Goal: Task Accomplishment & Management: Complete application form

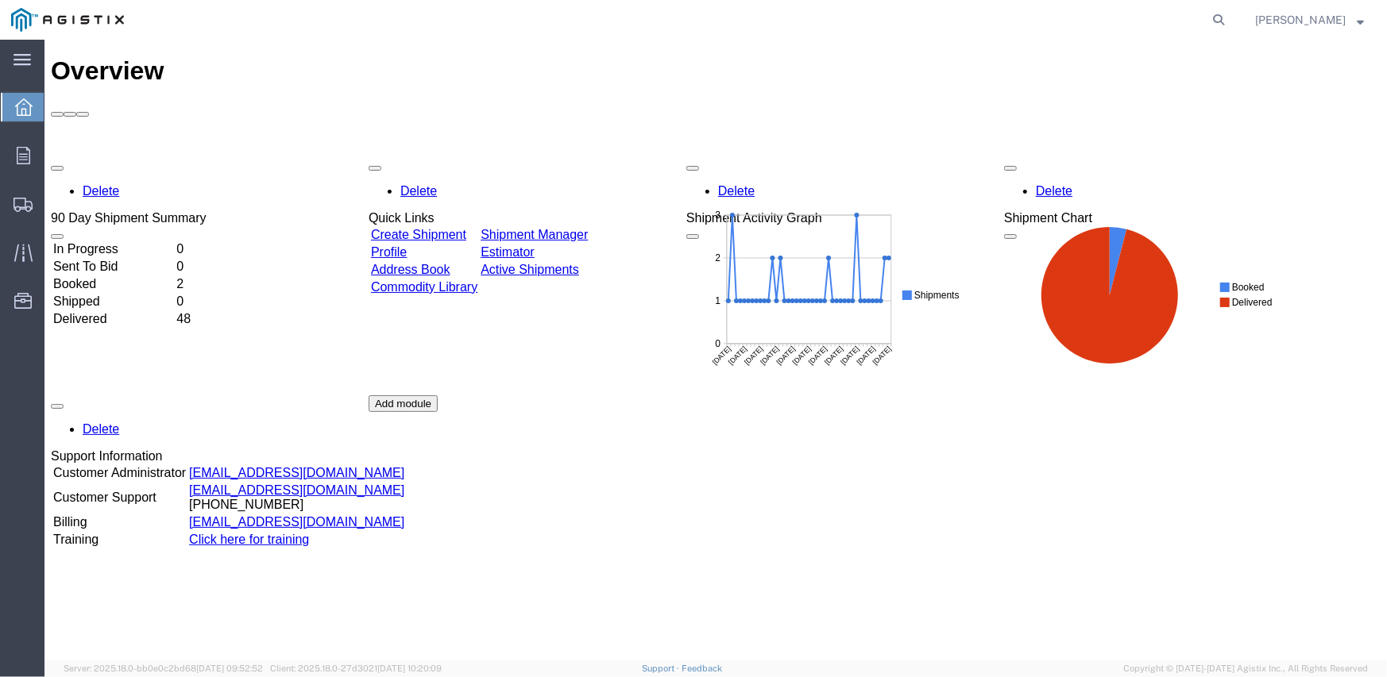
click at [465, 227] on link "Create Shipment" at bounding box center [417, 234] width 95 height 14
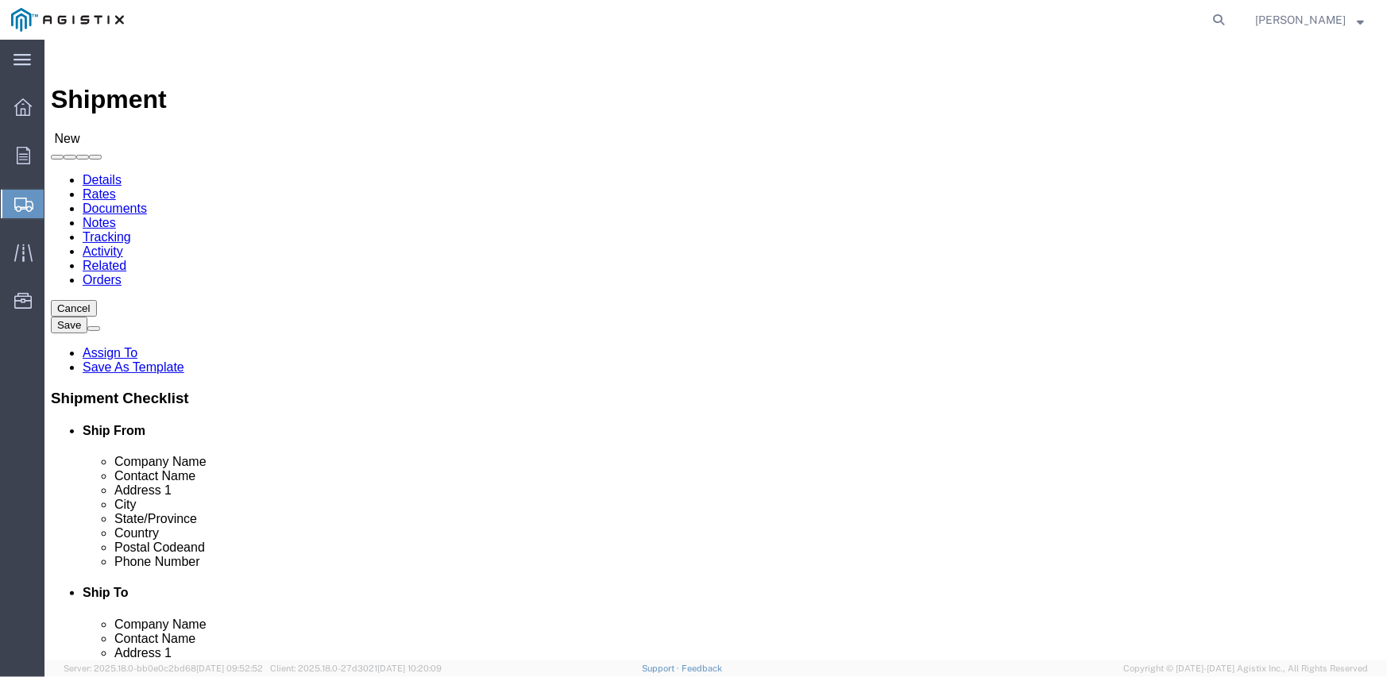
select select
click select "Select Inertia Engineering & Machine Works Inc PG&E"
select select "9596"
click select "Select Inertia Engineering & Machine Works Inc PG&E"
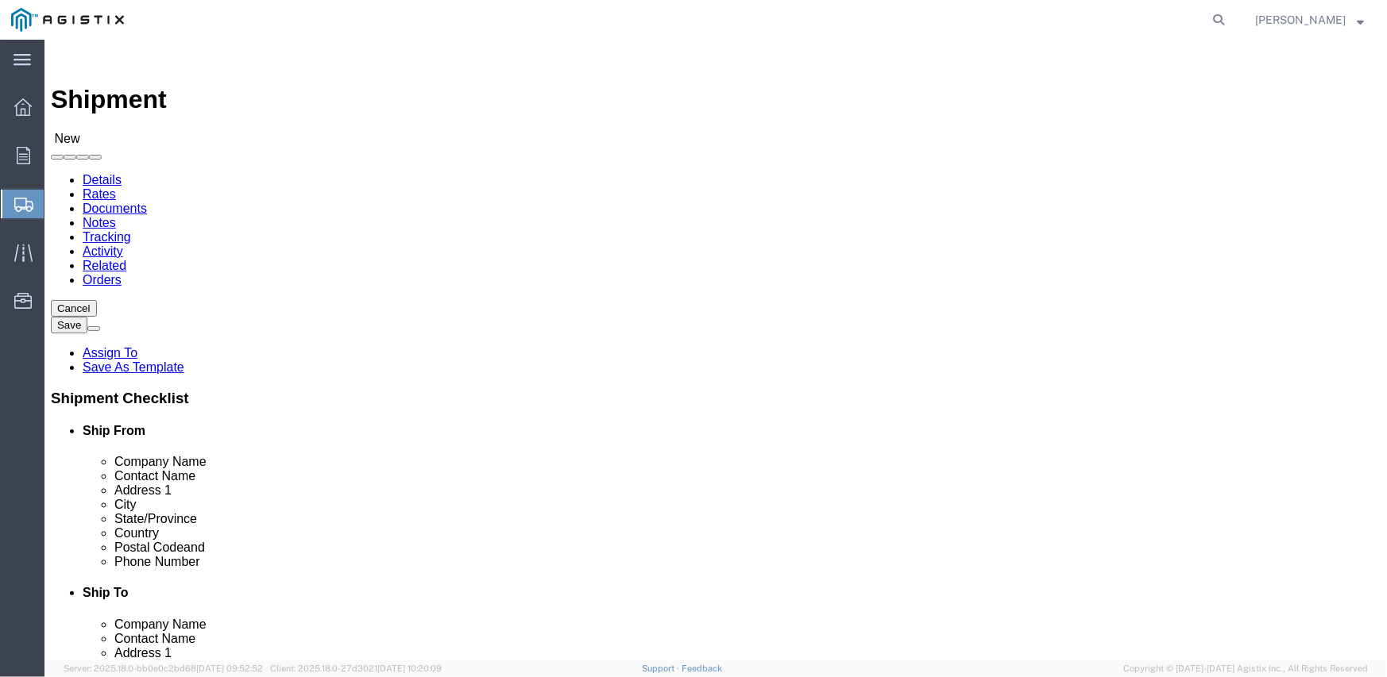
select select "PURCHORD"
select select
click select "Select All Others [GEOGRAPHIC_DATA] [GEOGRAPHIC_DATA] [GEOGRAPHIC_DATA] [GEOGRA…"
select select "19745"
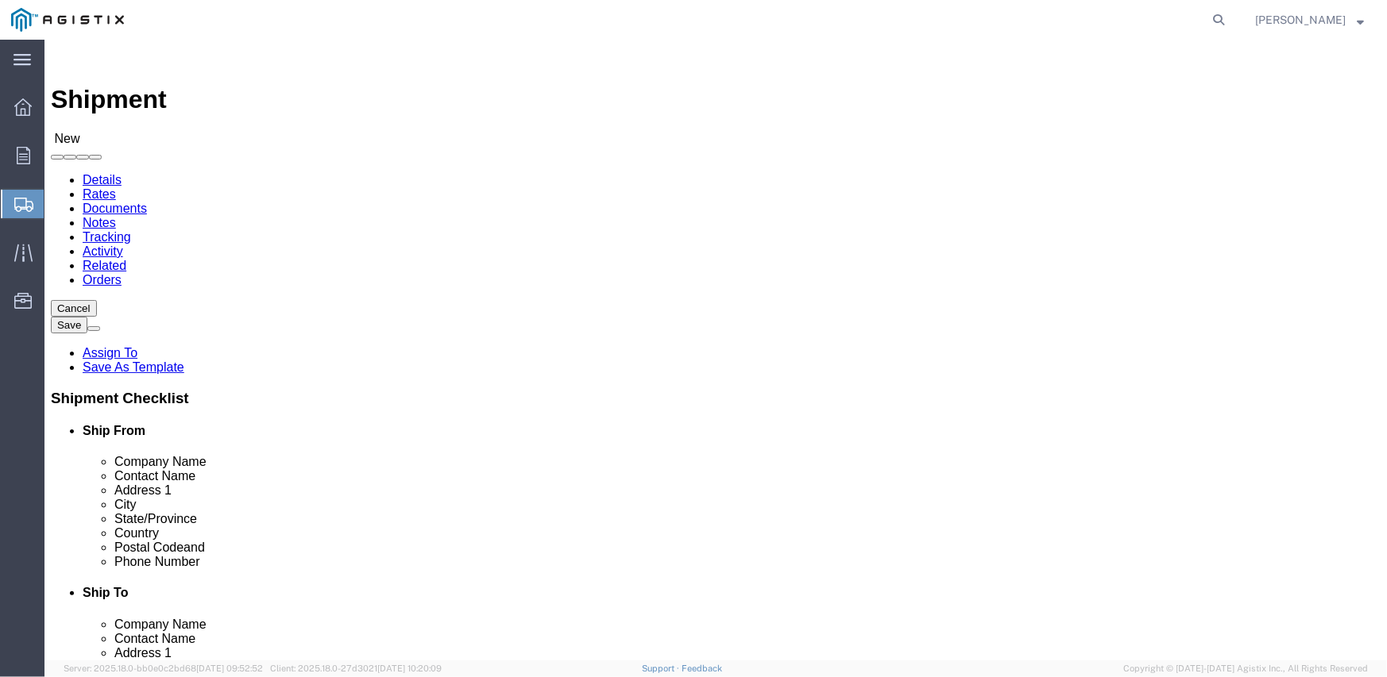
click select "Select All Others [GEOGRAPHIC_DATA] [GEOGRAPHIC_DATA] [GEOGRAPHIC_DATA] [GEOGRA…"
click div "Account Select Inertia Engineering & Machine Works Inc PG&E Location Select All…"
click span
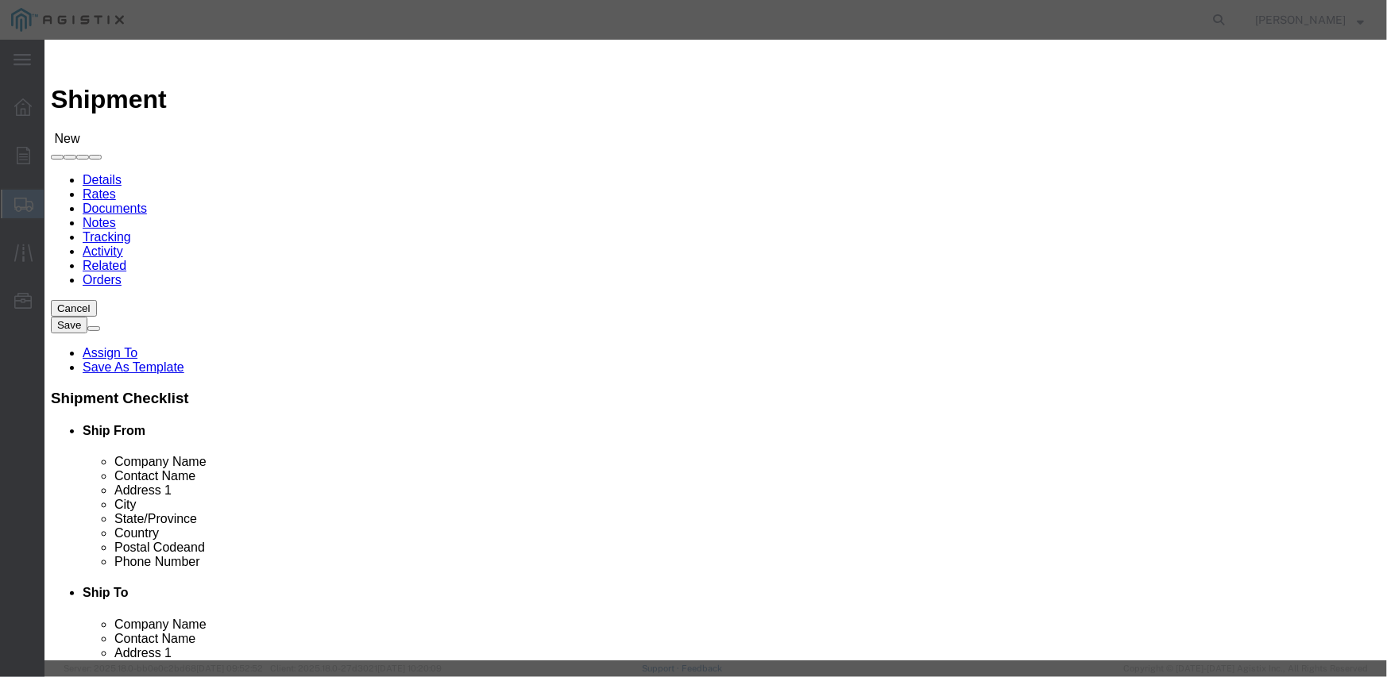
click button "Select"
select select
type input "MPS dba Inertia Engineering & Machine Works Inc"
type input "[PERSON_NAME]"
type input "[STREET_ADDRESS][PERSON_NAME]"
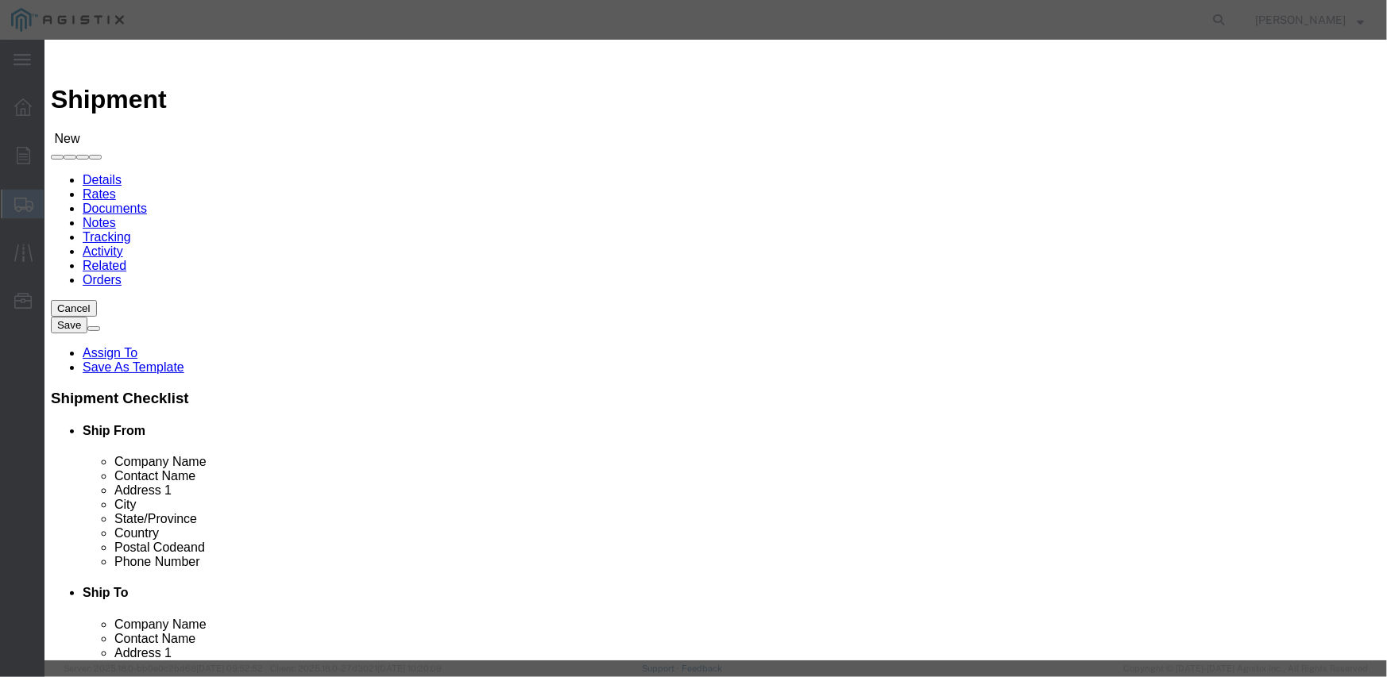
type input "Stockton"
type input "95215"
type input "[PHONE_NUMBER]"
select select "CA"
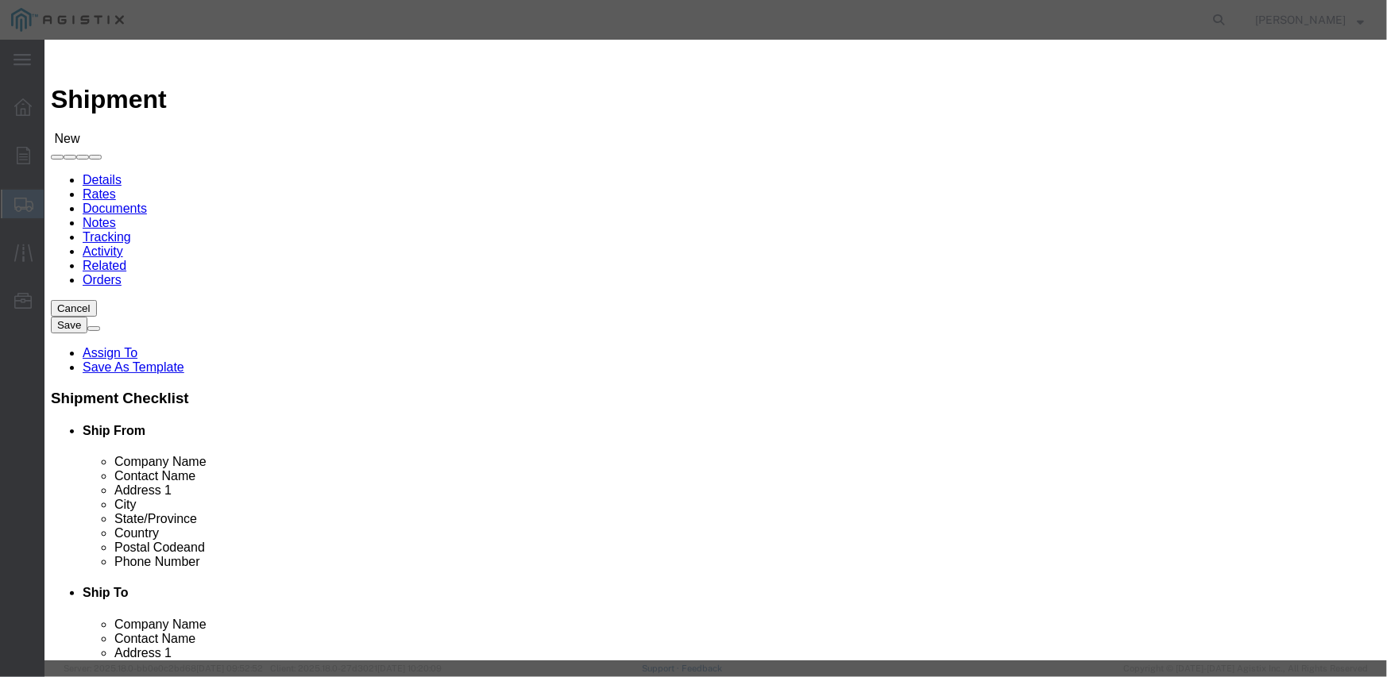
click button "Select"
select select
type input "PG&E - [GEOGRAPHIC_DATA]"
type input "Pacific Gas & Electric Company"
type input "Fresno Receiving"
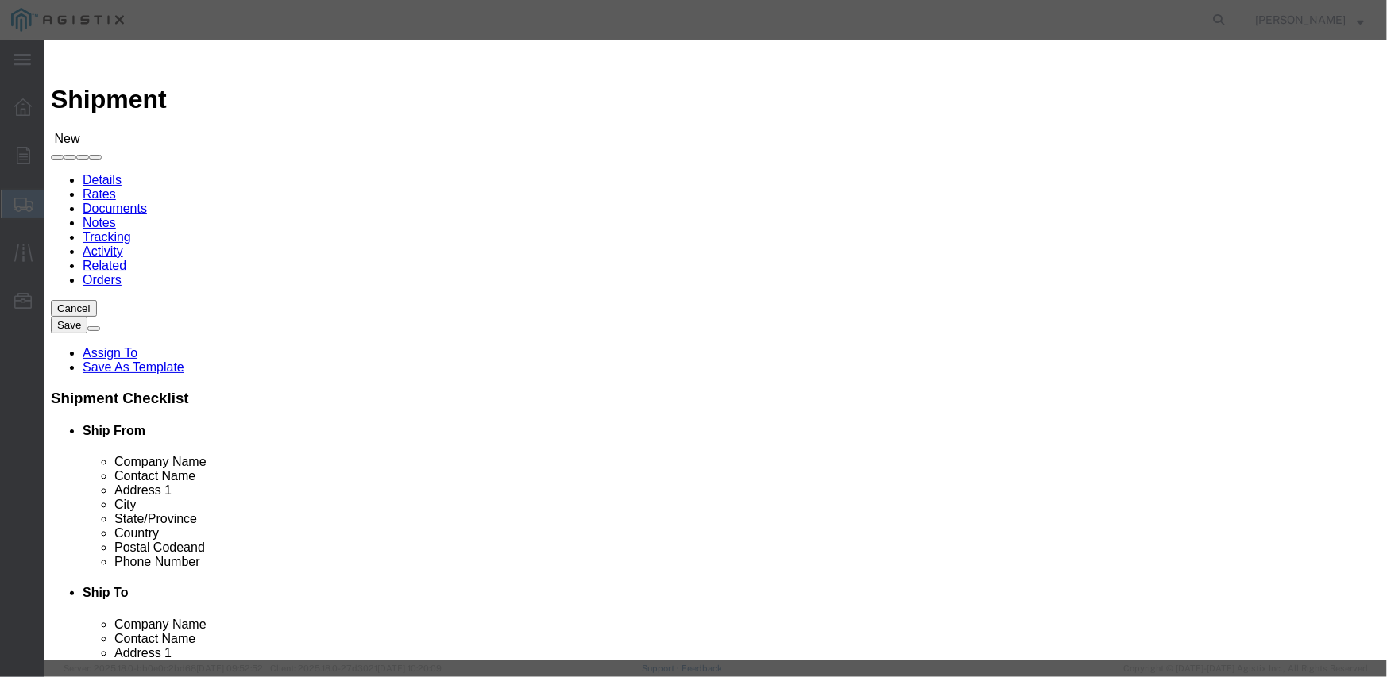
type input "[STREET_ADDRESS]"
type input "[GEOGRAPHIC_DATA]"
type input "93725"
type input "[PHONE_NUMBER]"
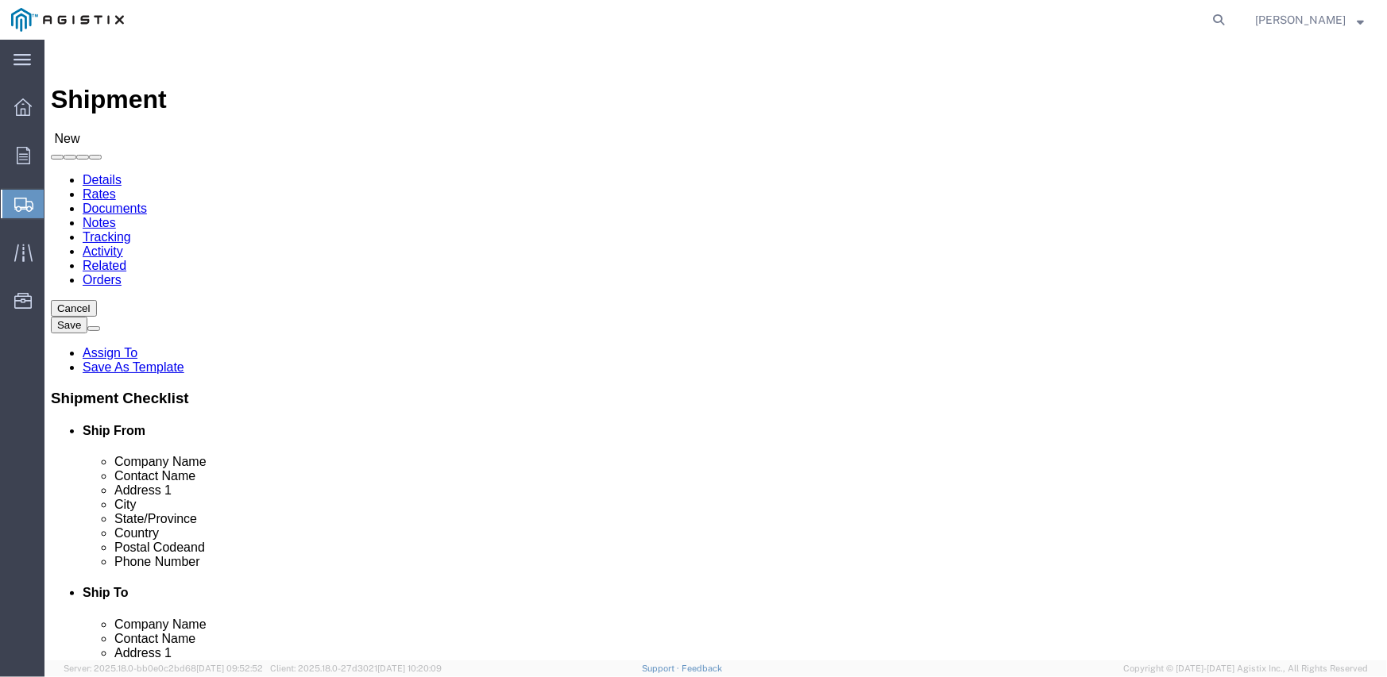
select select "CA"
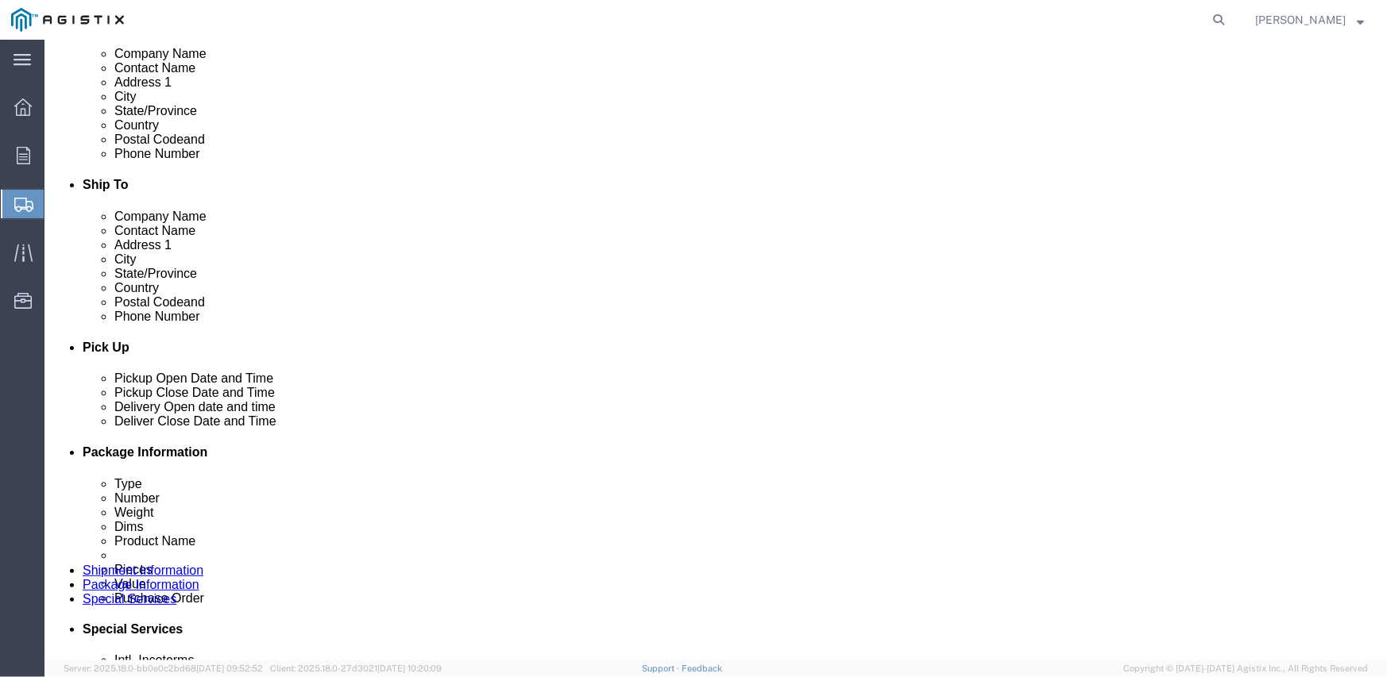
scroll to position [397, 0]
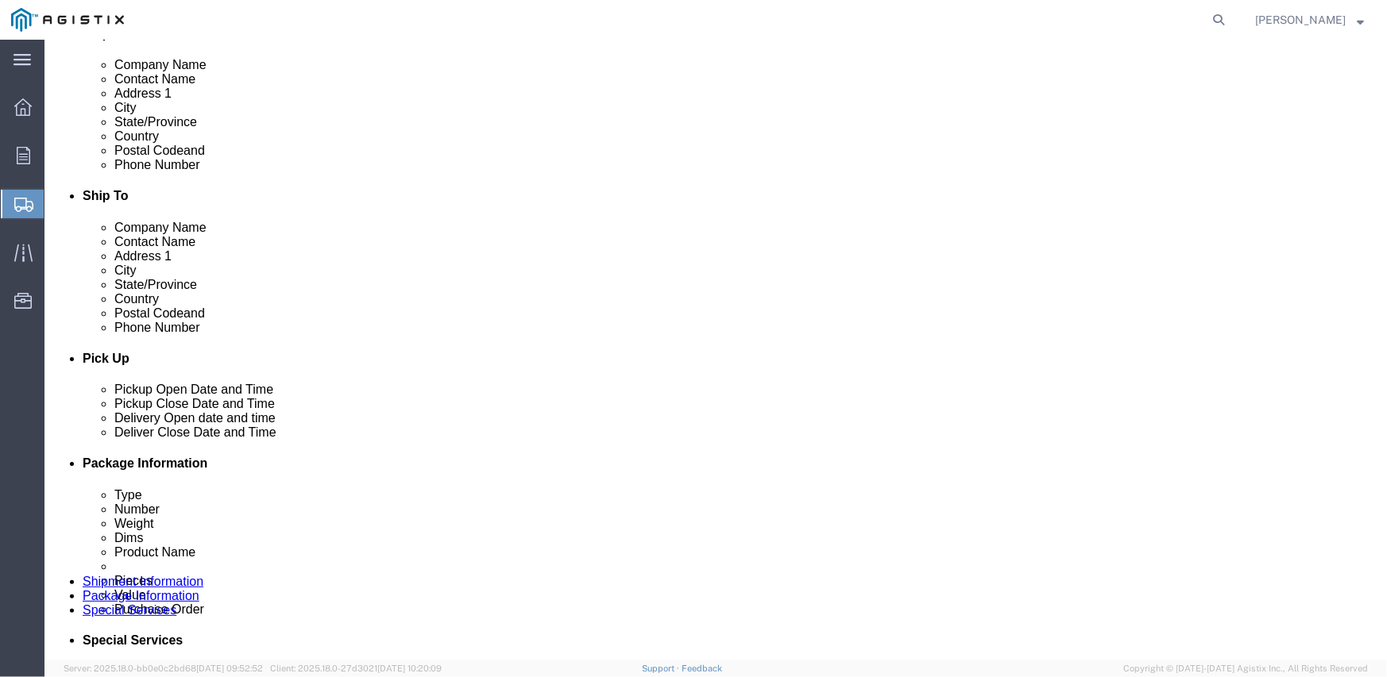
click link "ADDITIONAL INFORMATION"
click input "checkbox"
checkbox input "true"
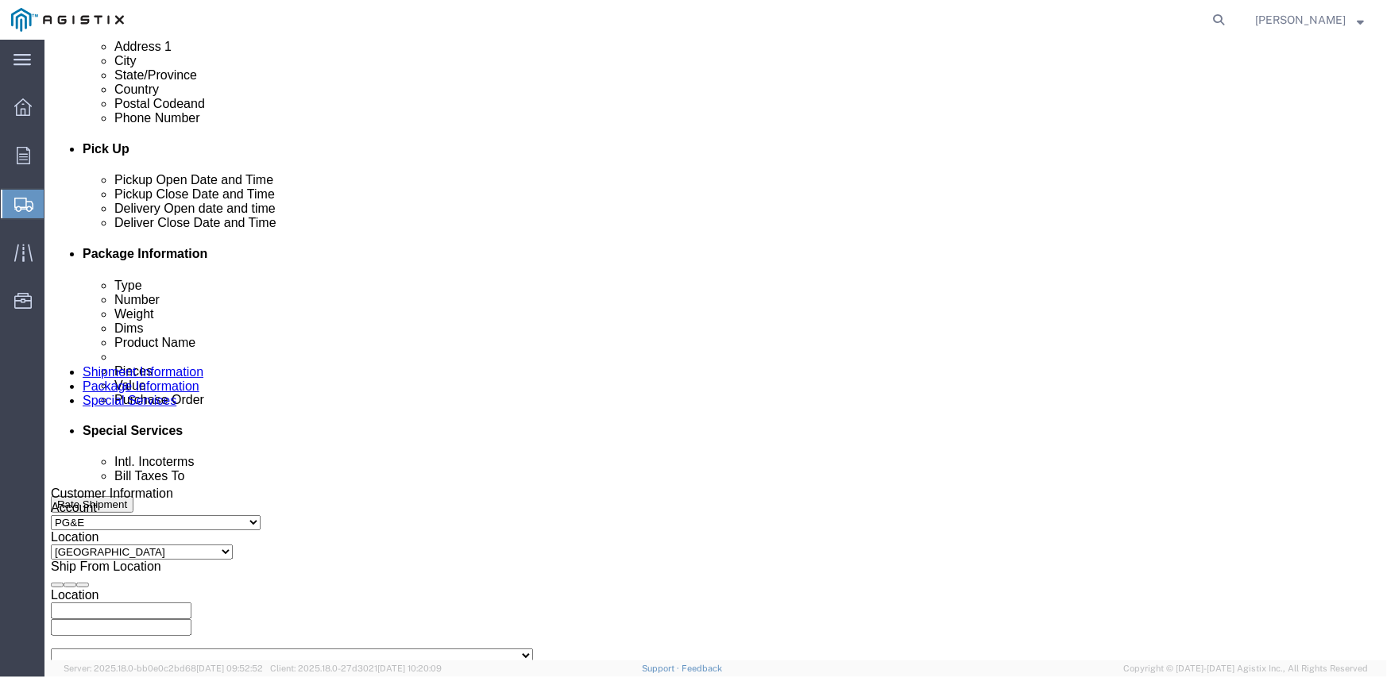
scroll to position [635, 0]
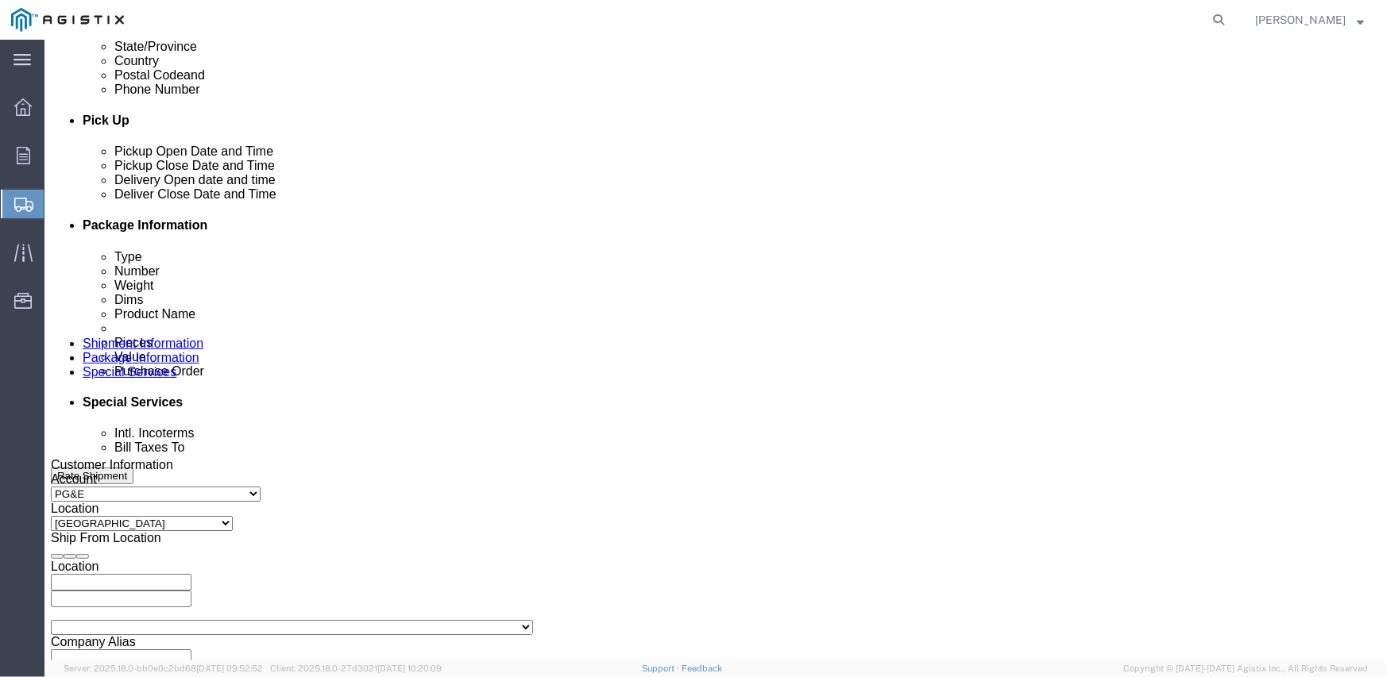
click div "[DATE] 8:00 AM"
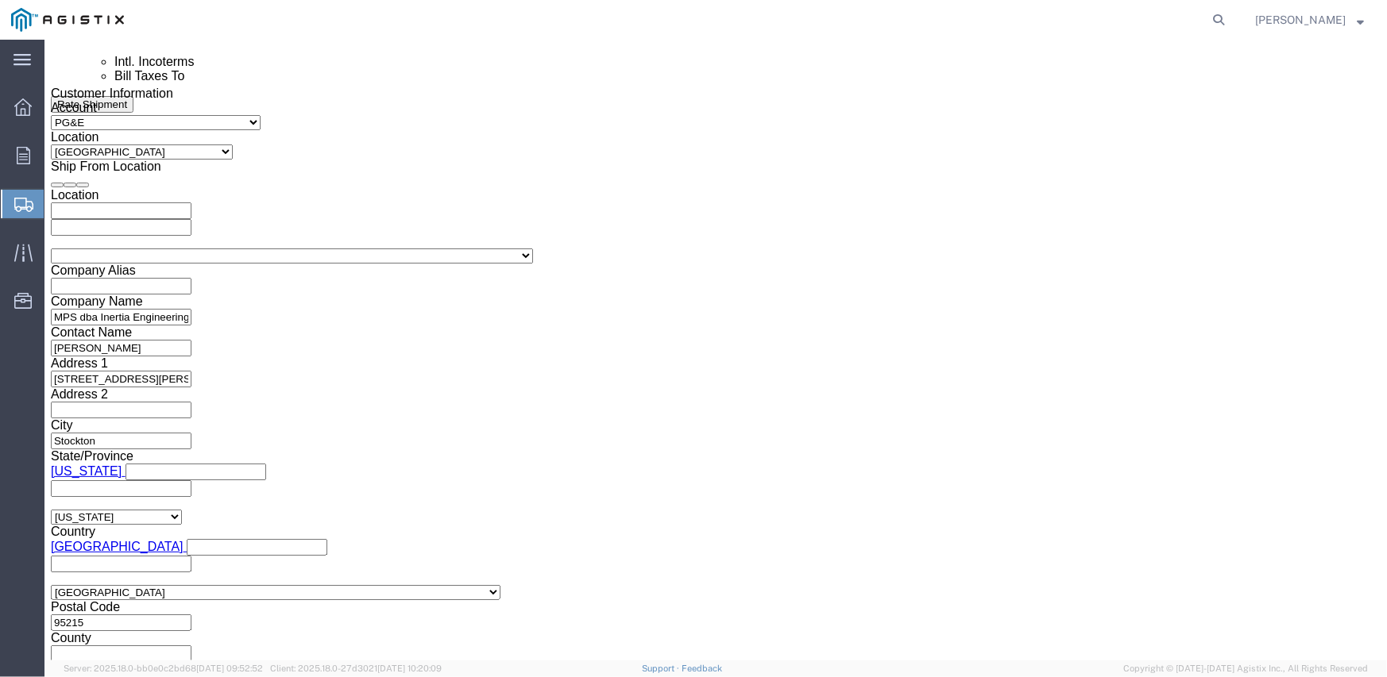
type input "2:00 PM"
click button "Apply"
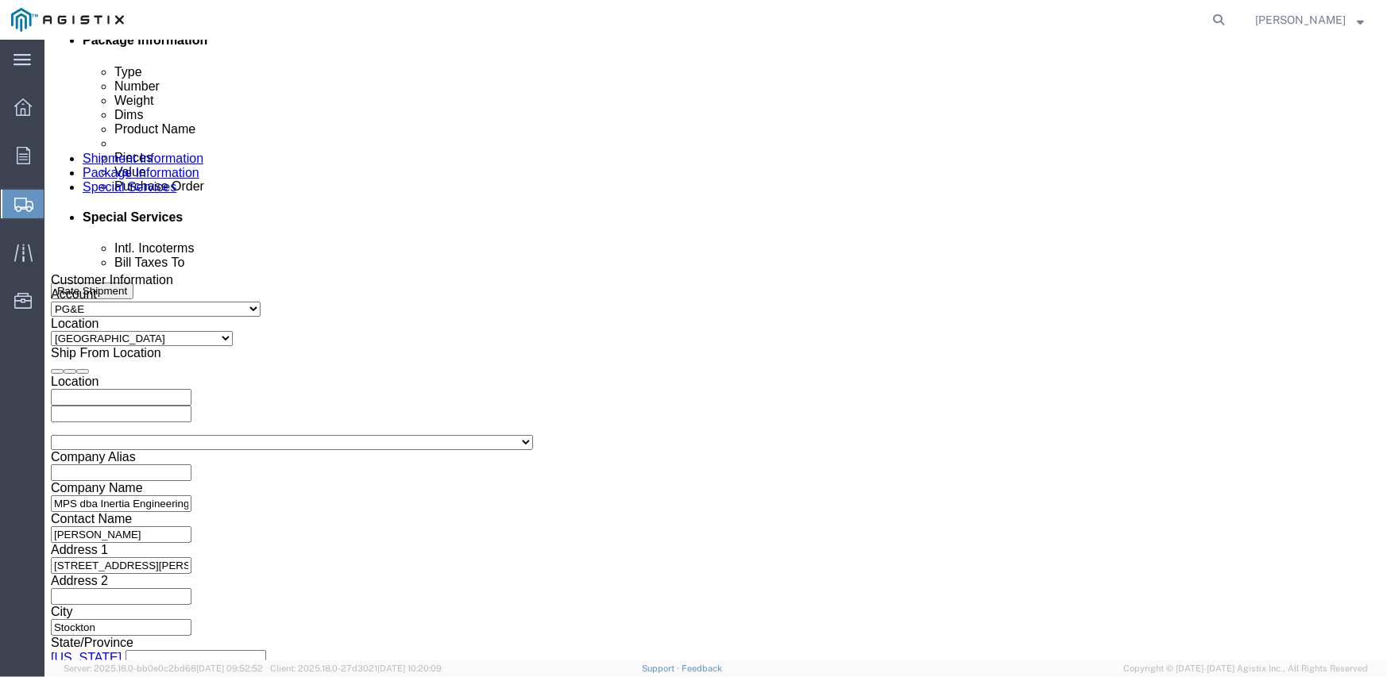
scroll to position [769, 0]
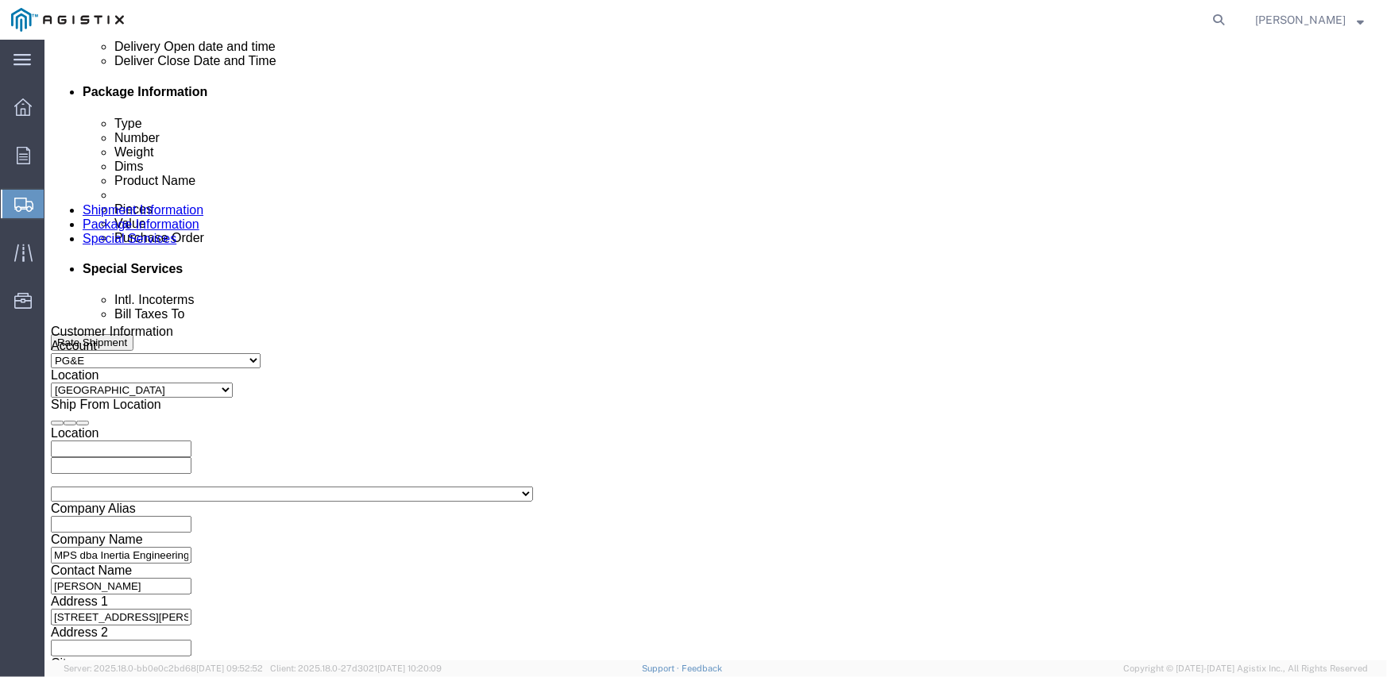
click div
click input "3:00 PM"
type input "8:00 AM"
click button "Apply"
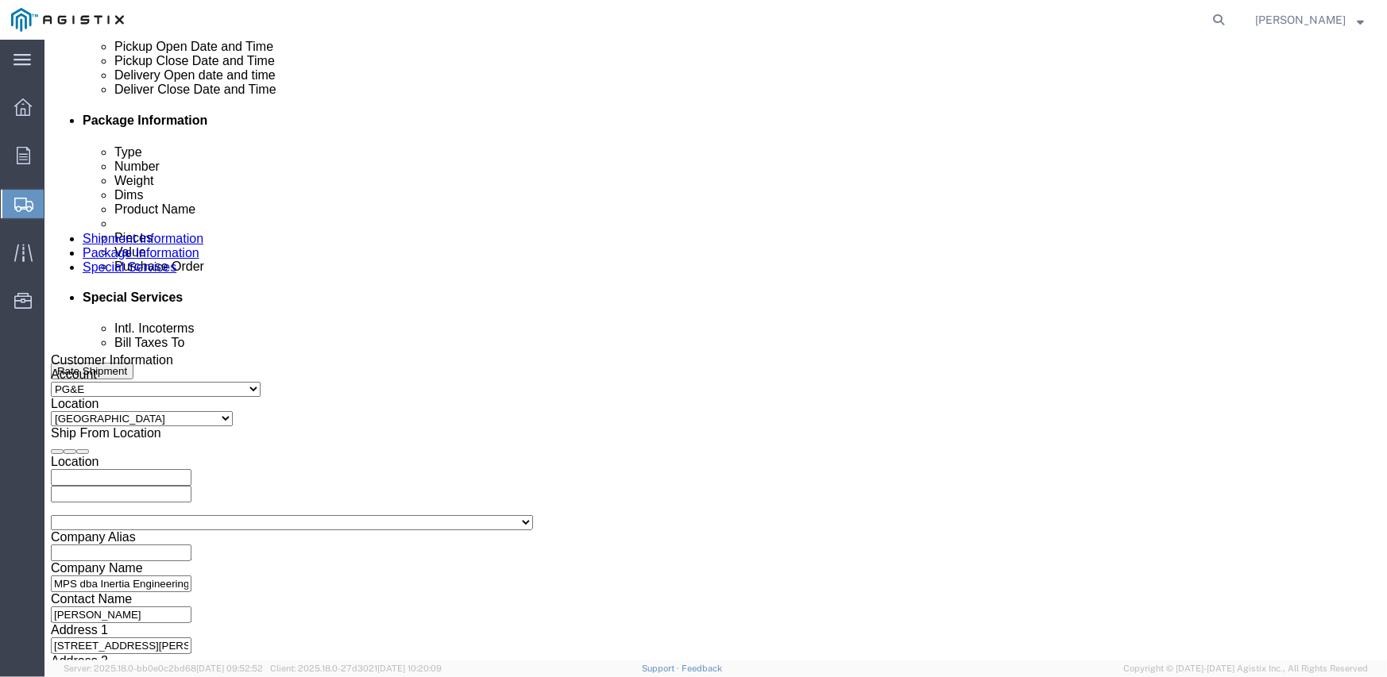
click div "Delivery Start Date Delivery Start Time Deliver Open Date and Time [DATE] 8:00 …"
click div
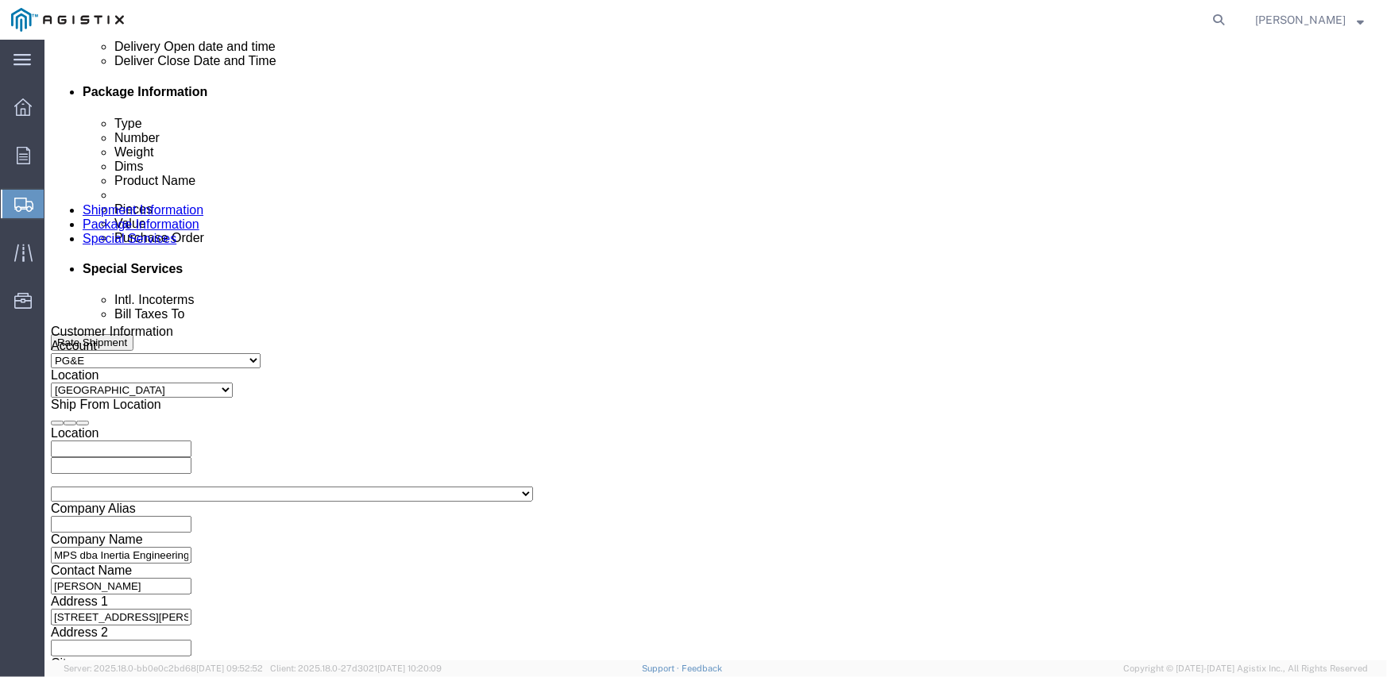
type input "3:00 PM"
click button "Apply"
click input "text"
type input "3501409418"
select select "SALEORDR"
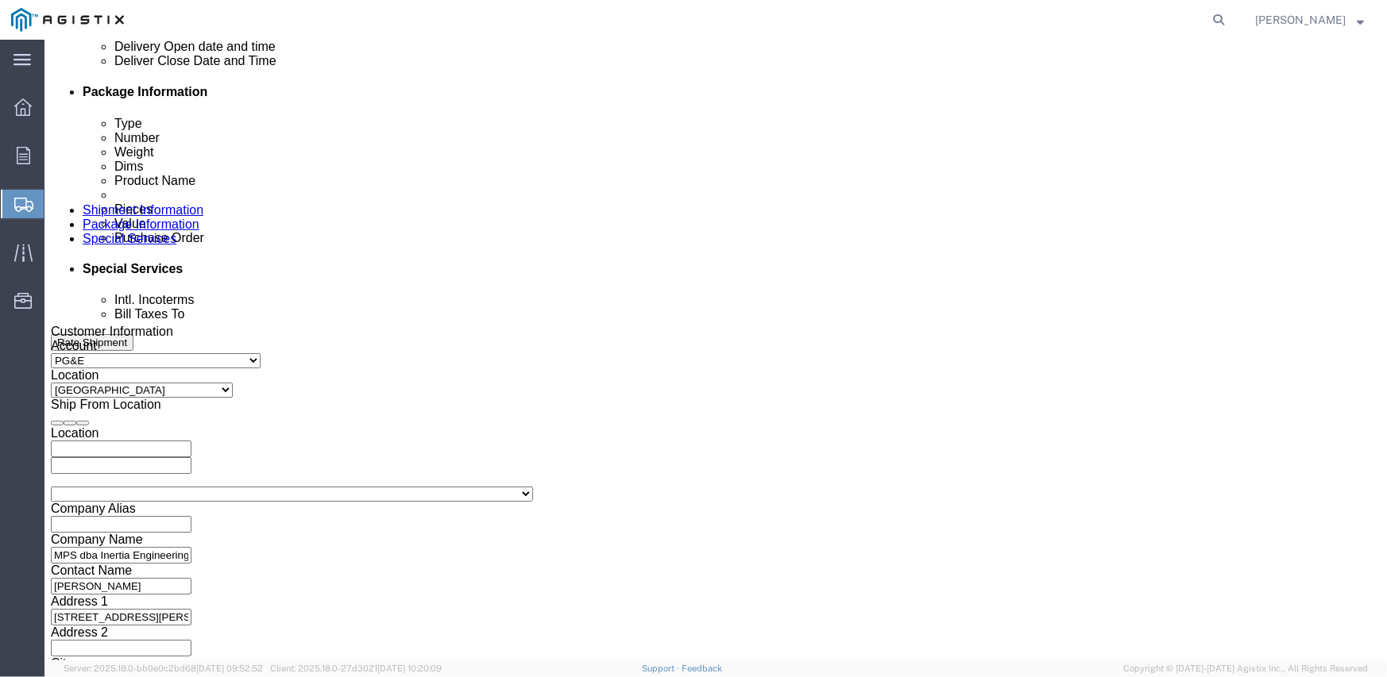
click input "2964115"
type input "294115"
click div "Customer Information Account Select Inertia Engineering & Machine Works Inc PG&…"
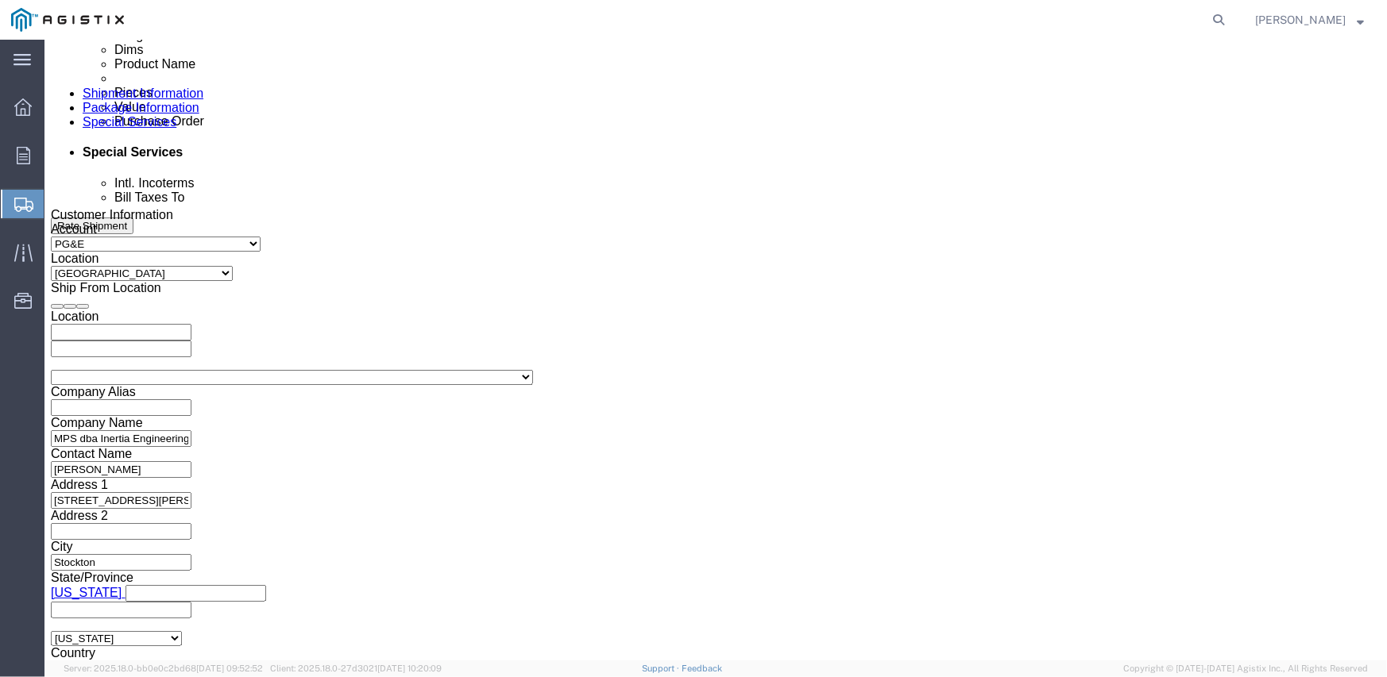
scroll to position [928, 0]
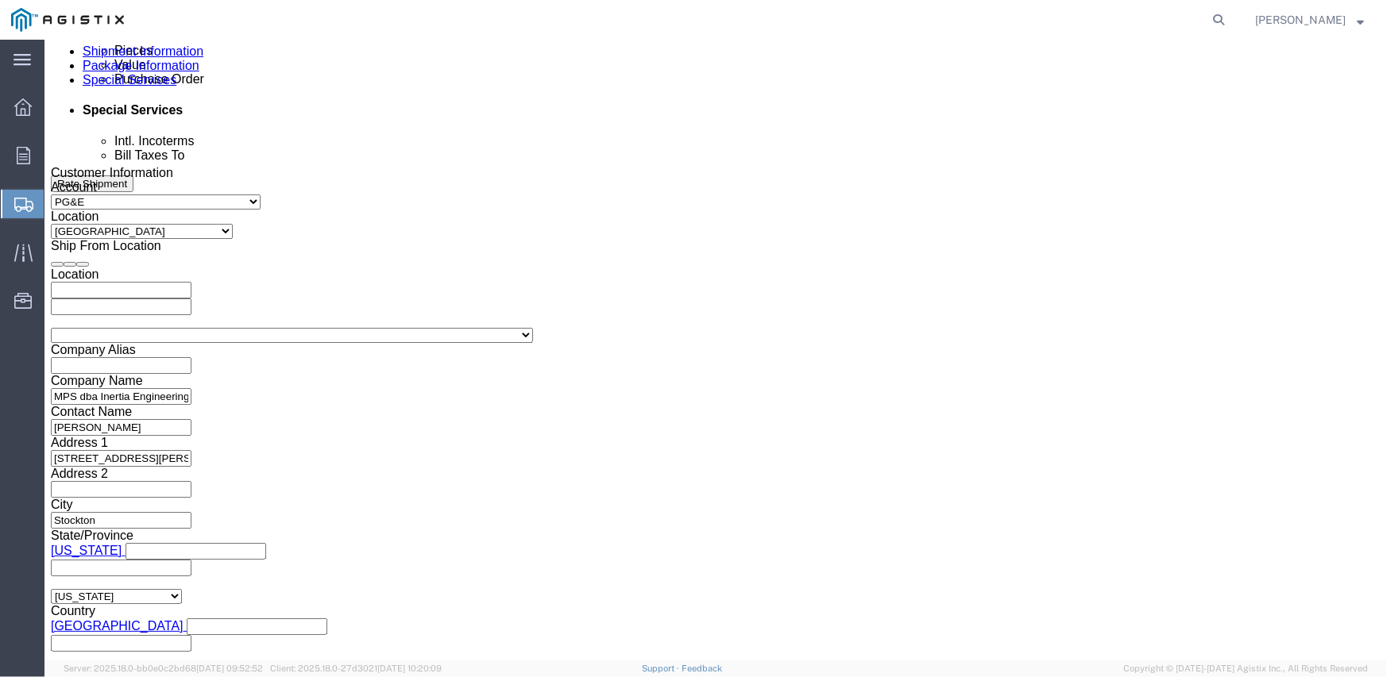
click select "Select Air Less than Truckload Multi-Leg Ocean Freight Rail Small Parcel Truckl…"
select select "TL"
click select "Select Air Less than Truckload Multi-Leg Ocean Freight Rail Small Parcel Truckl…"
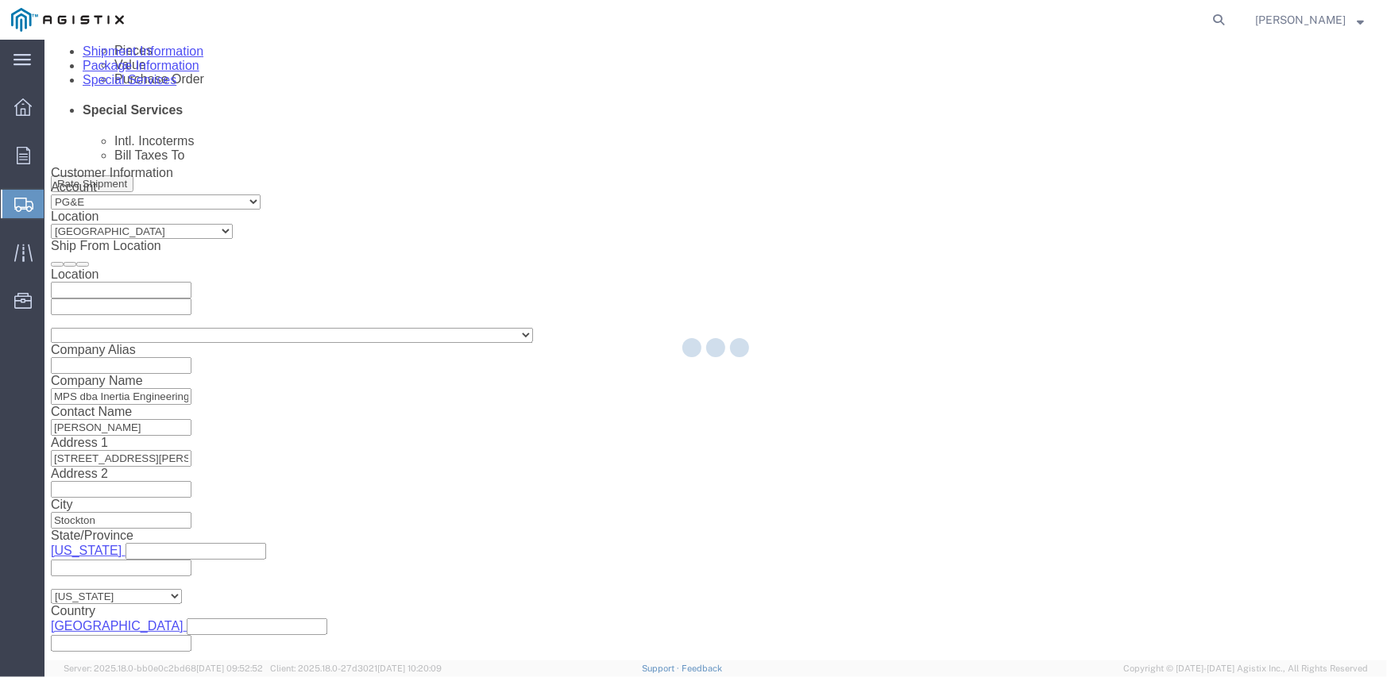
select select
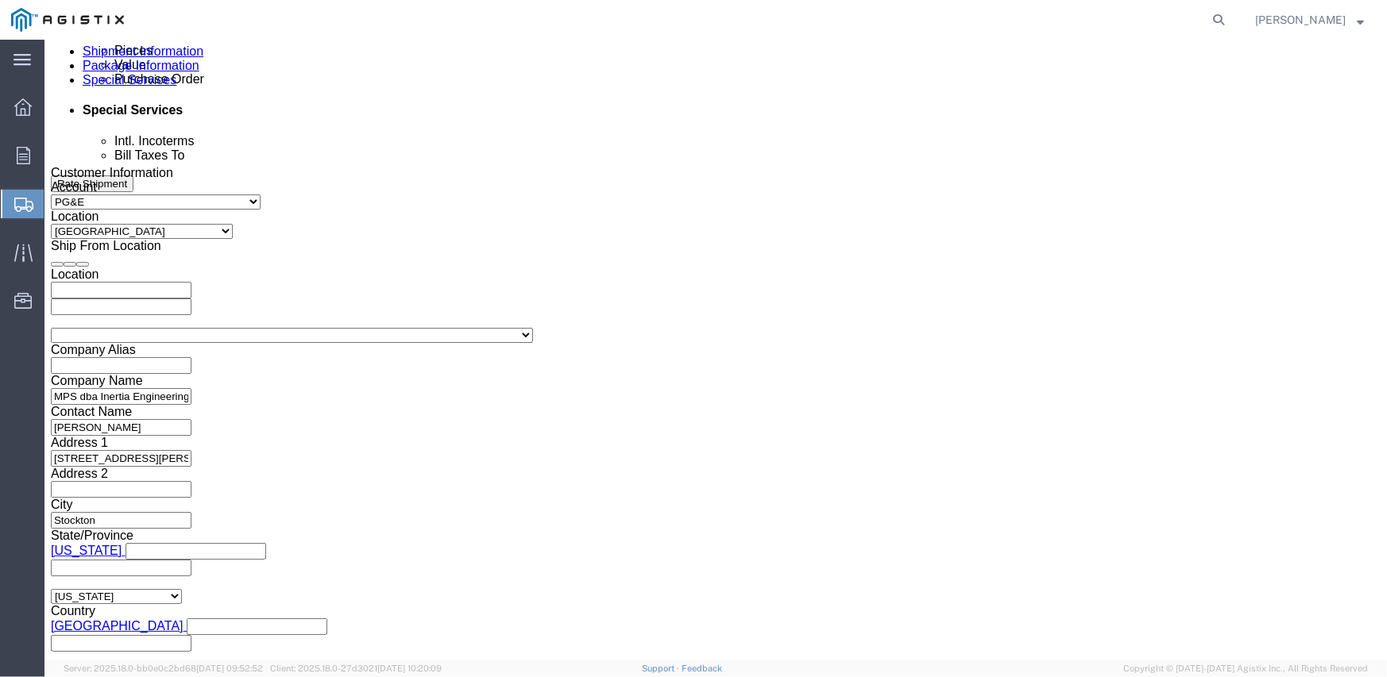
click select "Select 1-Ton (PSS) 10 Wheel 10 Yard Dump Truck 20 Yard Dump Truck Bobtail Botto…"
select select "FLBD"
click select "Select 1-Ton (PSS) 10 Wheel 10 Yard Dump Truck 20 Yard Dump Truck Bobtail Botto…"
click div "Mode Select Air Less than Truckload Multi-Leg Ocean Freight Rail Small Parcel T…"
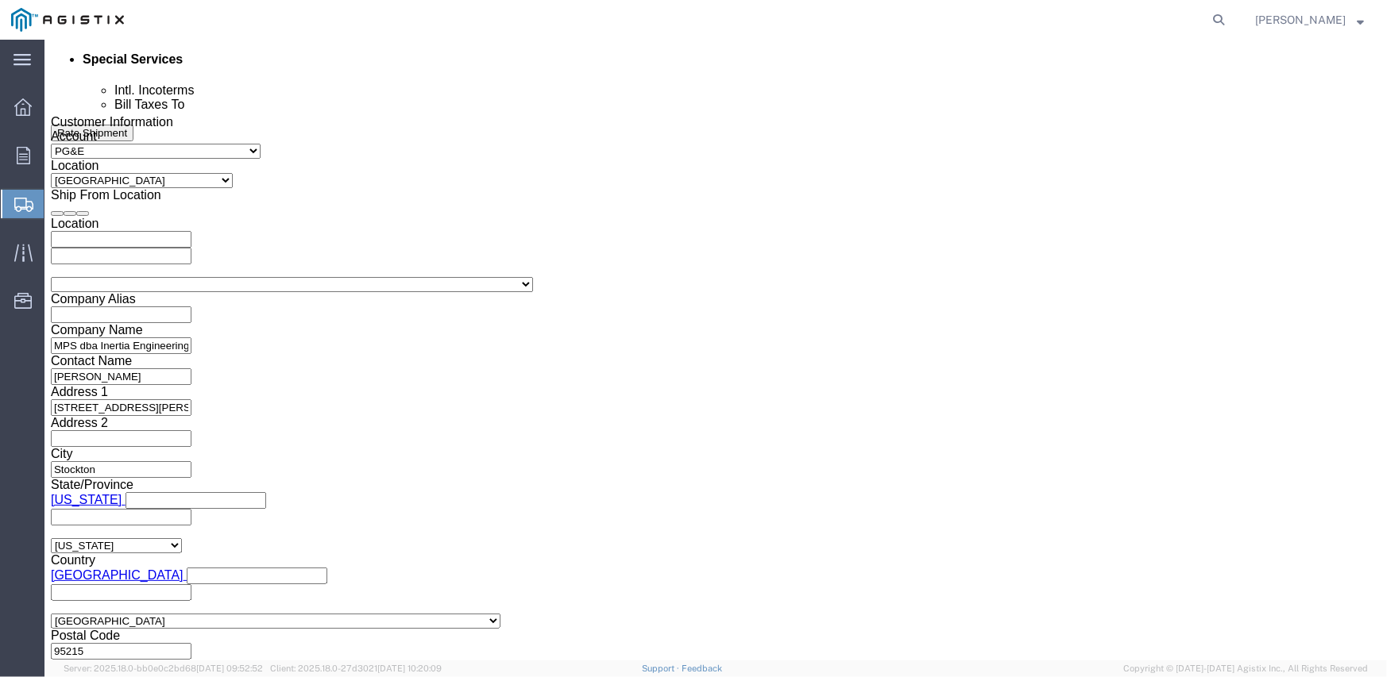
scroll to position [1007, 0]
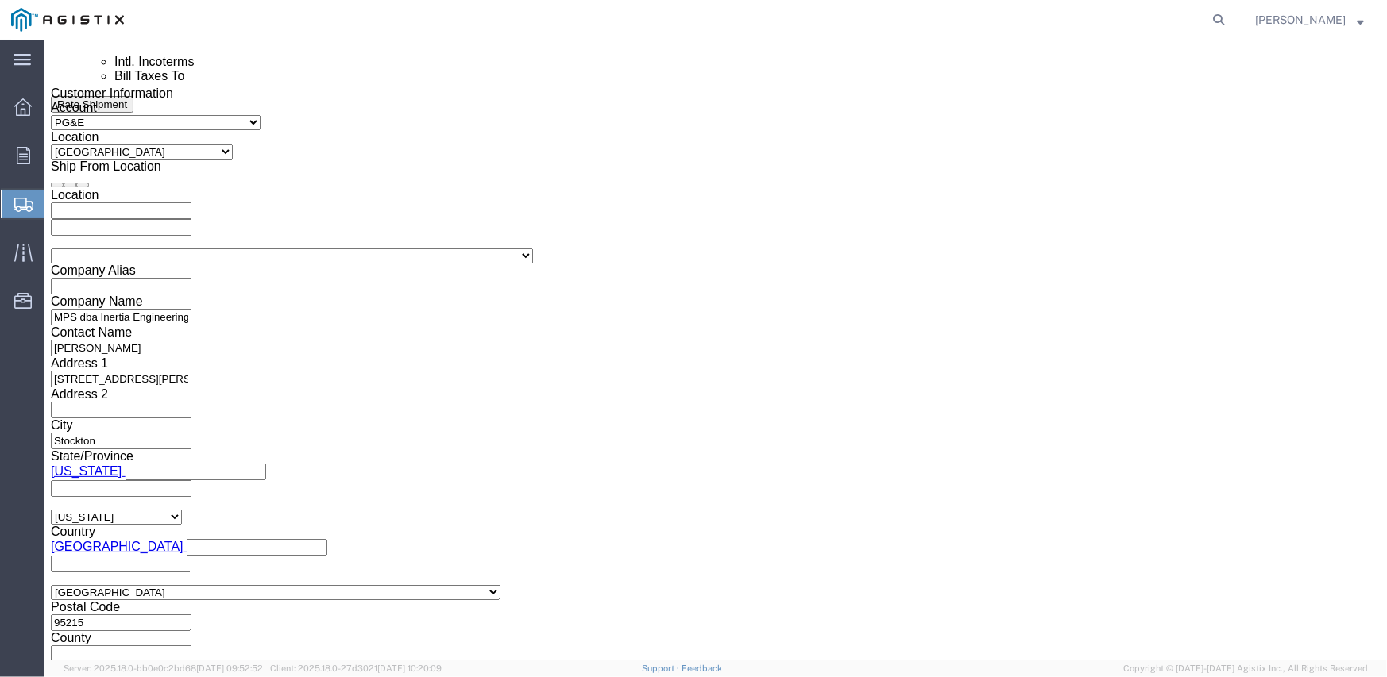
click button "Continue"
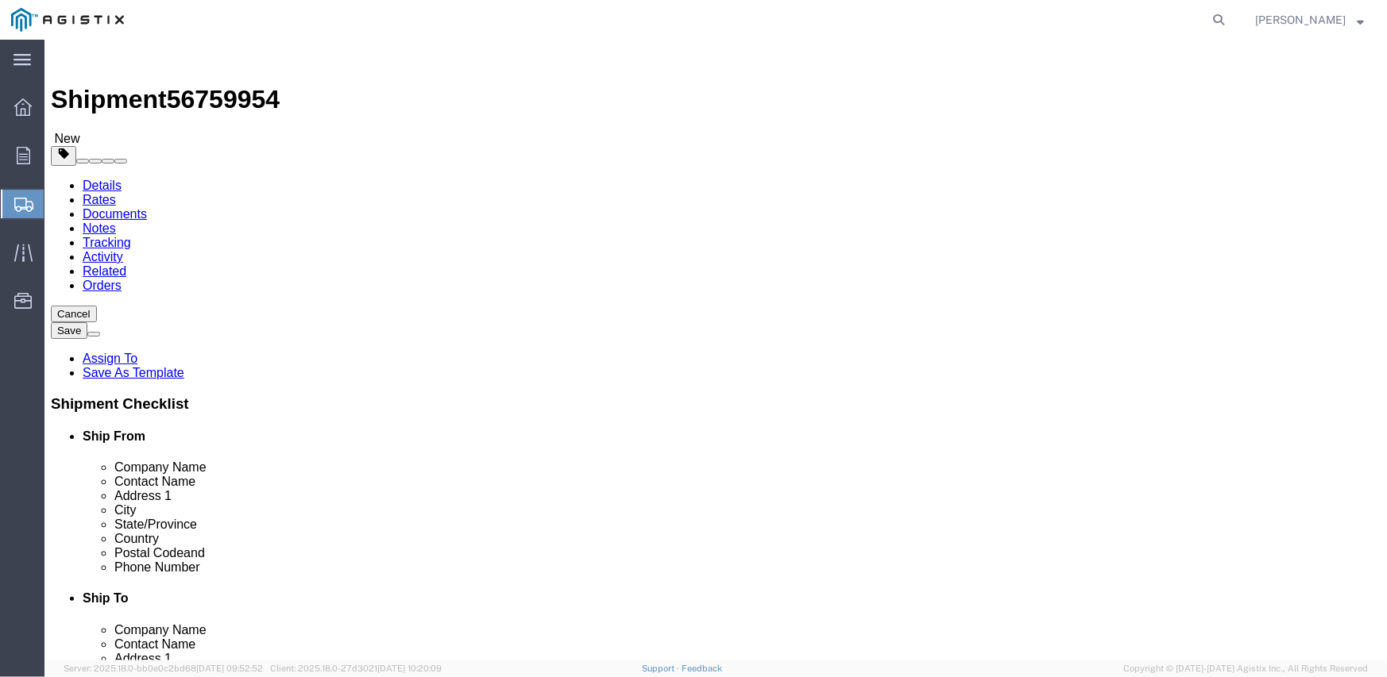
click select "Select Bulk Bundle(s) Cardboard Box(es) Carton(s) Crate(s) Drum(s) (Fiberboard)…"
select select "CRAT"
click select "Select Bulk Bundle(s) Cardboard Box(es) Carton(s) Crate(s) Drum(s) (Fiberboard)…"
click div "1 x Crate(s) Package Type Select Bulk Bundle(s) Cardboard Box(es) Carton(s) Cra…"
click input "1"
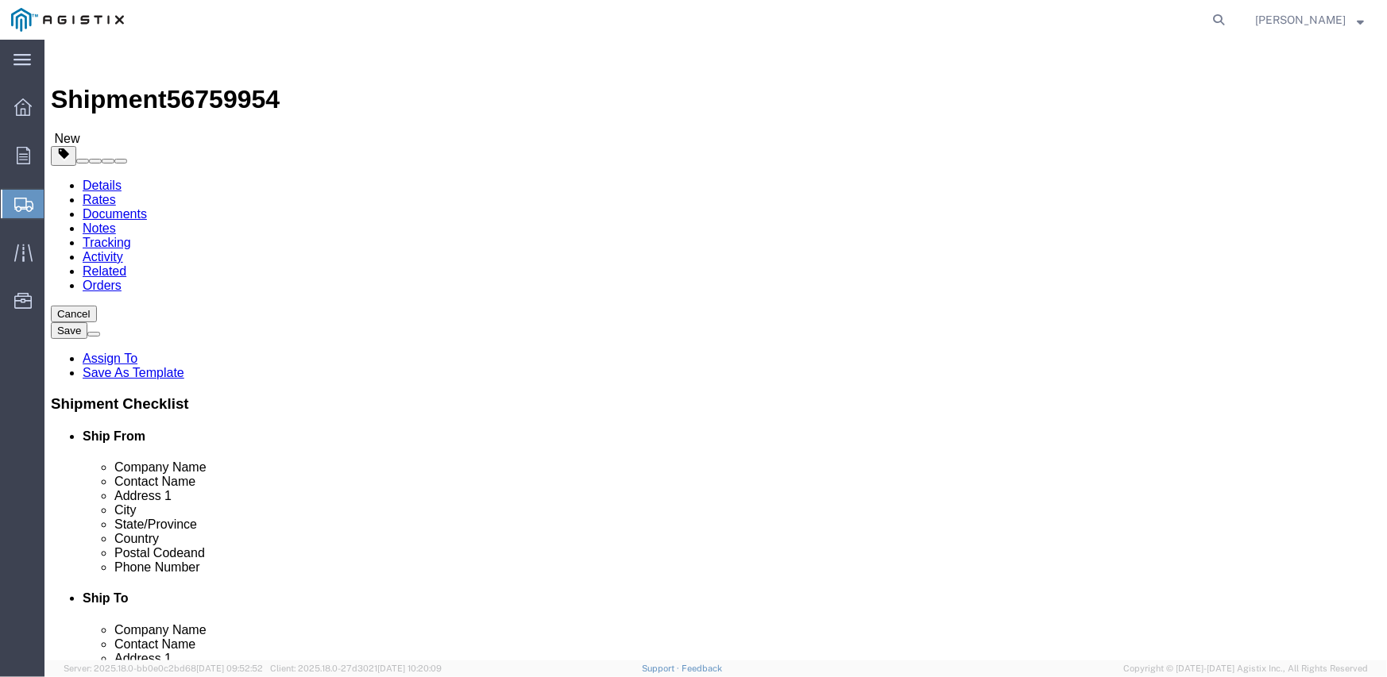
click input "1"
type input "4"
type input "139"
type input "47"
type input "49"
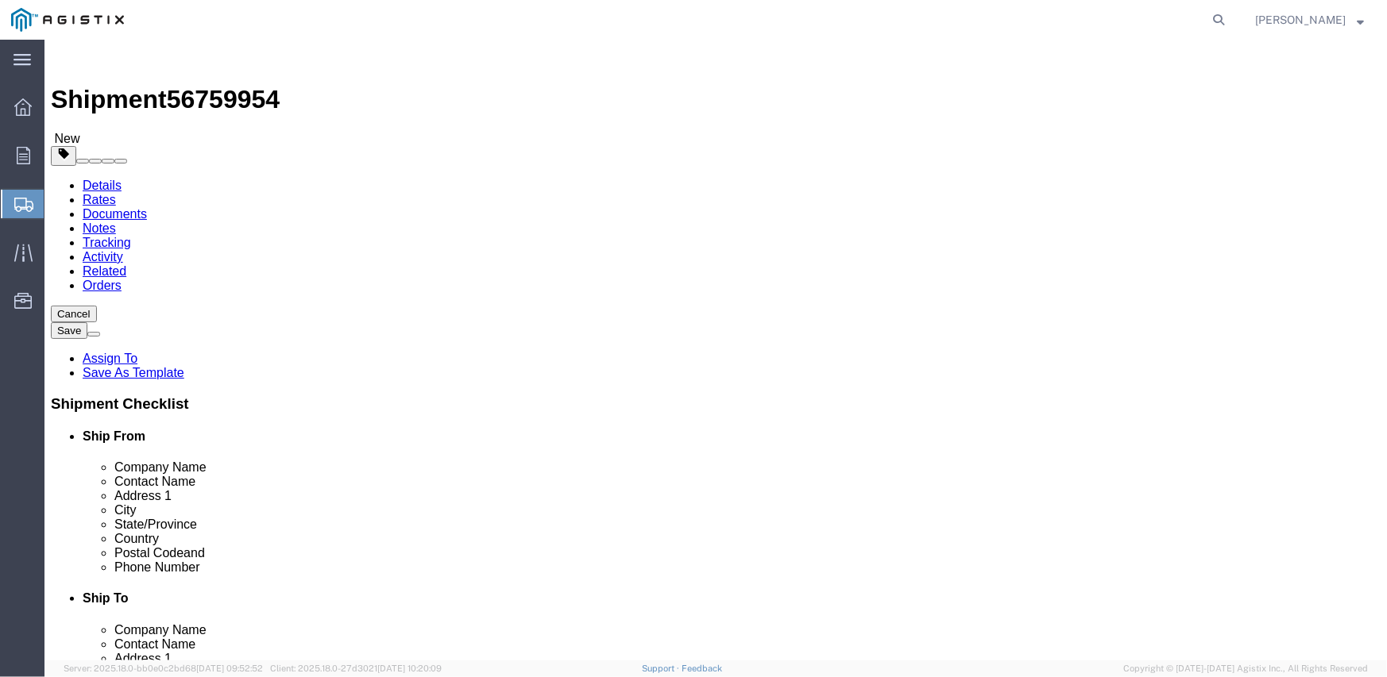
click input "139"
type input "140"
click input "0.00"
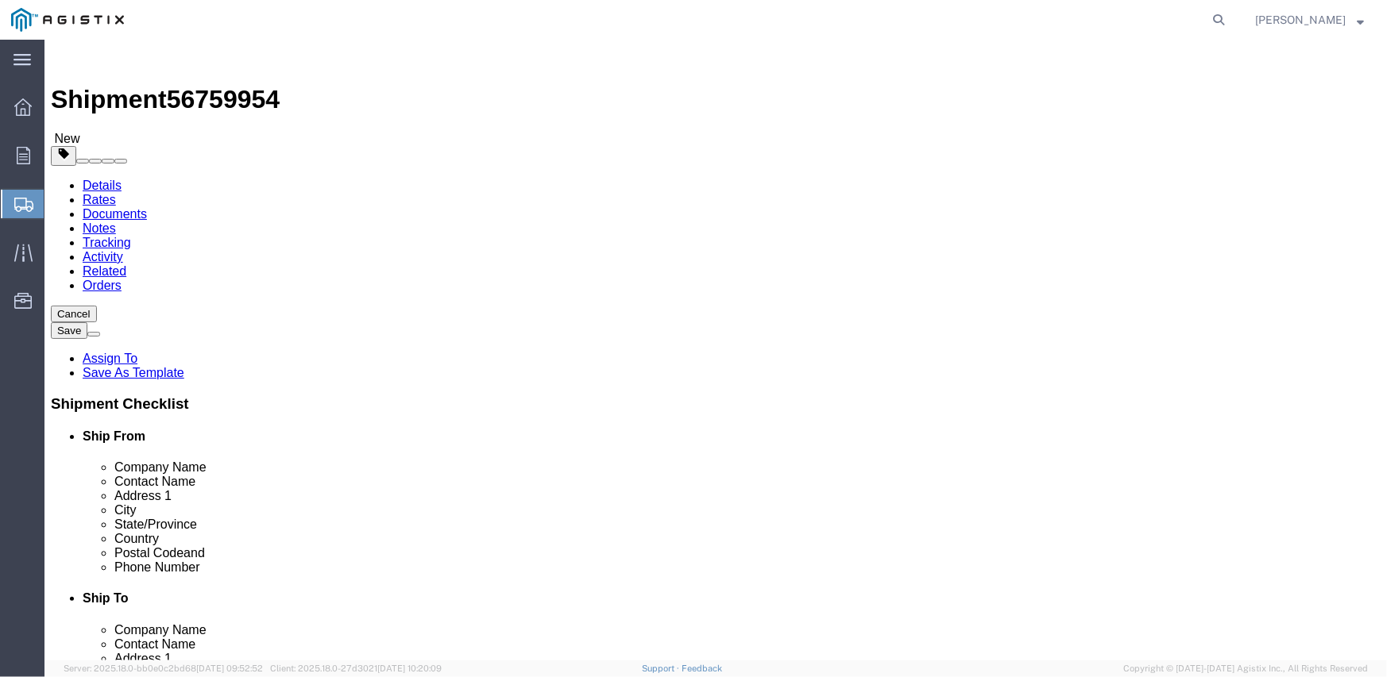
type input "2740"
click ul
click link "Add Content"
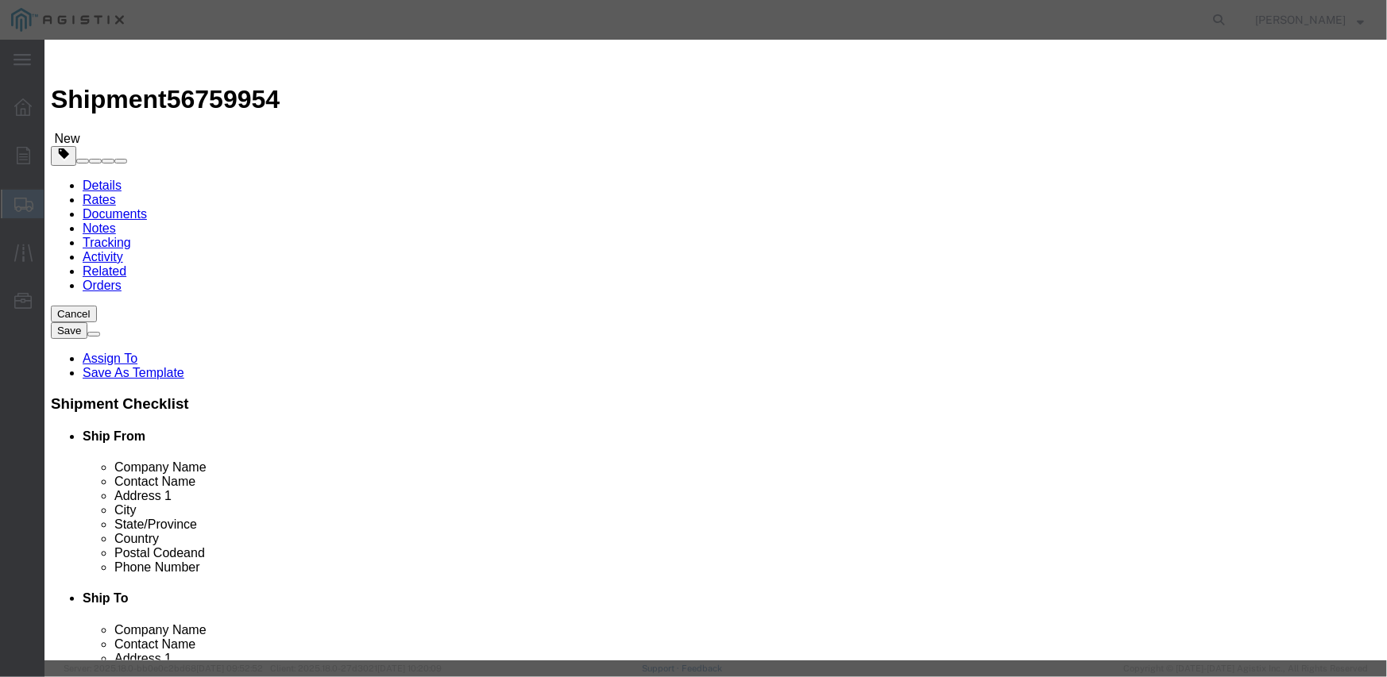
click input "text"
type input "M343728"
click td "Name: SWITCH LINEBOSS 25KV 900A"
select select
select select "USD"
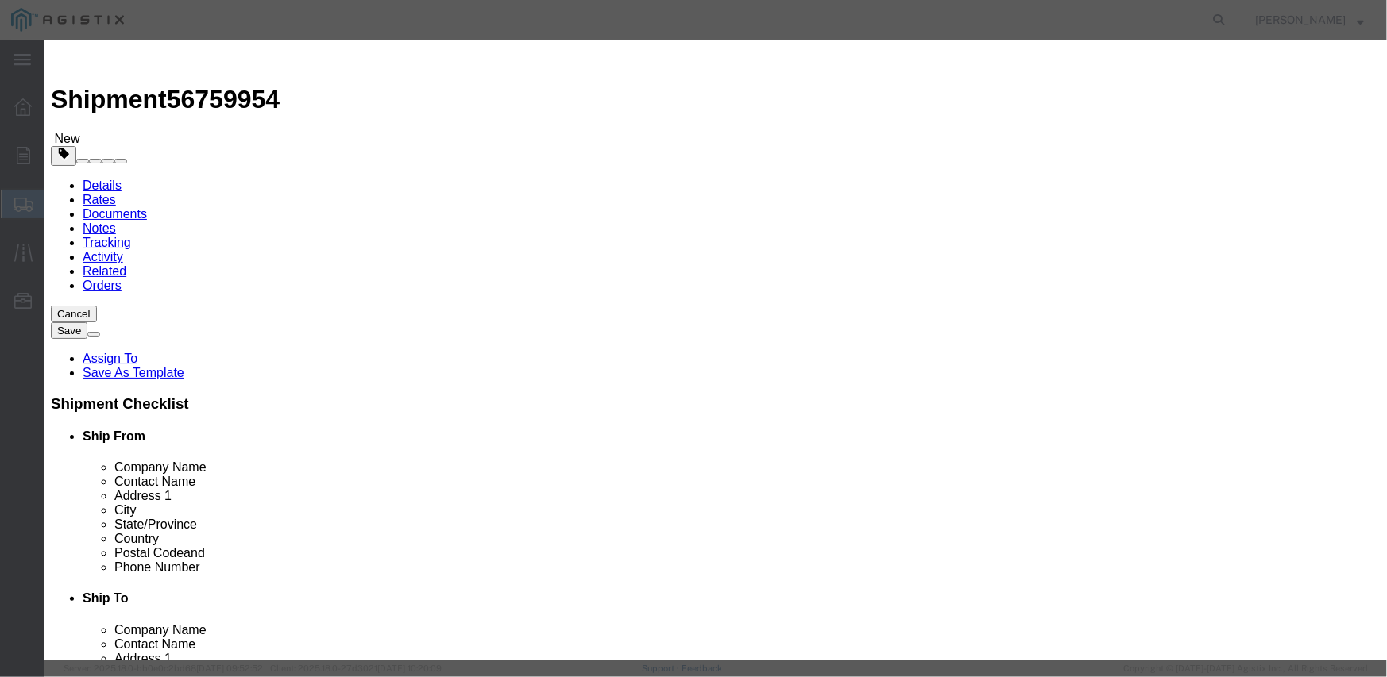
type input "SWITCH LINEBOSS 25KV 900A"
type input "M343728"
type input "SWITCH LINEBOSS 25KV 900A"
click input "text"
type input "4"
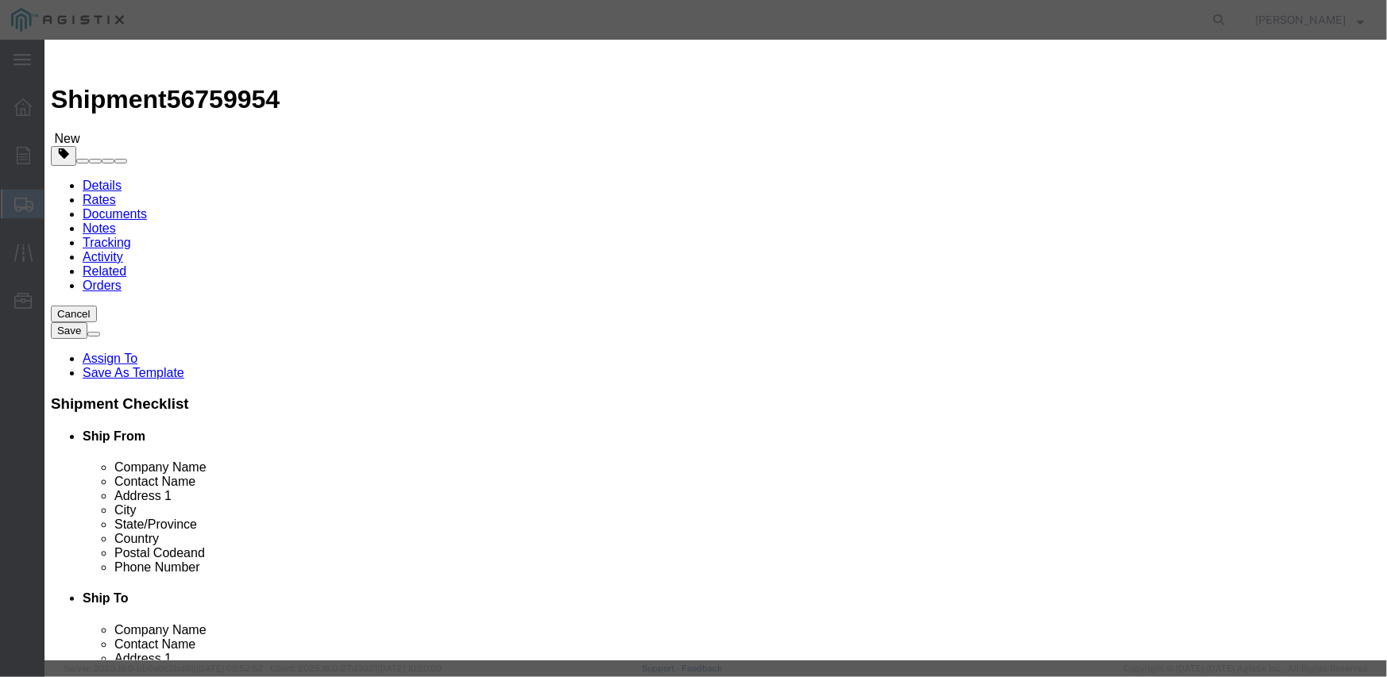
select select "EA"
type input "16114.60"
click textarea
paste textarea "L26S1LSUG3P4T"
type textarea "L26S1LSUG3P4T"
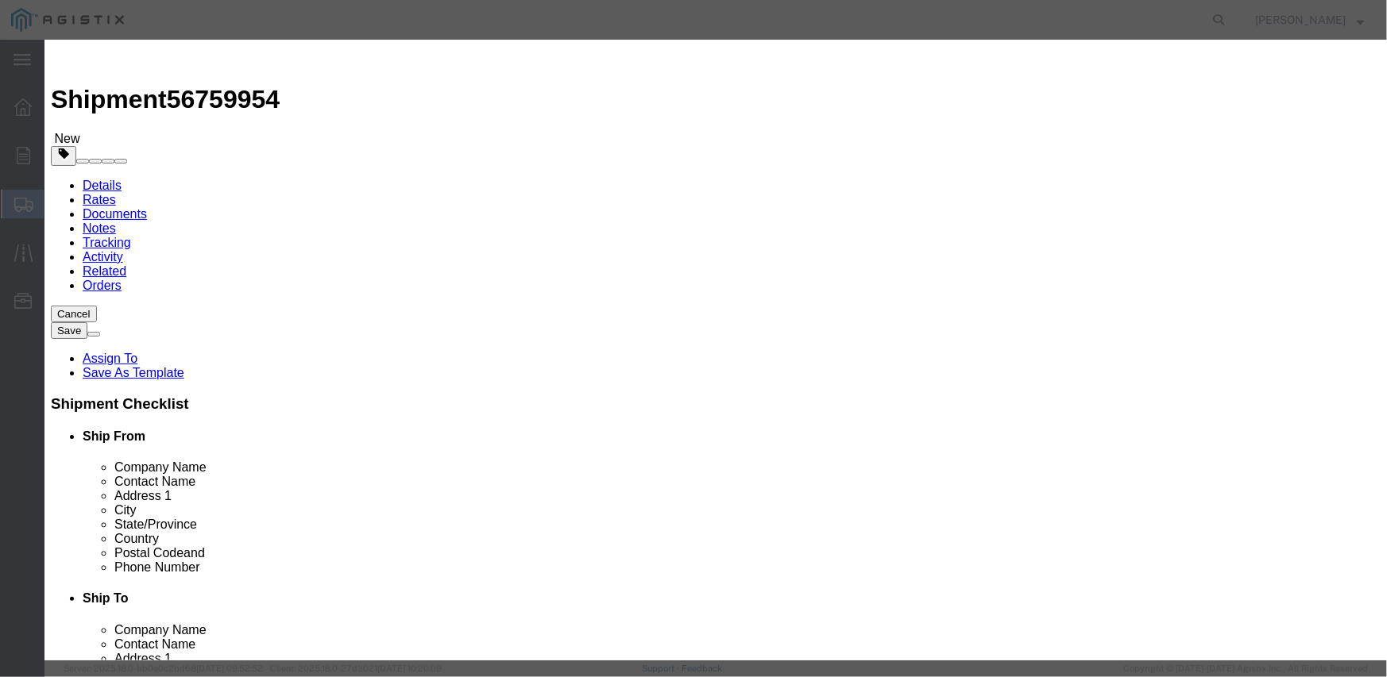
click select "Select Account Type Activity ID Airline Appointment Number ASN Batch Number Bil…"
select select "PURCHORD"
click select "Select Account Type Activity ID Airline Appointment Number ASN Batch Number Bil…"
type input "3501409418"
select select "SALEORDR"
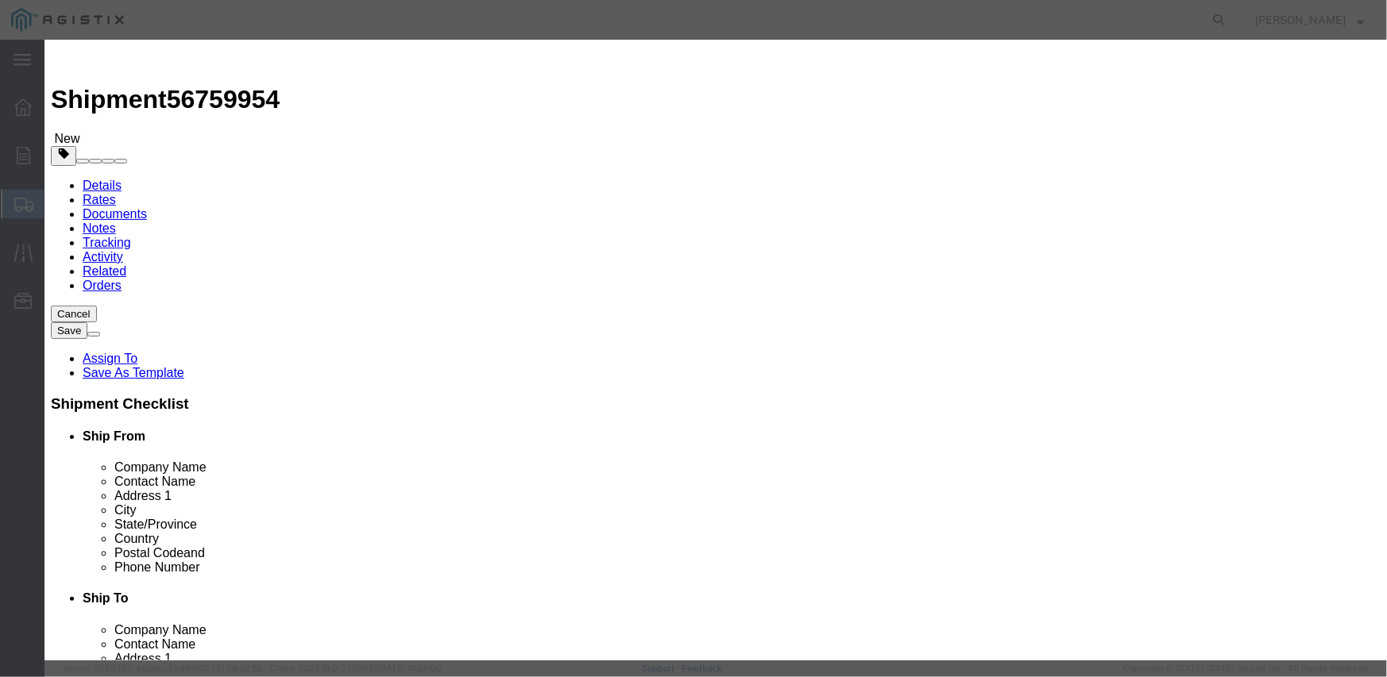
type input "294115"
click button "Save & Close"
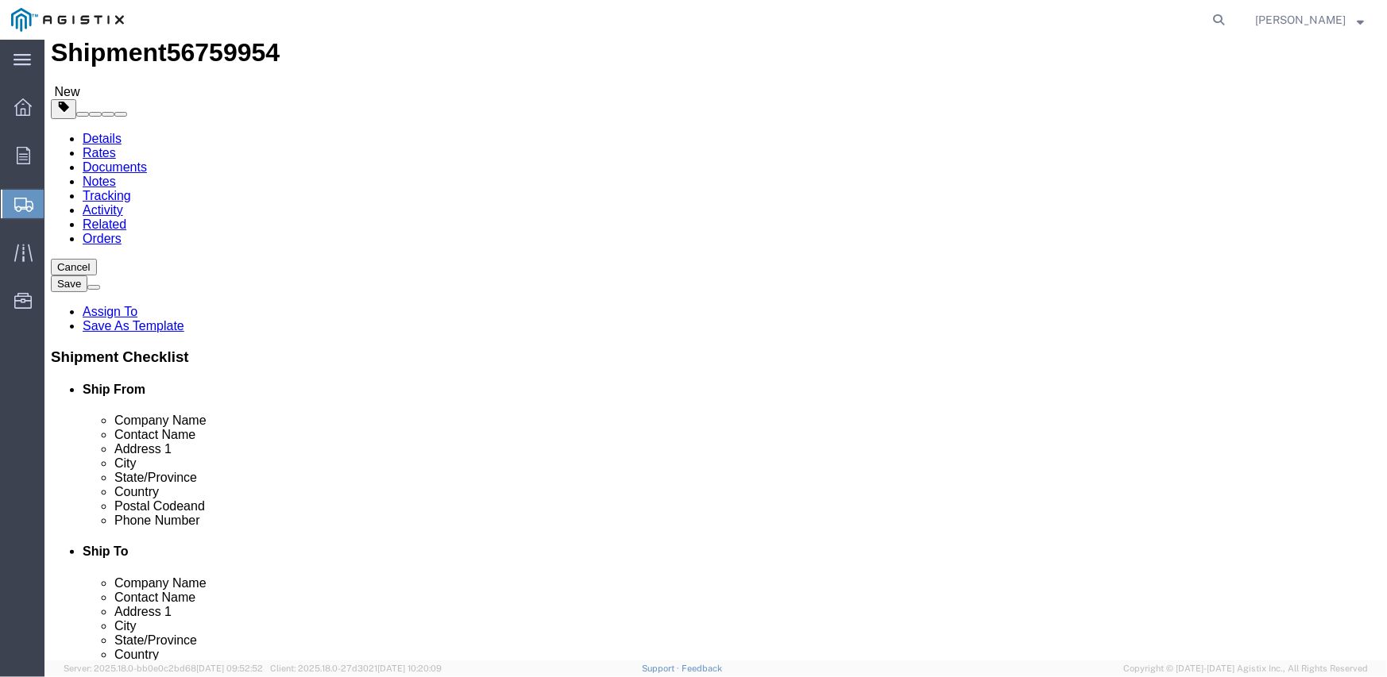
scroll to position [71, 0]
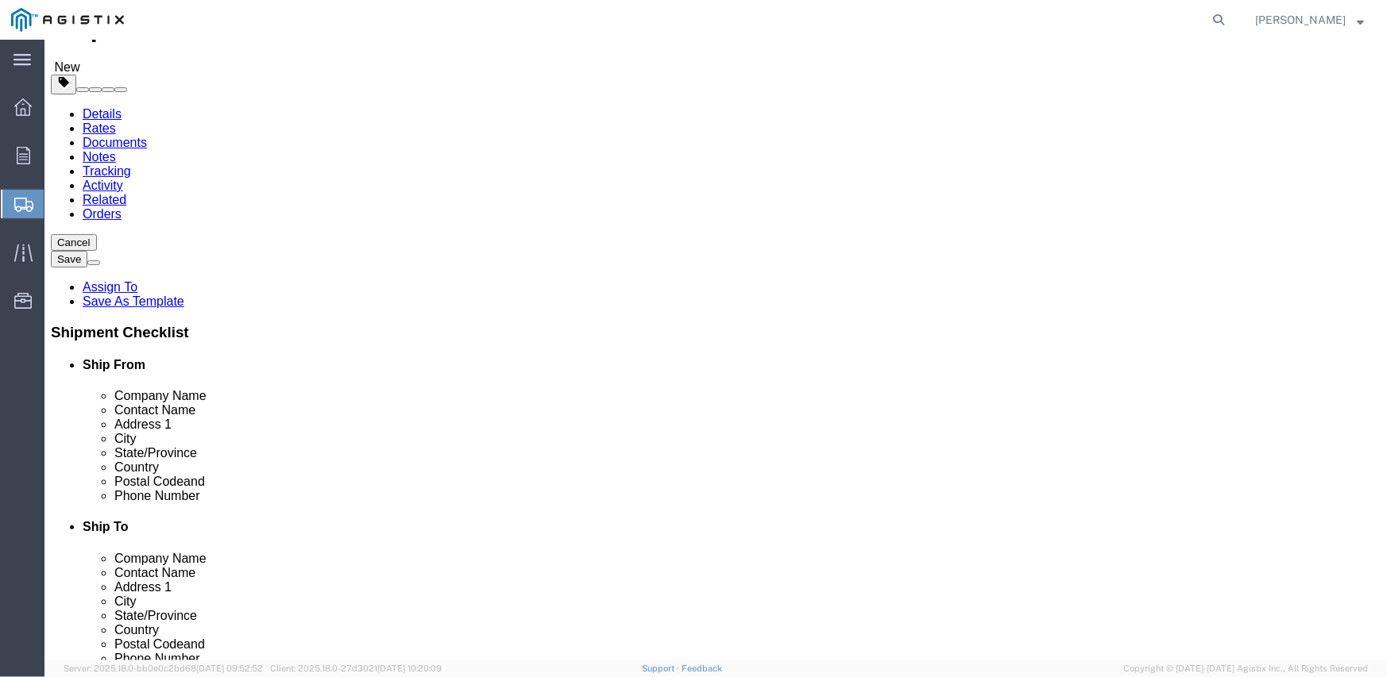
click button "Previous"
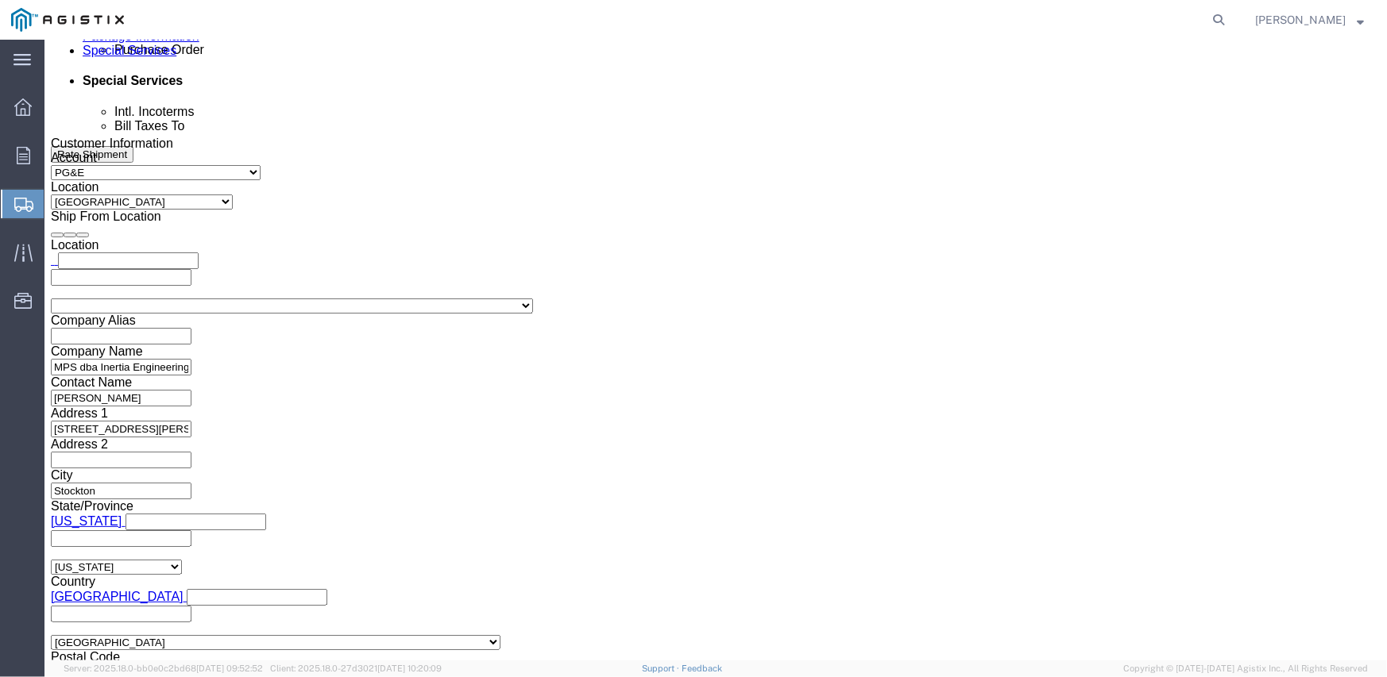
scroll to position [928, 0]
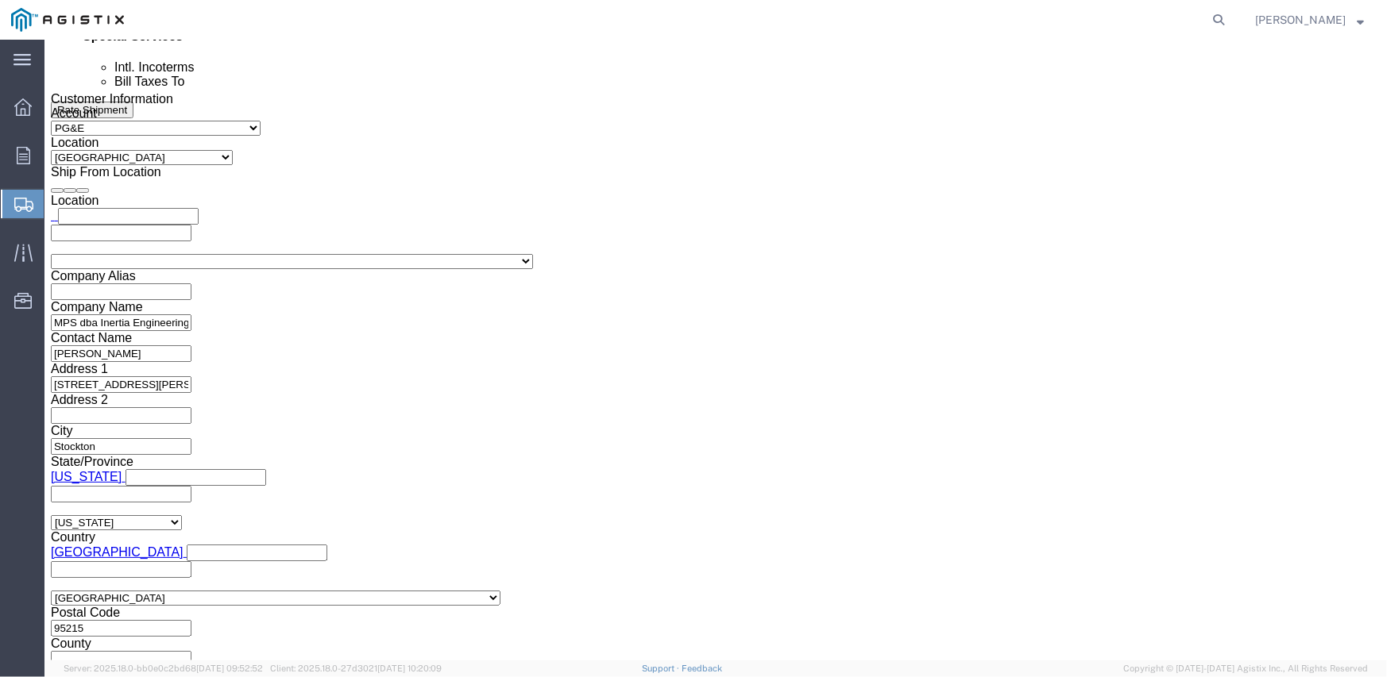
click button "Continue"
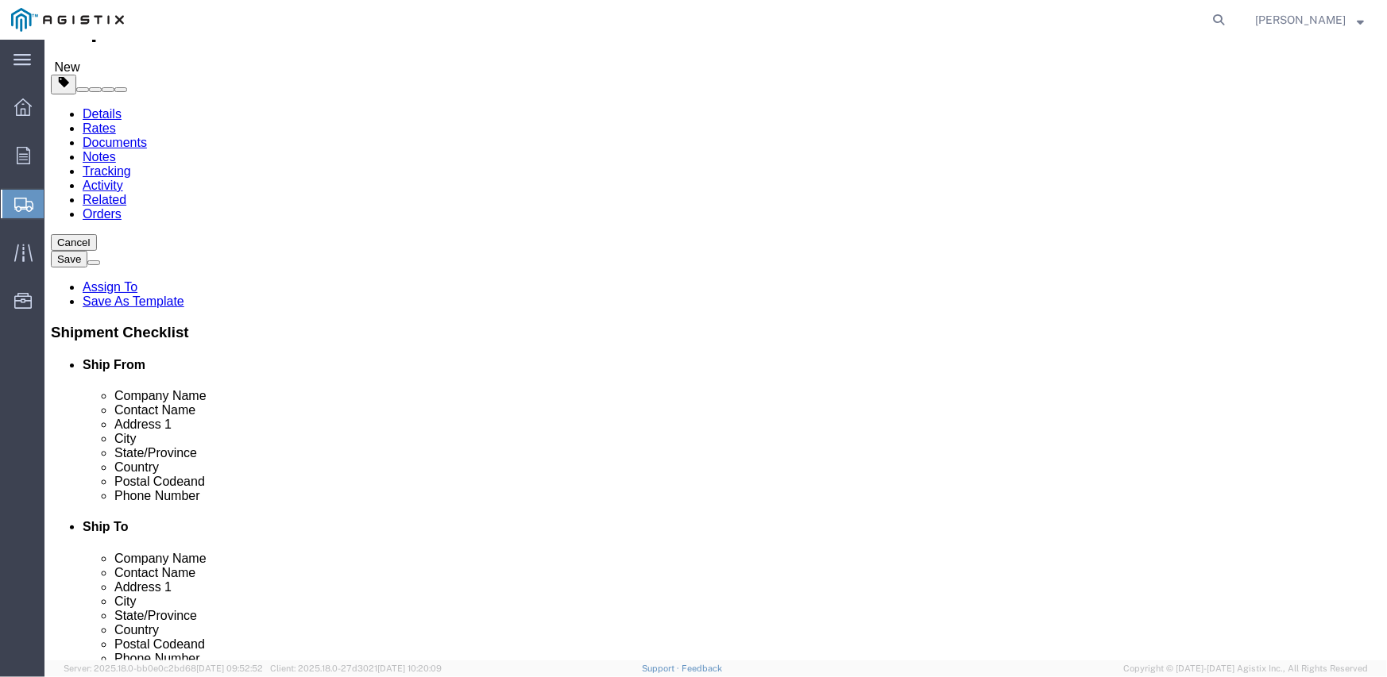
click button "Continue"
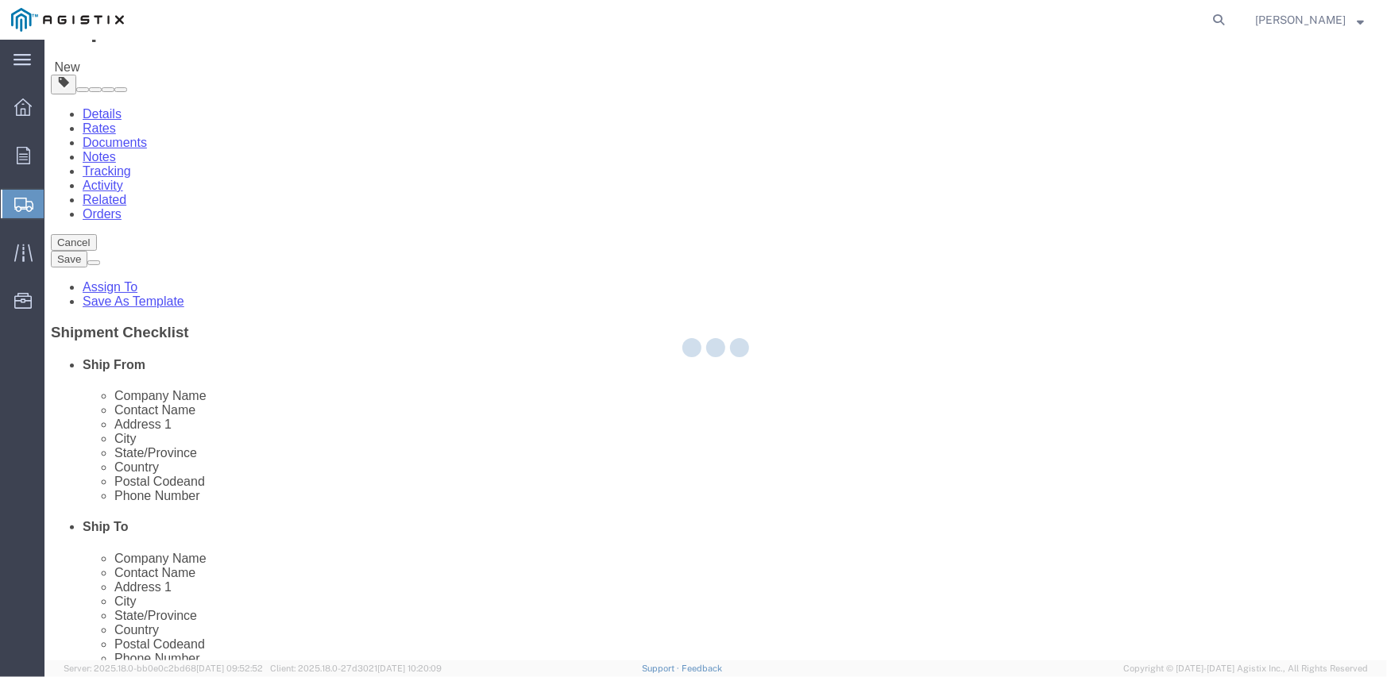
select select
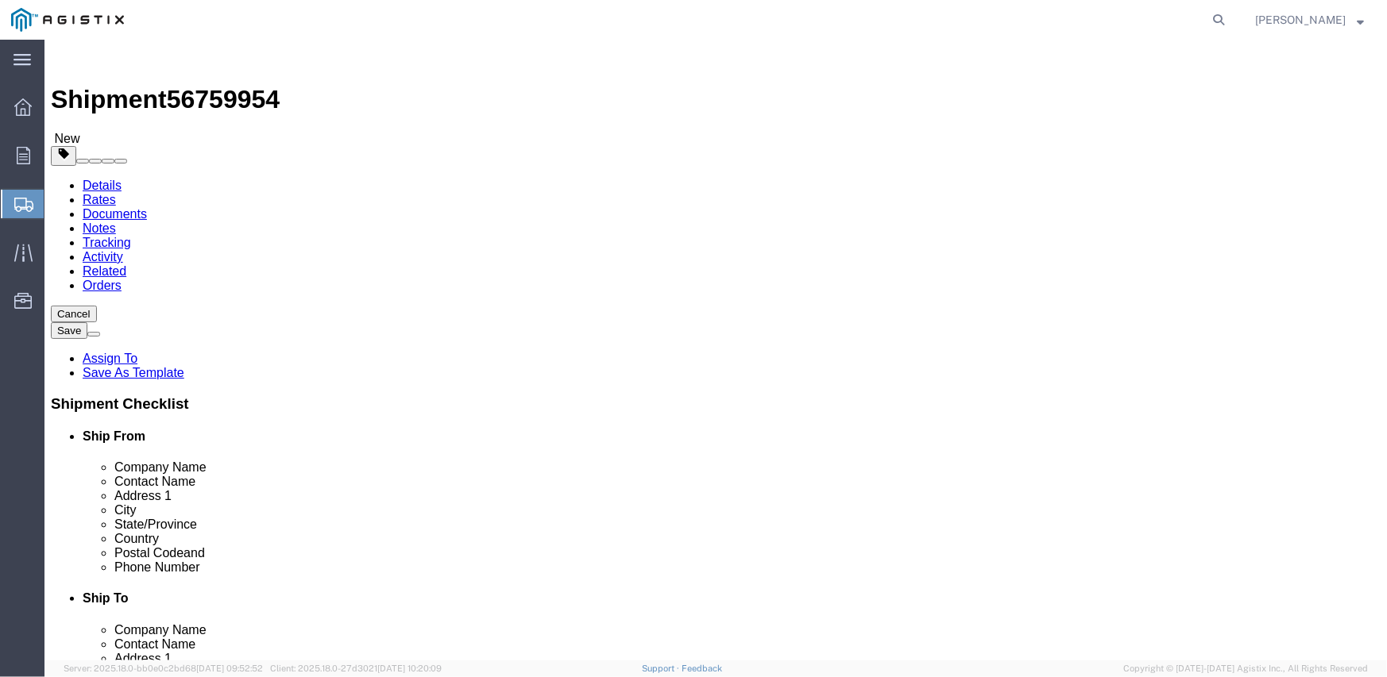
click button "Rate Shipment"
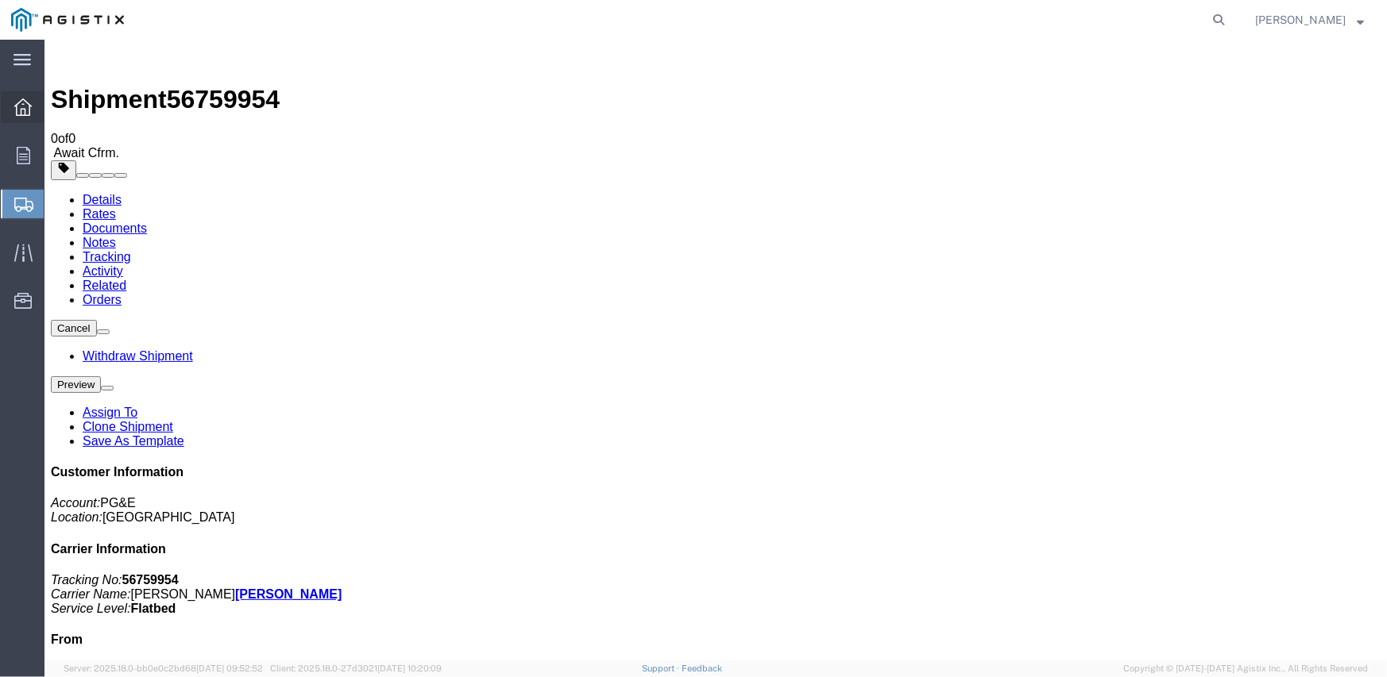
click at [16, 102] on icon at bounding box center [22, 106] width 17 height 17
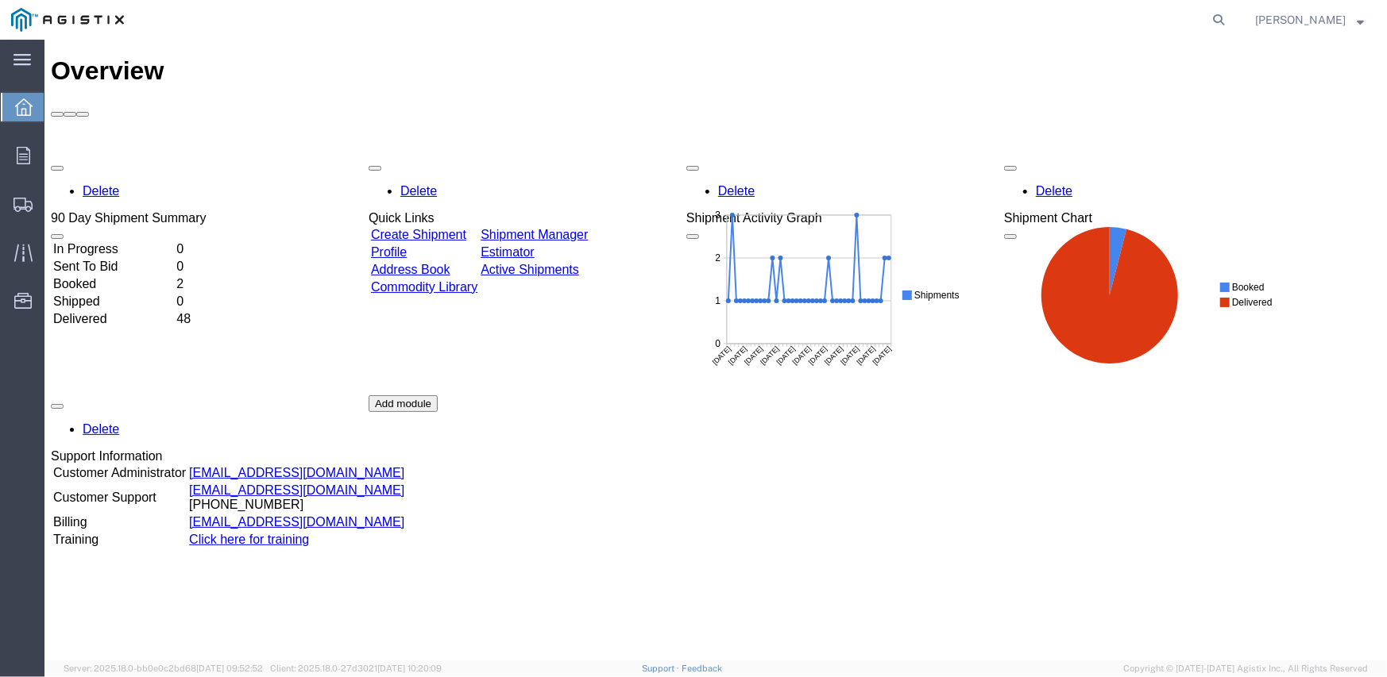
click at [442, 227] on link "Create Shipment" at bounding box center [417, 234] width 95 height 14
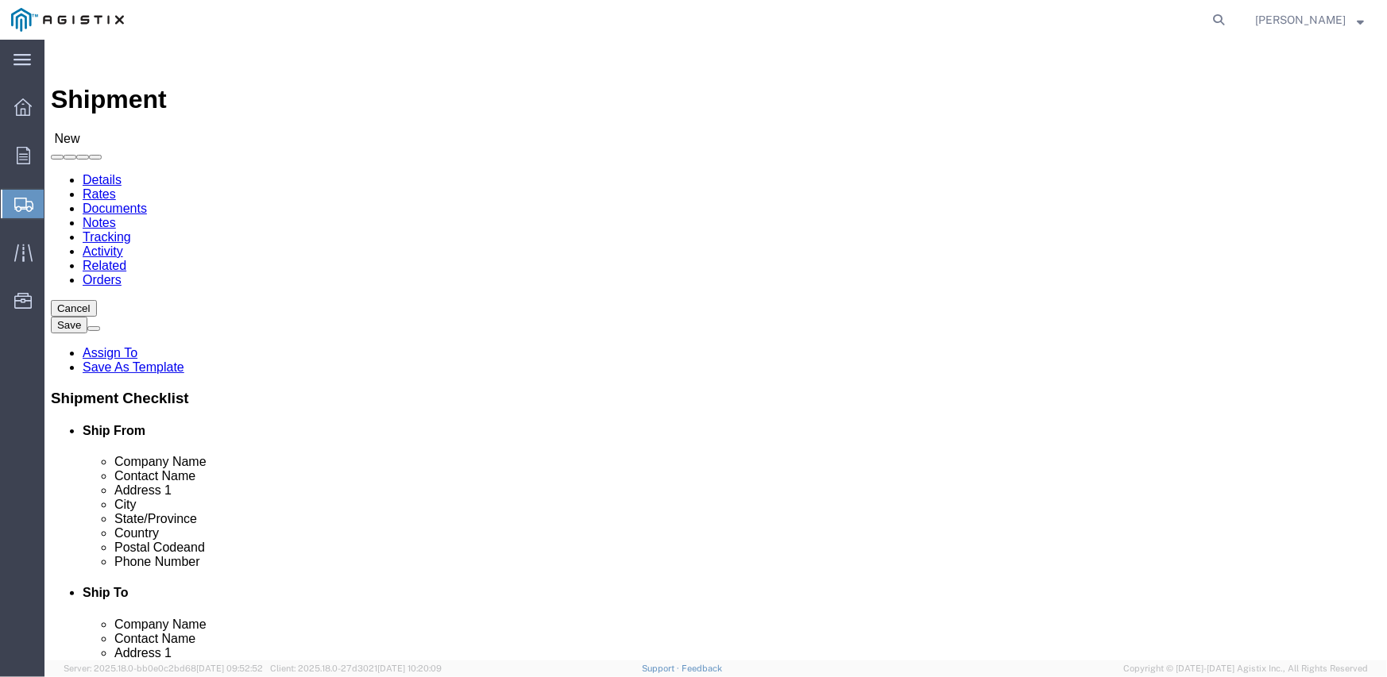
click select "Select Inertia Engineering & Machine Works Inc PG&E"
select select "9596"
click select "Select Inertia Engineering & Machine Works Inc PG&E"
select select "PURCHORD"
select select
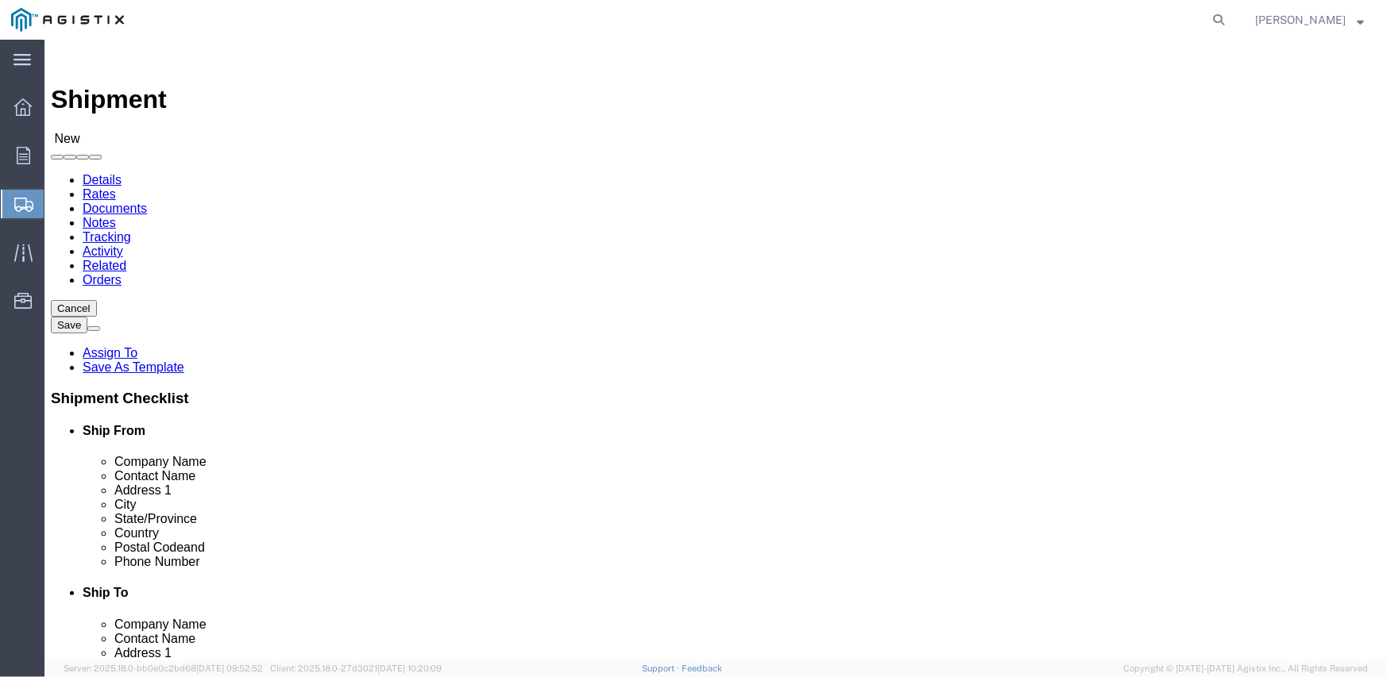
select select
click select "Select All Others [GEOGRAPHIC_DATA] [GEOGRAPHIC_DATA] [GEOGRAPHIC_DATA] [GEOGRA…"
select select "19740"
click select "Select All Others [GEOGRAPHIC_DATA] [GEOGRAPHIC_DATA] [GEOGRAPHIC_DATA] [GEOGRA…"
click span
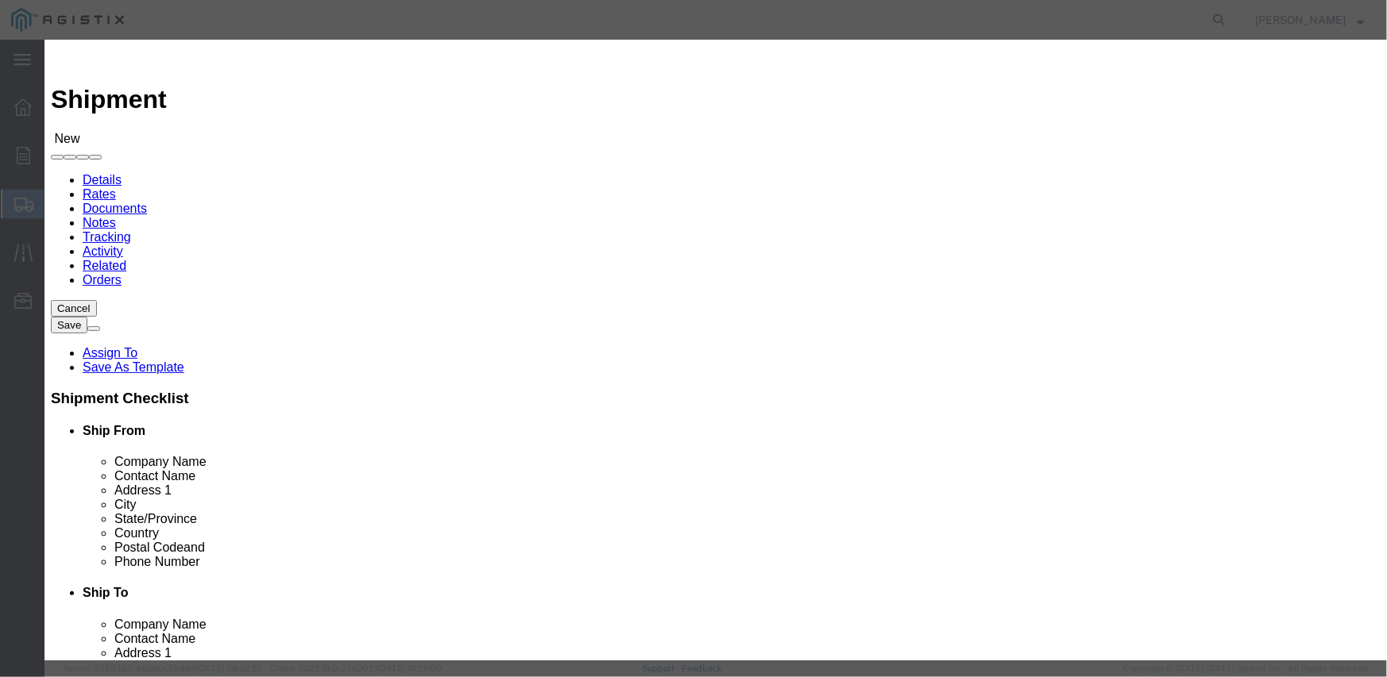
click button "Select"
select select "CA"
click button "Select"
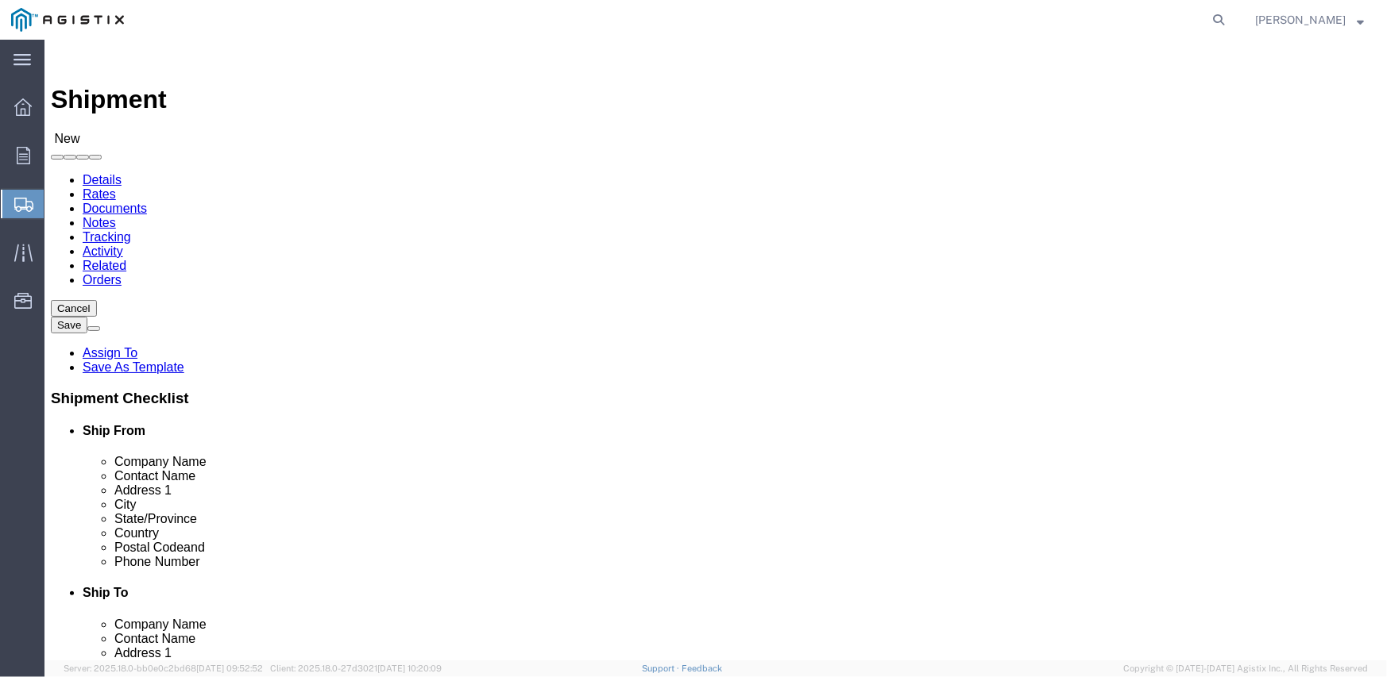
select select "CA"
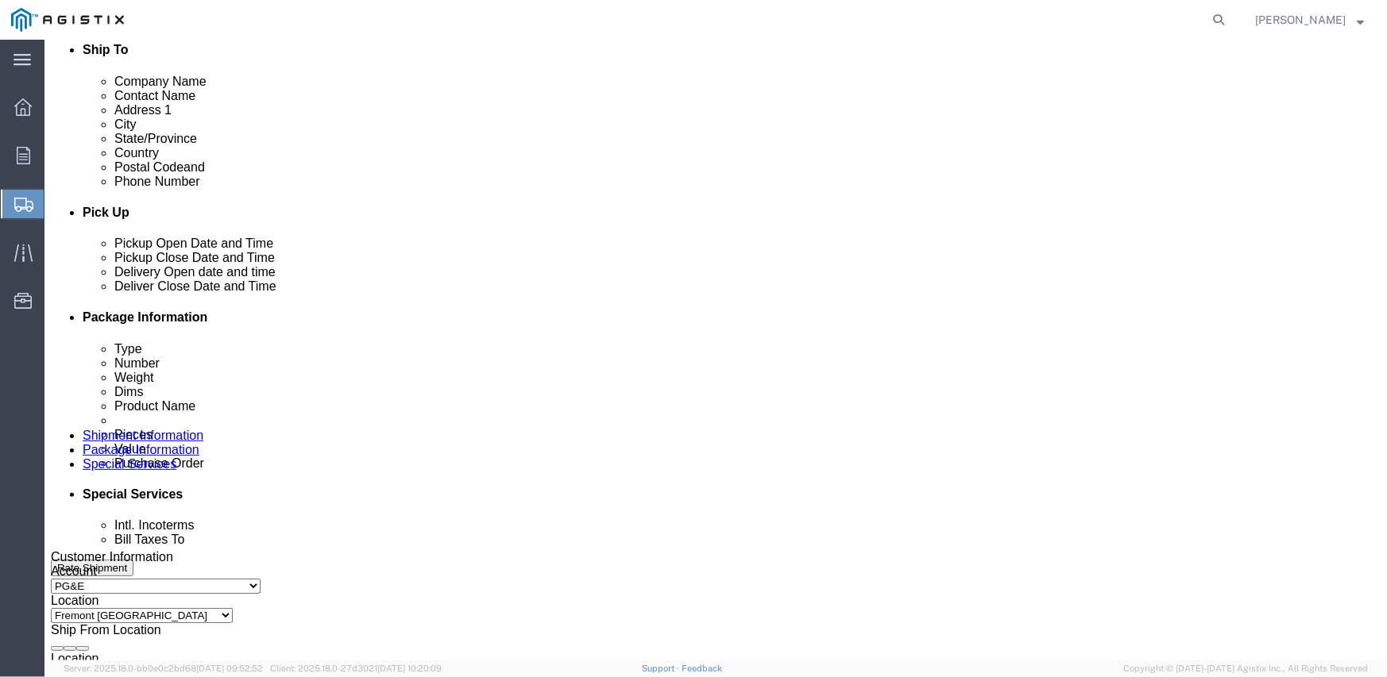
scroll to position [556, 0]
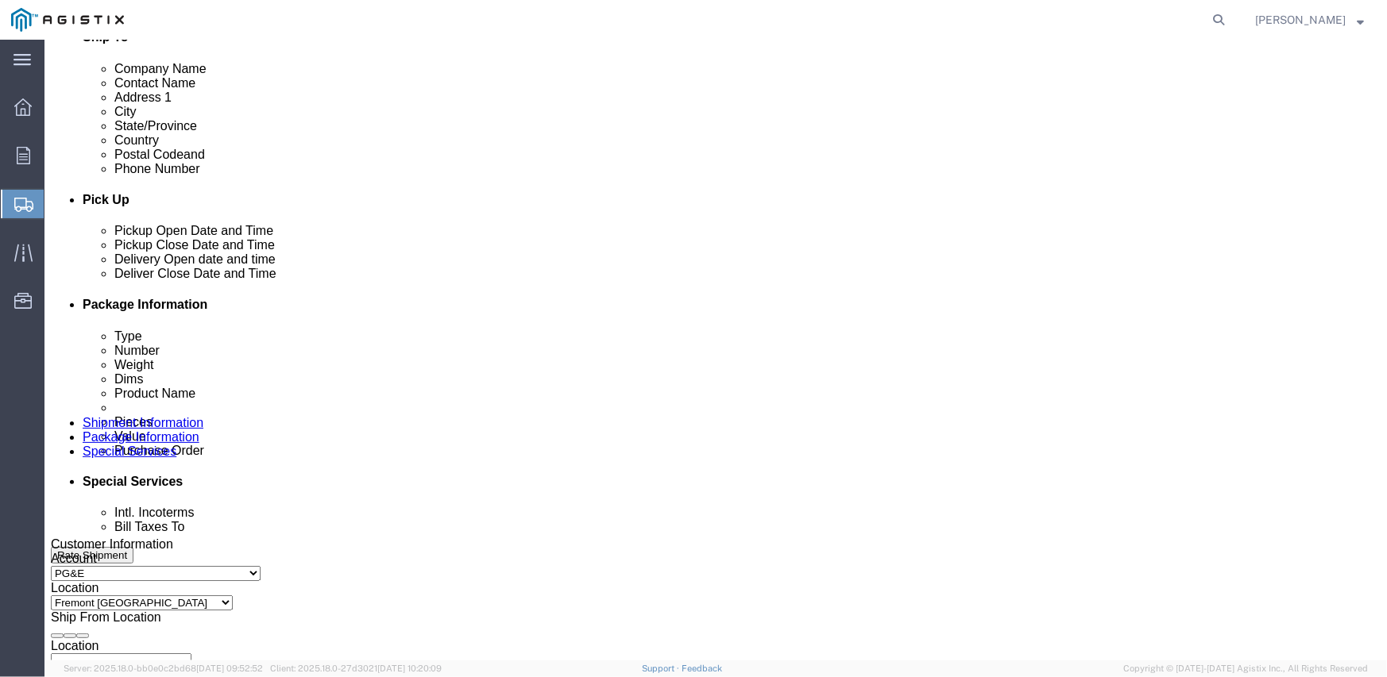
click div "[DATE] 8:00 AM"
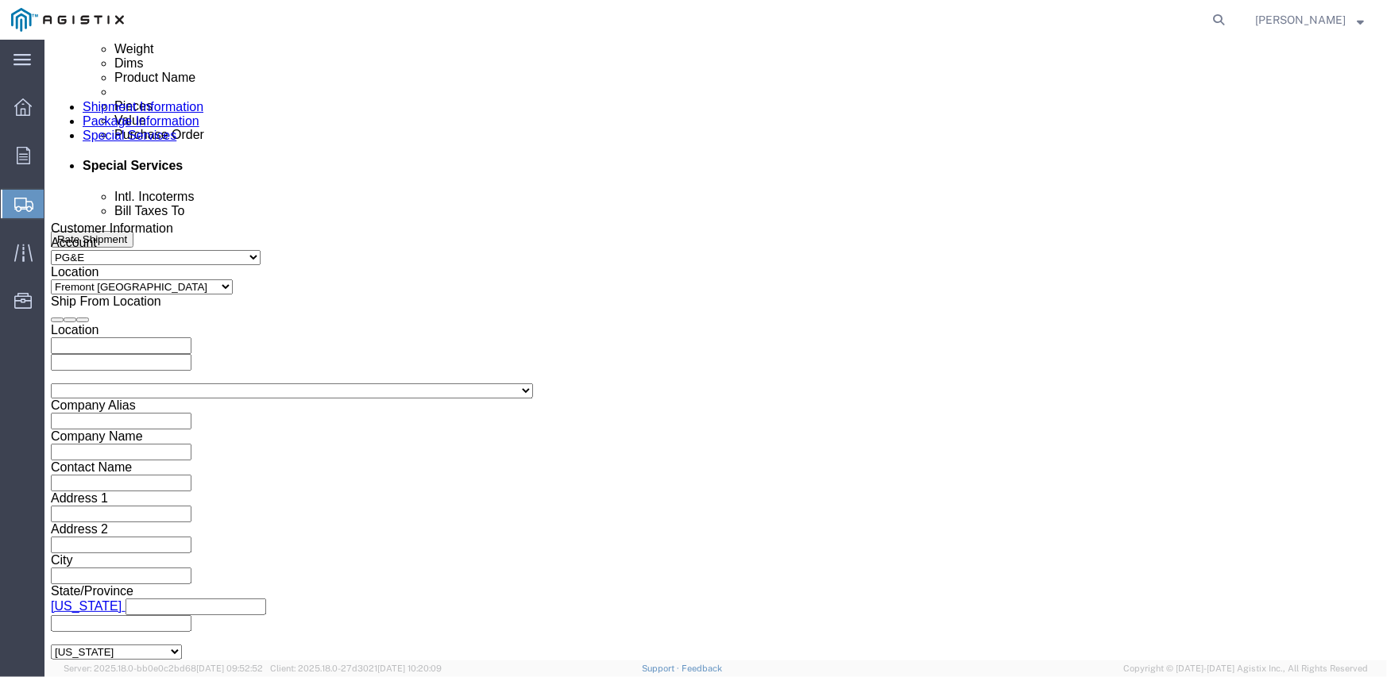
type input "2:00 PM"
click button "Apply"
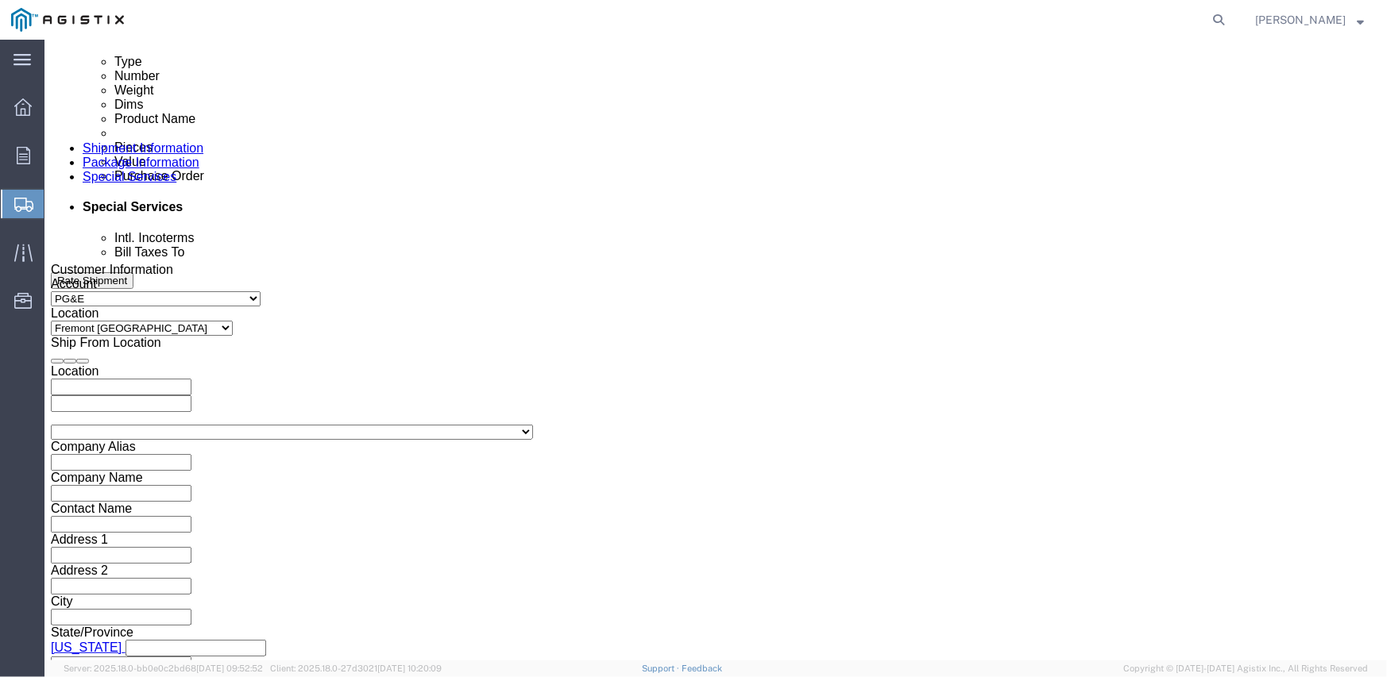
scroll to position [713, 0]
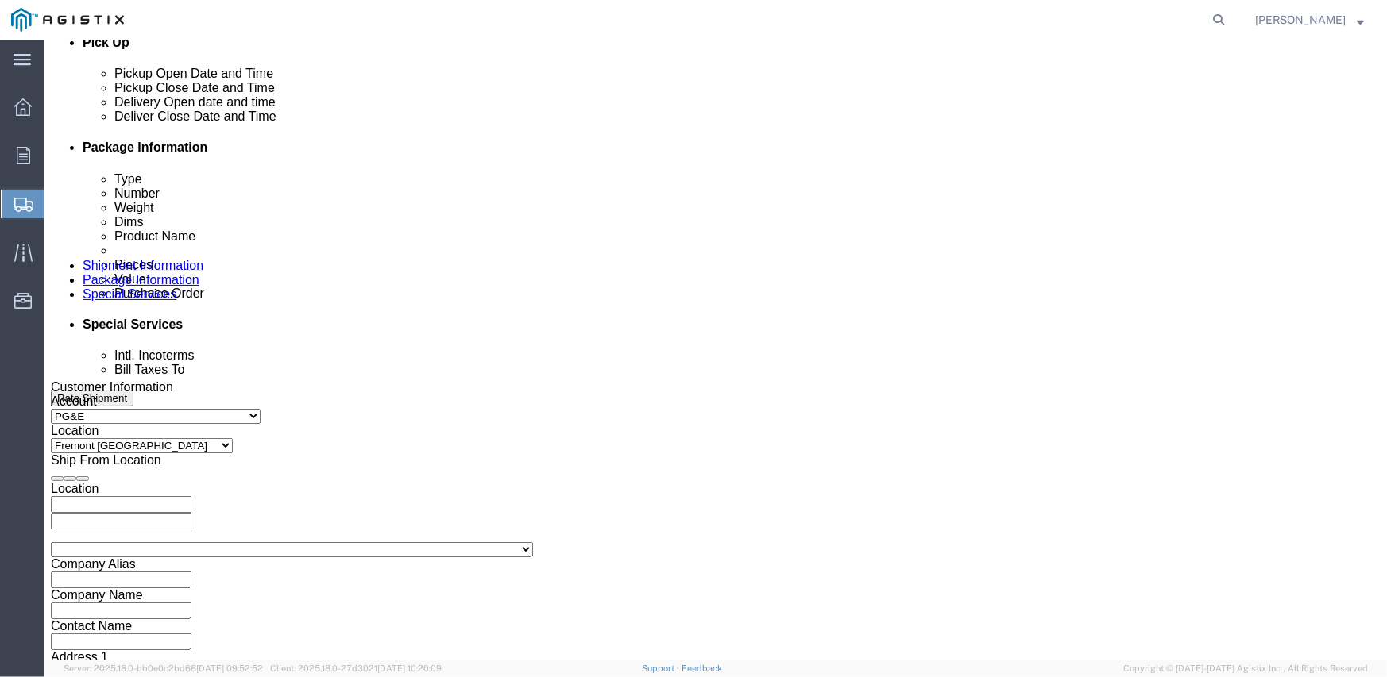
click div
click input "3:00 PM"
type input "8:00 AM"
click button "Apply"
click div
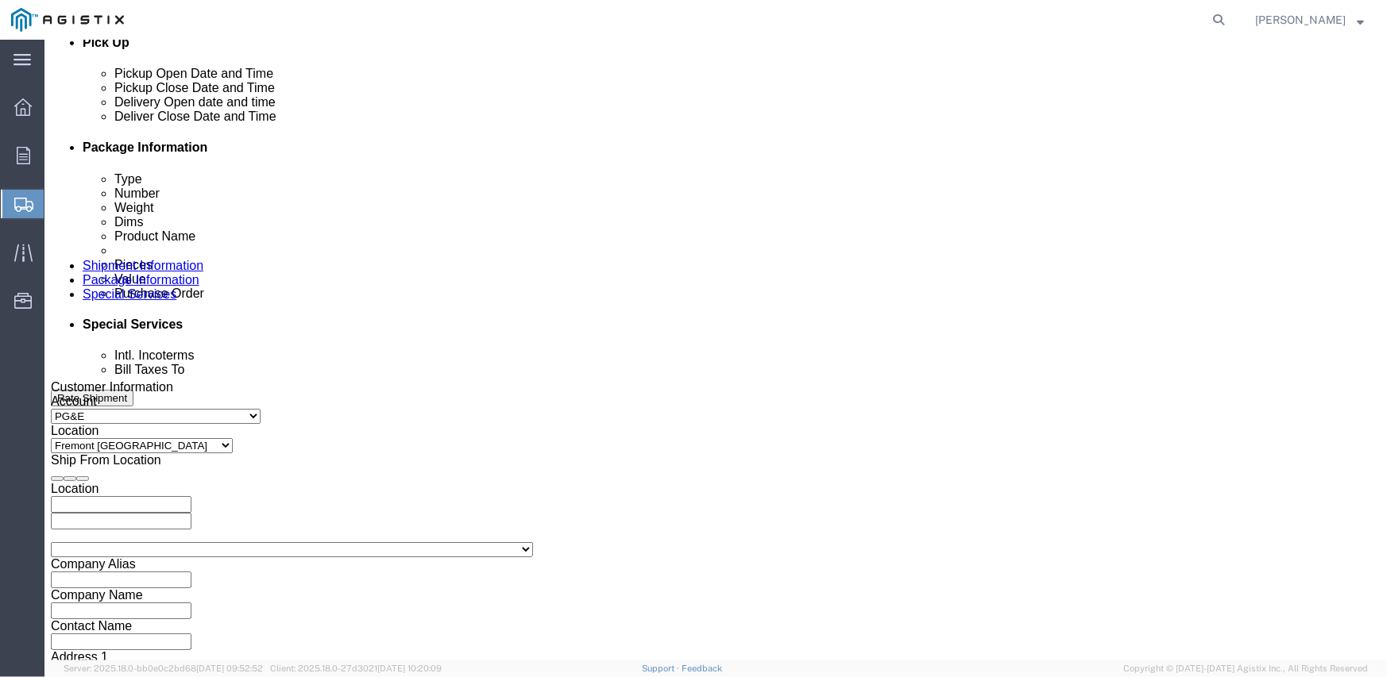
type input "3:00 PM"
click button "Apply"
click input "text"
type input "3501410749"
select select "SALEORDR"
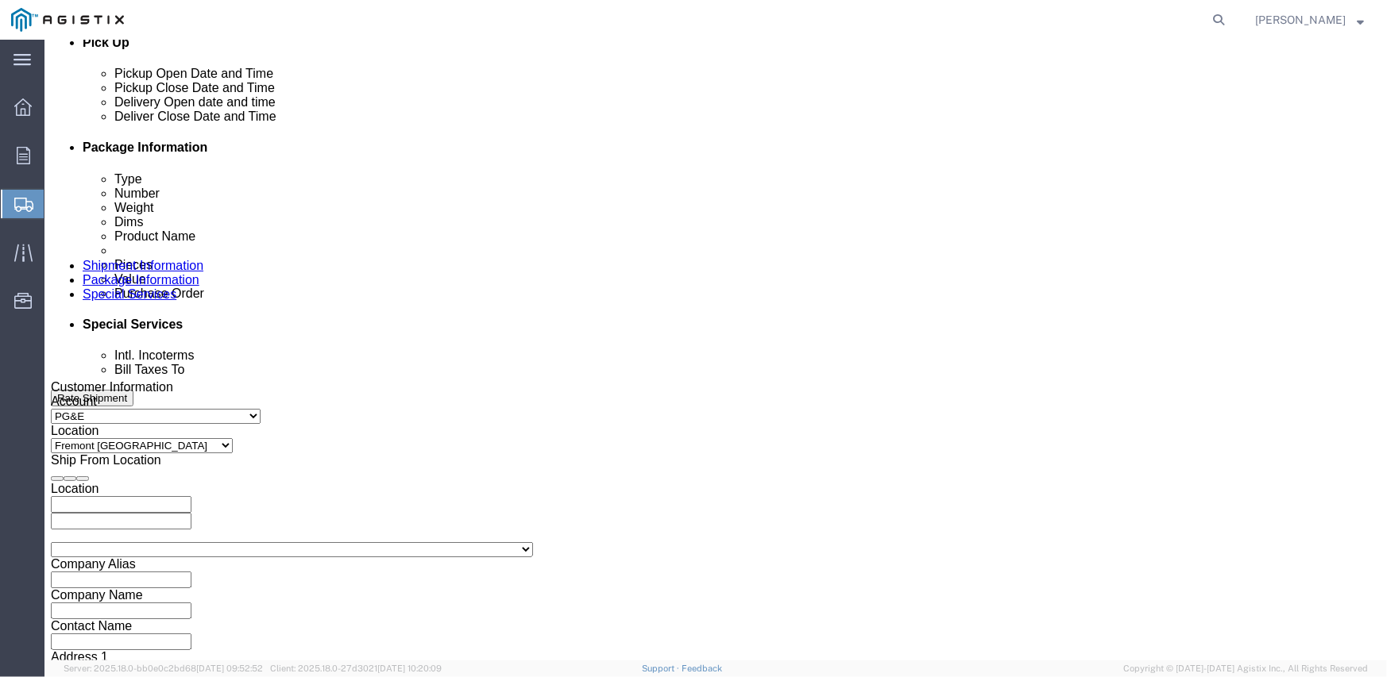
click input "3501410749"
type input "3501410790"
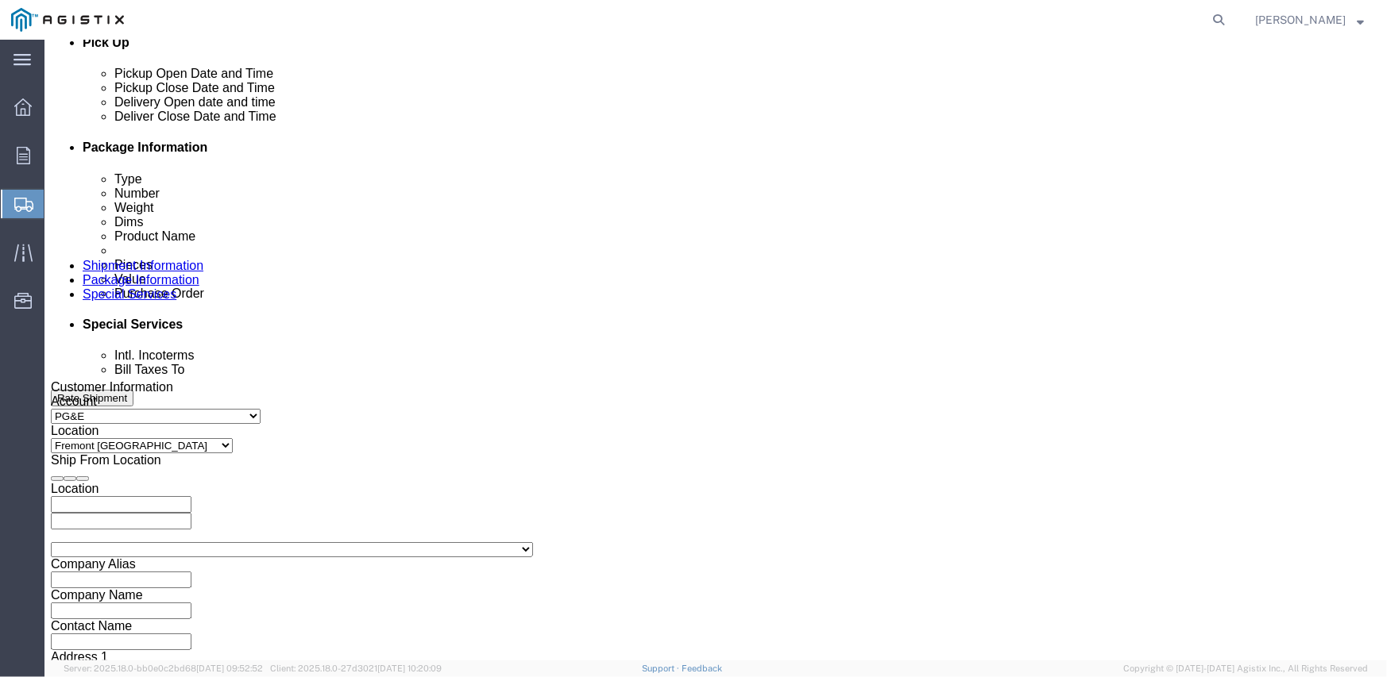
type input "294628"
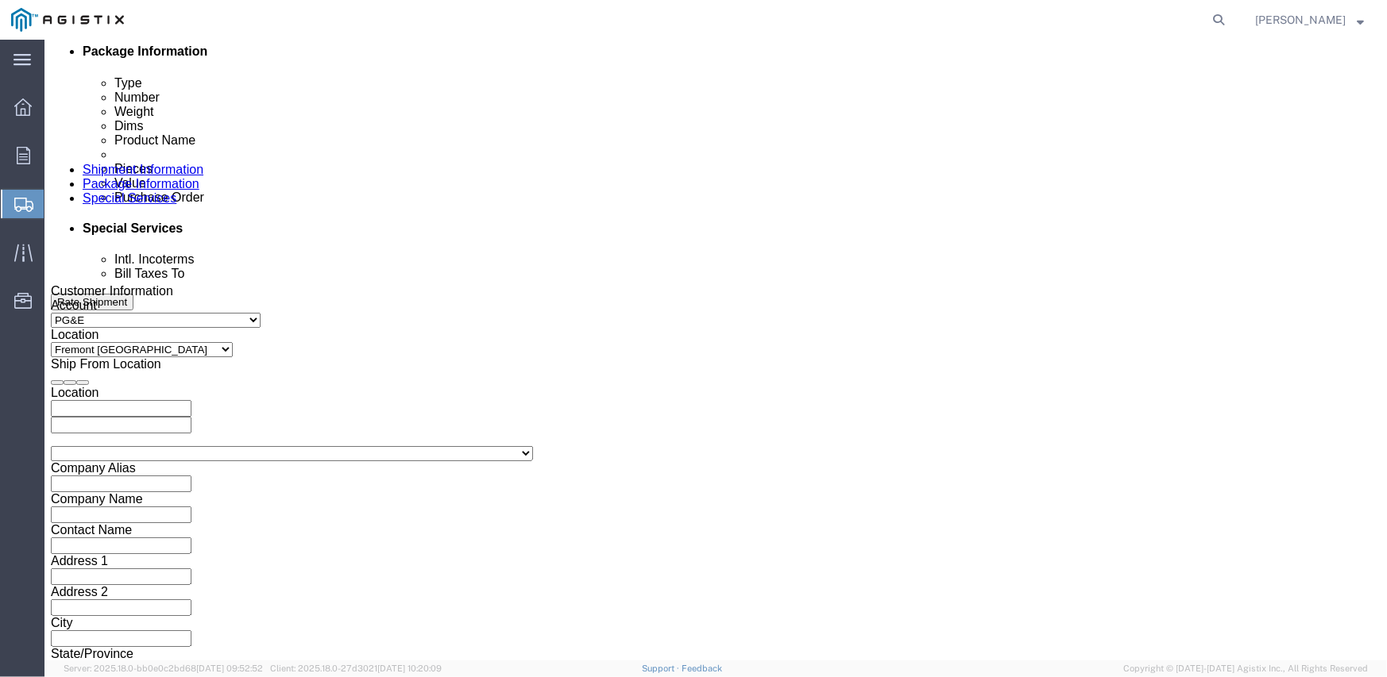
scroll to position [872, 0]
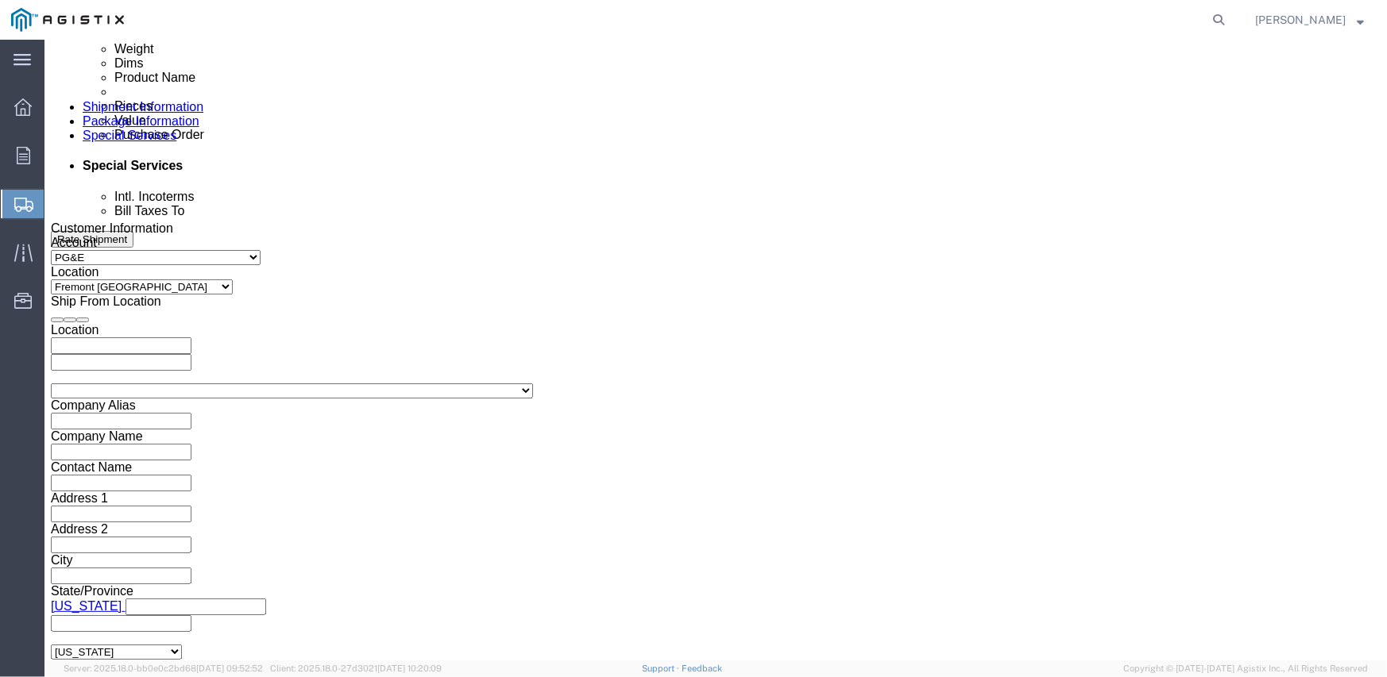
click select "Select Air Less than Truckload Multi-Leg Ocean Freight Rail Small Parcel Truckl…"
select select "TL"
click select "Select Air Less than Truckload Multi-Leg Ocean Freight Rail Small Parcel Truckl…"
click select "Select 1-Ton (PSS) 10 Wheel 10 Yard Dump Truck 20 Yard Dump Truck Bobtail Botto…"
select select "FLBD"
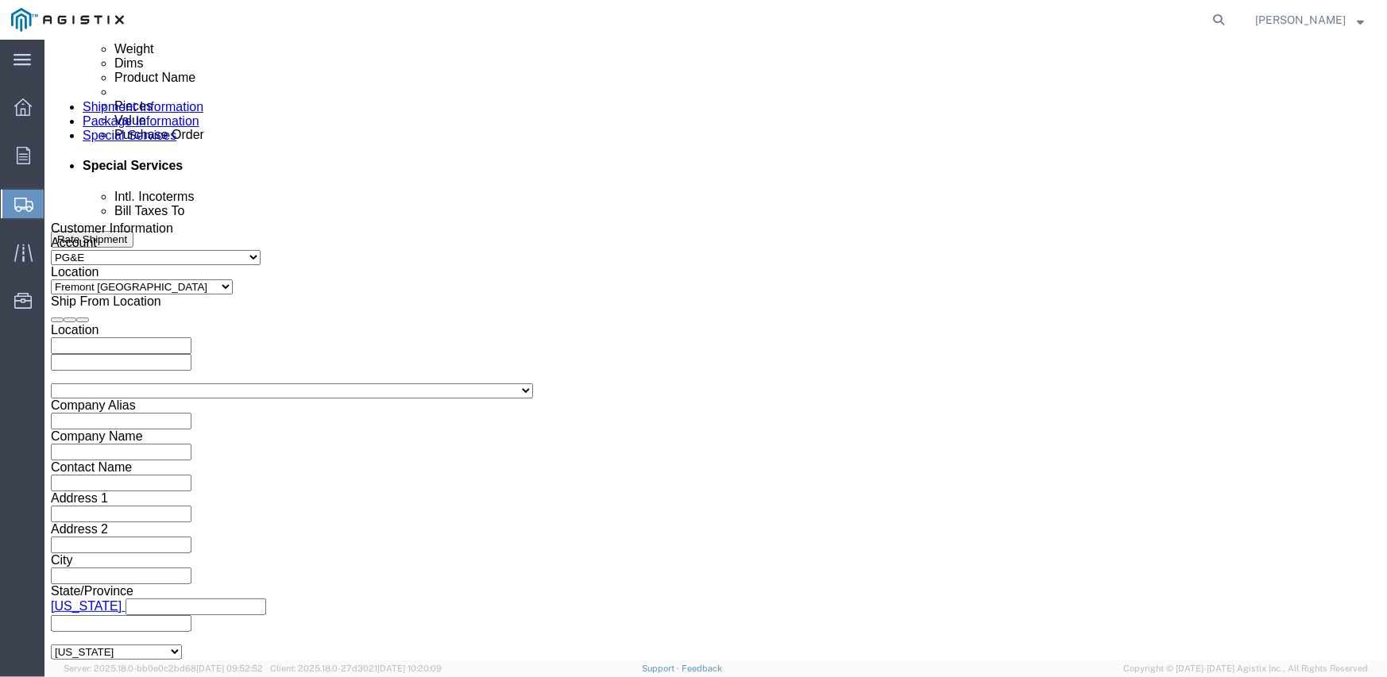
click select "Select 1-Ton (PSS) 10 Wheel 10 Yard Dump Truck 20 Yard Dump Truck Bobtail Botto…"
click select "Select Air Less than Truckload Multi-Leg Ocean Freight Rail Small Parcel Truckl…"
click div "Previous Continue"
click select "Select Air Less than Truckload Multi-Leg Ocean Freight Rail Small Parcel Truckl…"
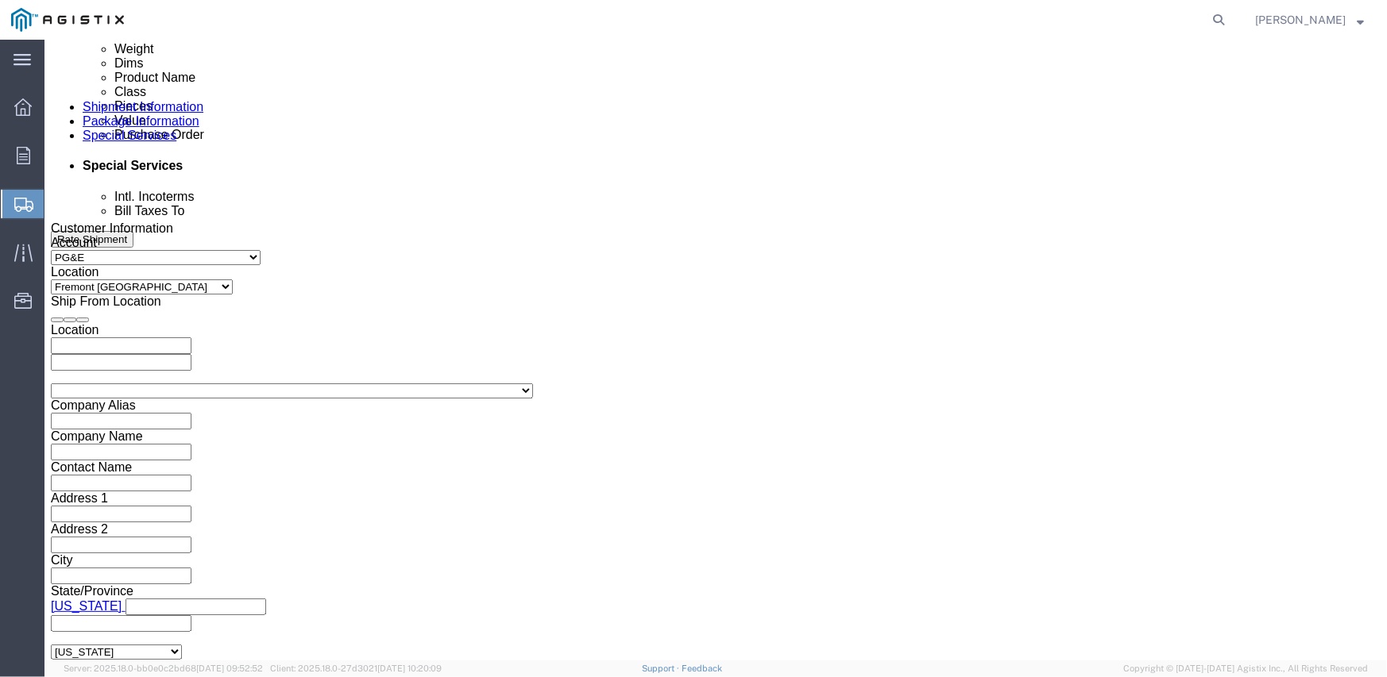
click select "Select Straight Truck"
click div "Mode Select Air Less than Truckload Multi-Leg Ocean Freight Rail Small Parcel T…"
click select "Select Air Less than Truckload Multi-Leg Ocean Freight Rail Small Parcel Truckl…"
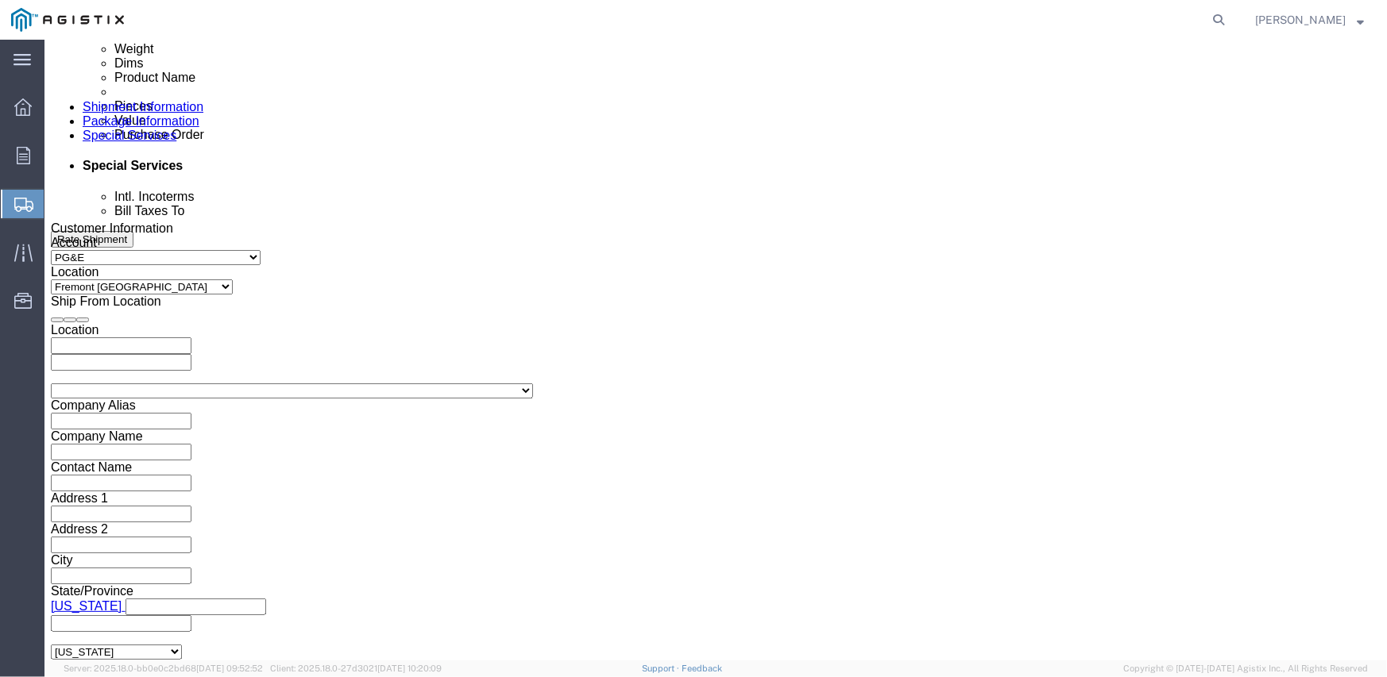
select select "TL"
click select "Select Air Less than Truckload Multi-Leg Ocean Freight Rail Small Parcel Truckl…"
click select "Select 1-Ton (PSS) 10 Wheel 10 Yard Dump Truck 20 Yard Dump Truck Bobtail Botto…"
select select "FLBD"
click select "Select 1-Ton (PSS) 10 Wheel 10 Yard Dump Truck 20 Yard Dump Truck Bobtail Botto…"
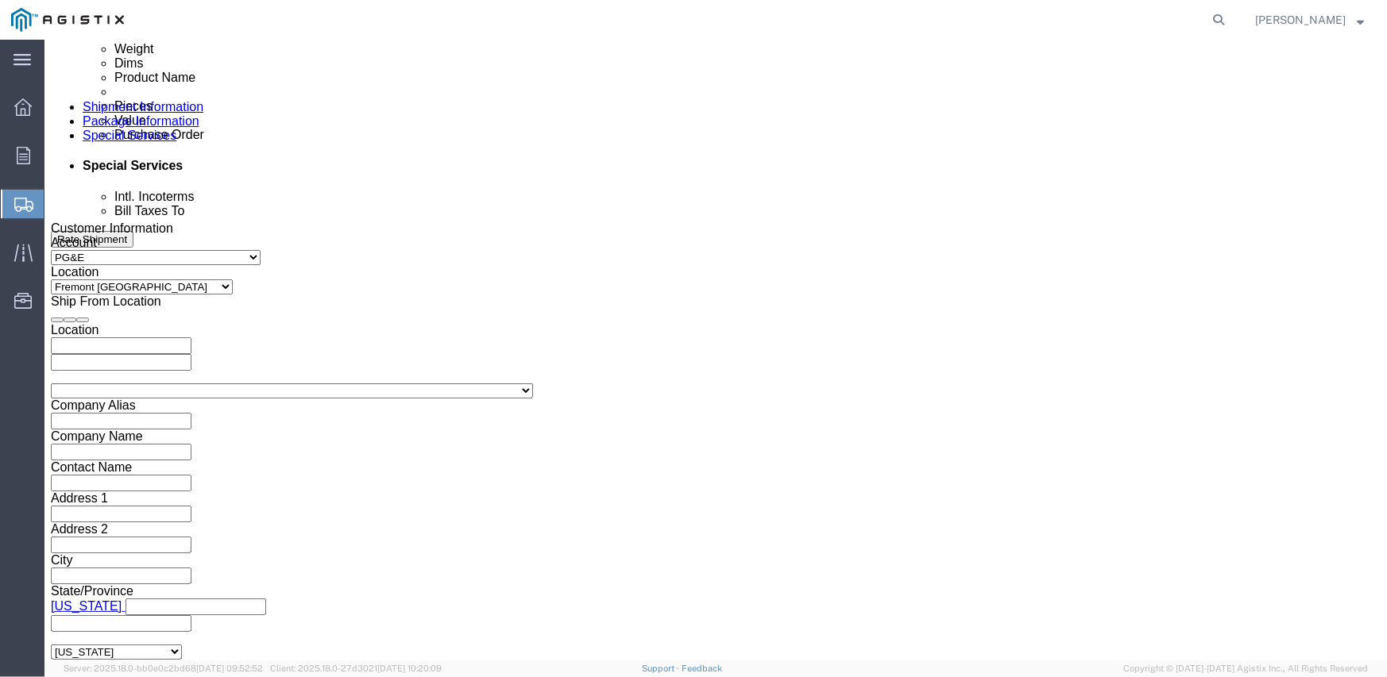
click select "Select 35 Feet 20 Feet 28 Feet 53 Feet 40 Feet 48 Feet"
select select "53FT"
click select "Select 35 Feet 20 Feet 28 Feet 53 Feet 40 Feet 48 Feet"
click div "Previous Continue"
click button "Continue"
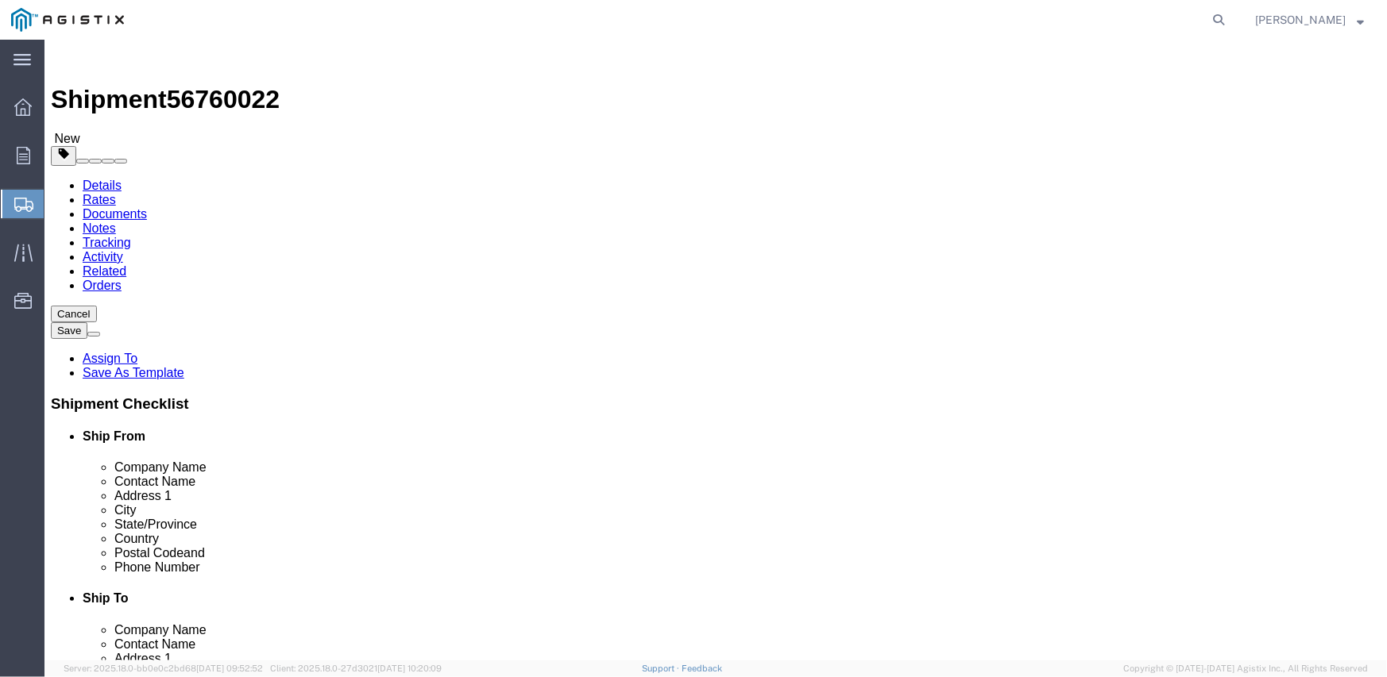
click select "Select Bulk Bundle(s) Cardboard Box(es) Carton(s) Crate(s) Drum(s) (Fiberboard)…"
select select "CRAT"
click select "Select Bulk Bundle(s) Cardboard Box(es) Carton(s) Crate(s) Drum(s) (Fiberboard)…"
click input "1"
type input "16"
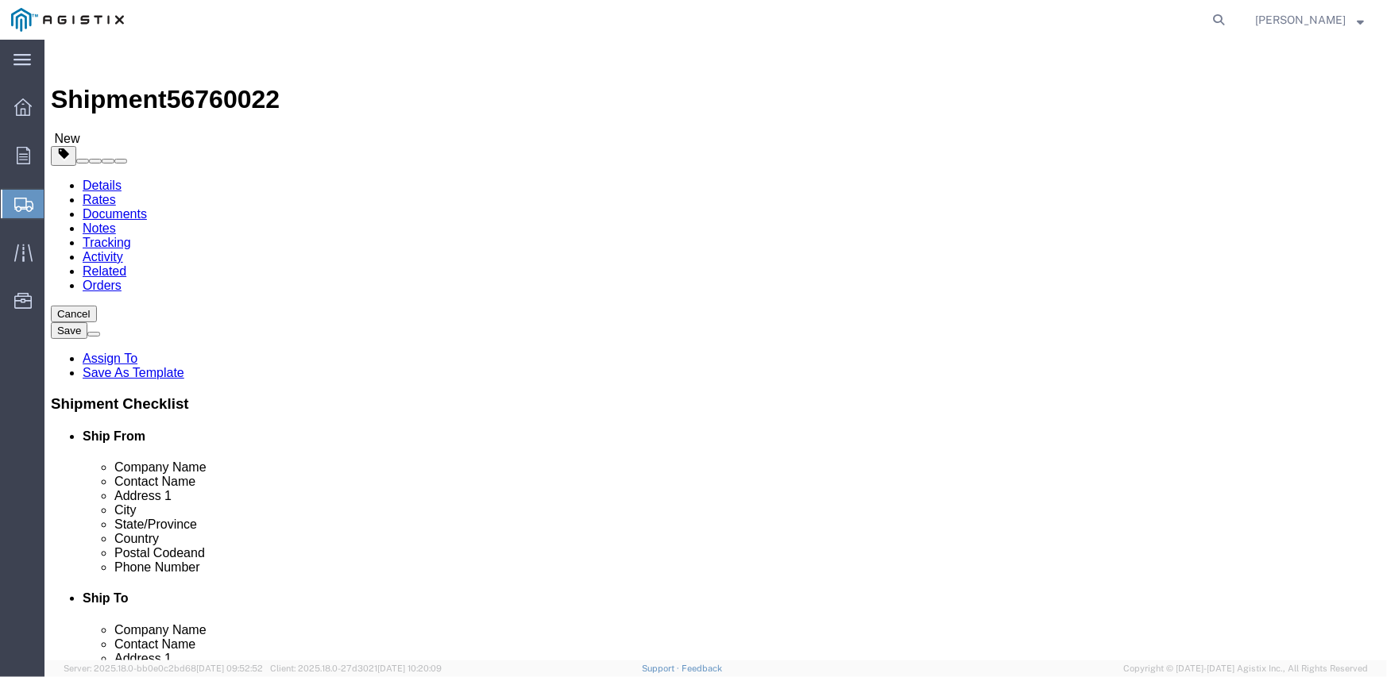
type input "139"
type input "47"
type input "48"
type input "12800"
click link "Add Content"
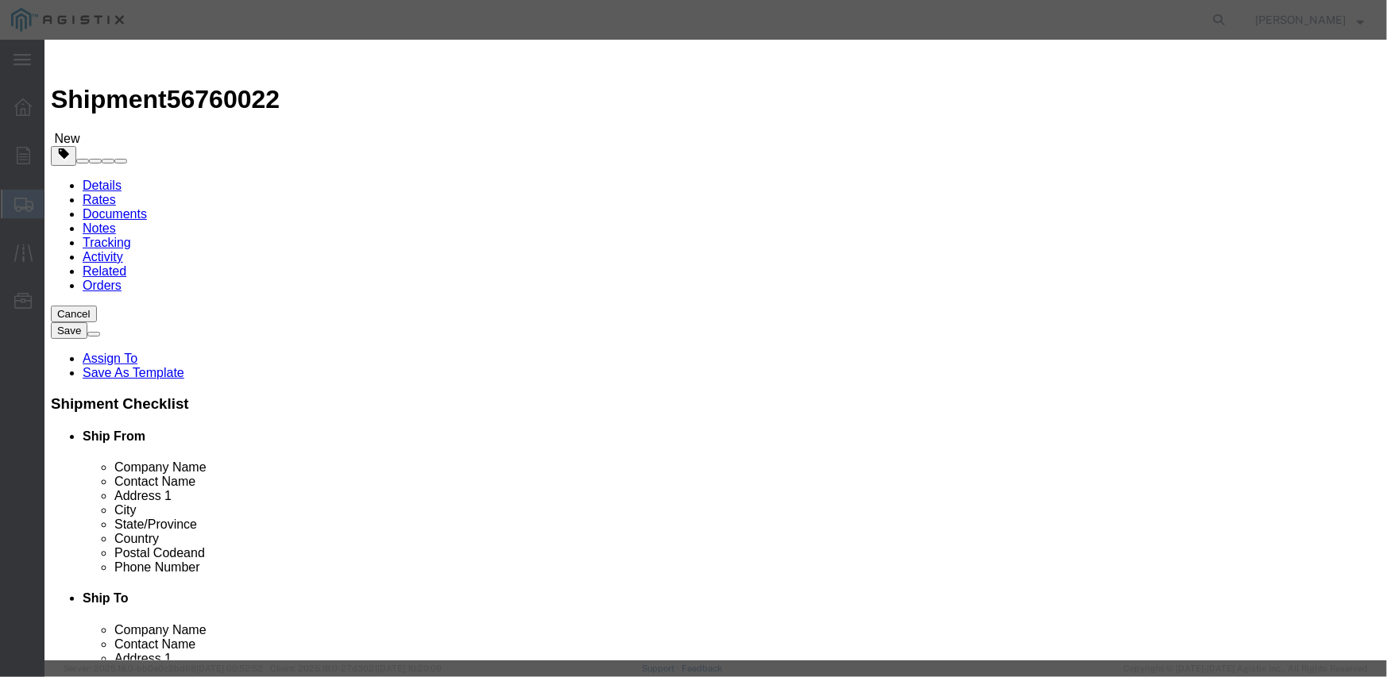
click input "text"
click input "M343960"
type input "SWITCH OVERHEAD 25KV 900A"
select select
type input "79694.56"
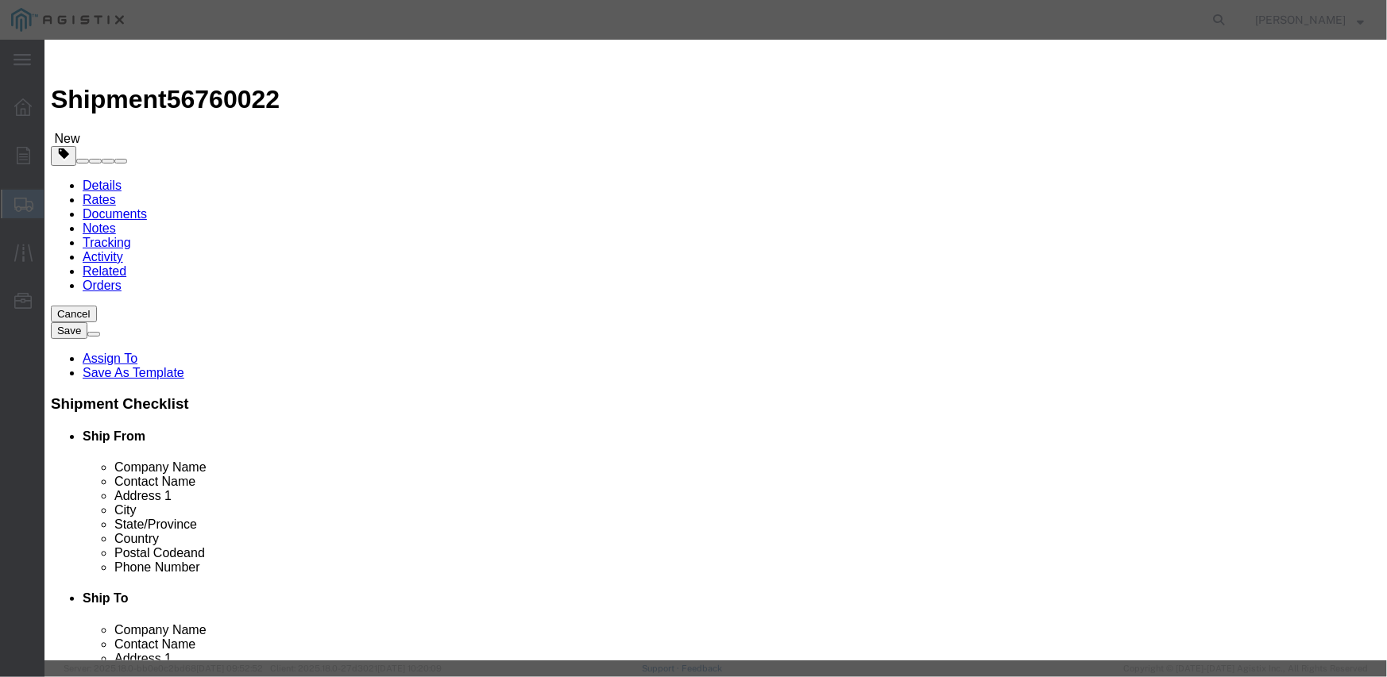
select select "USD"
select select
type input "M343960"
type textarea "L26SLSUG3J21"
type input "16"
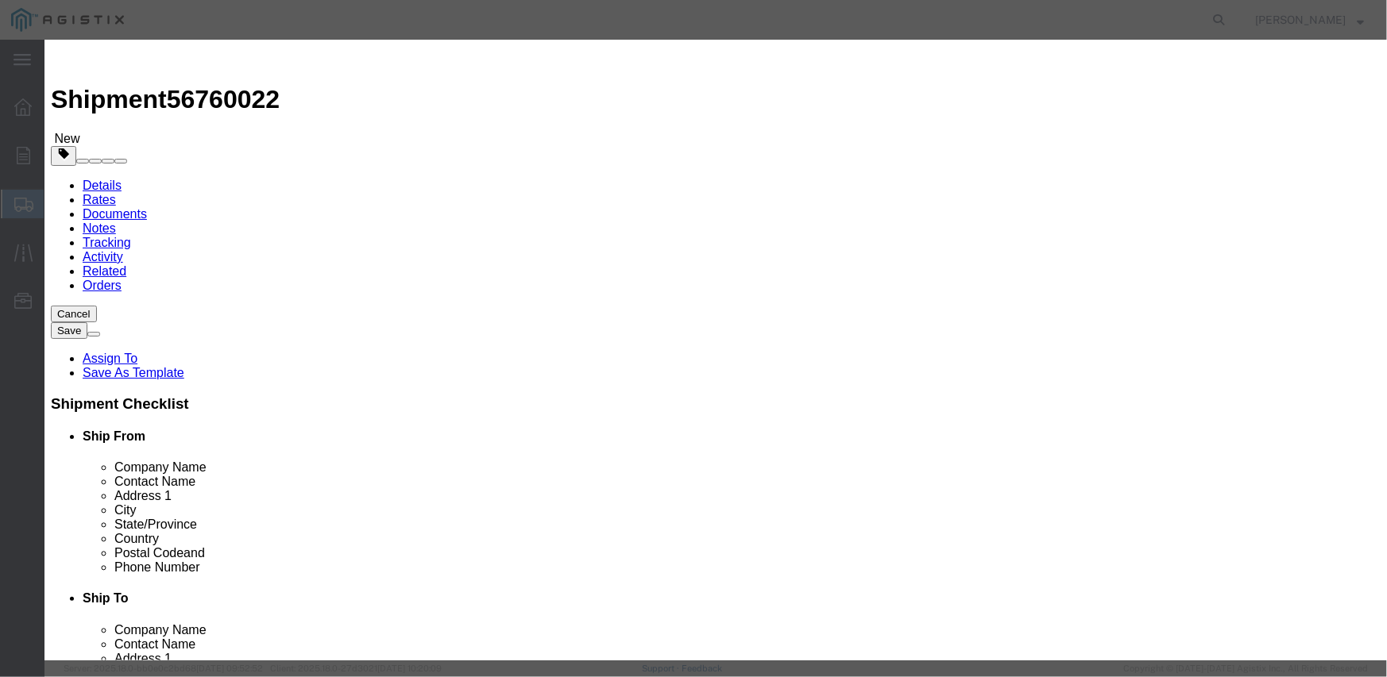
type input "1275112.96"
select select "EA"
type input "7"
click input "text"
paste input "82,882.40"
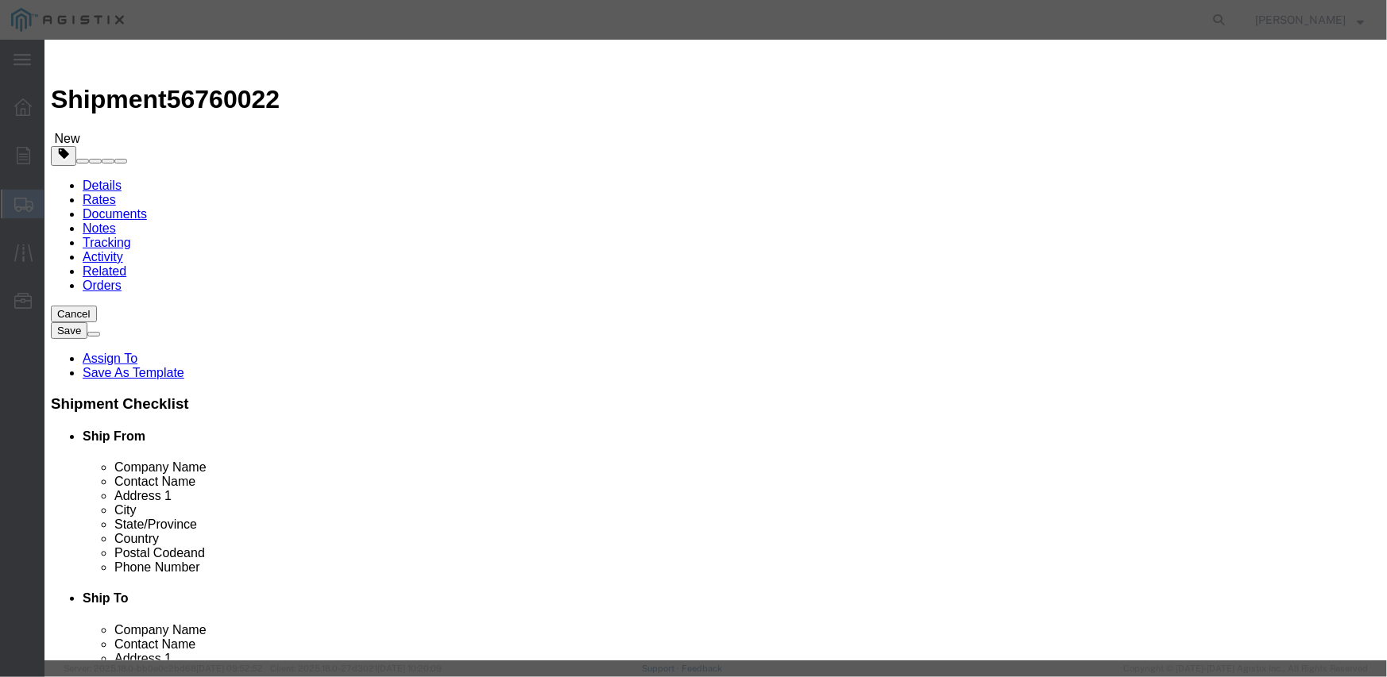
type input "82,882.40"
click select "Select Account Type Activity ID Airline Appointment Number ASN Batch Number Bil…"
select select "PURCHORD"
click select "Select Account Type Activity ID Airline Appointment Number ASN Batch Number Bil…"
type input "3501410790"
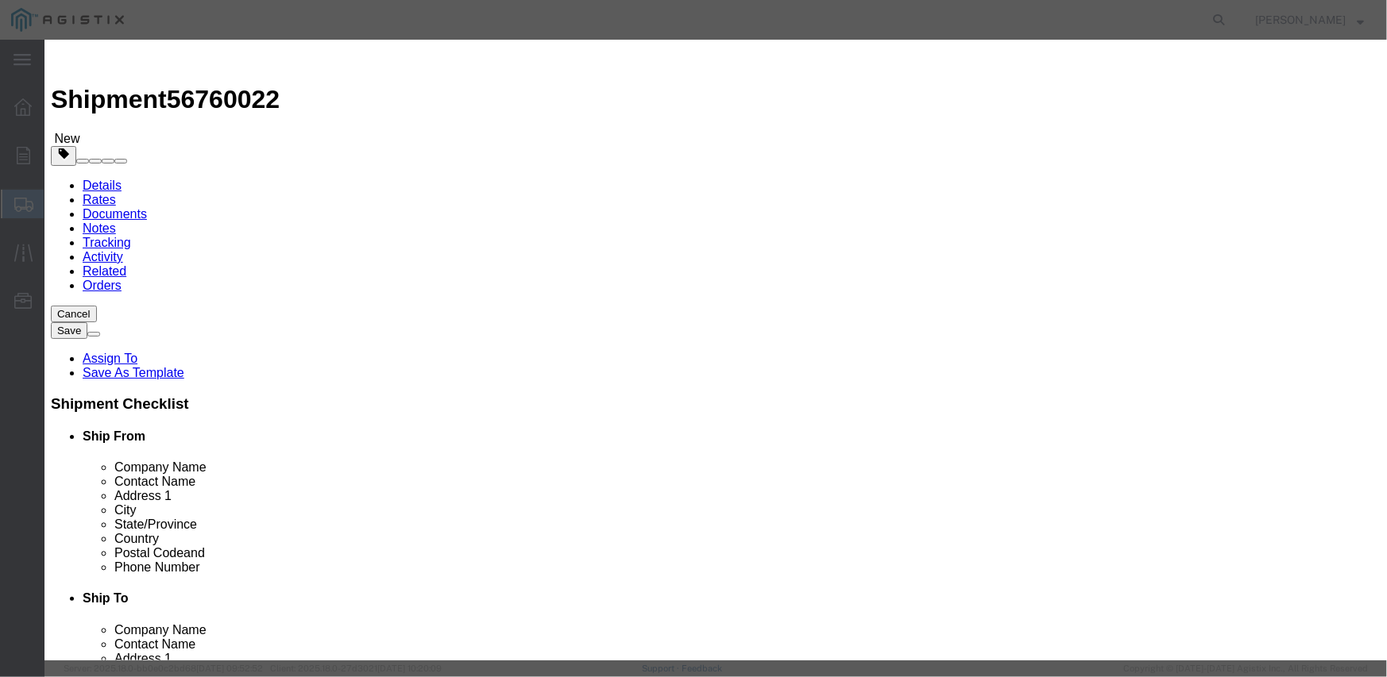
select select "SALEORDR"
type input "294628"
click button "Save & Close"
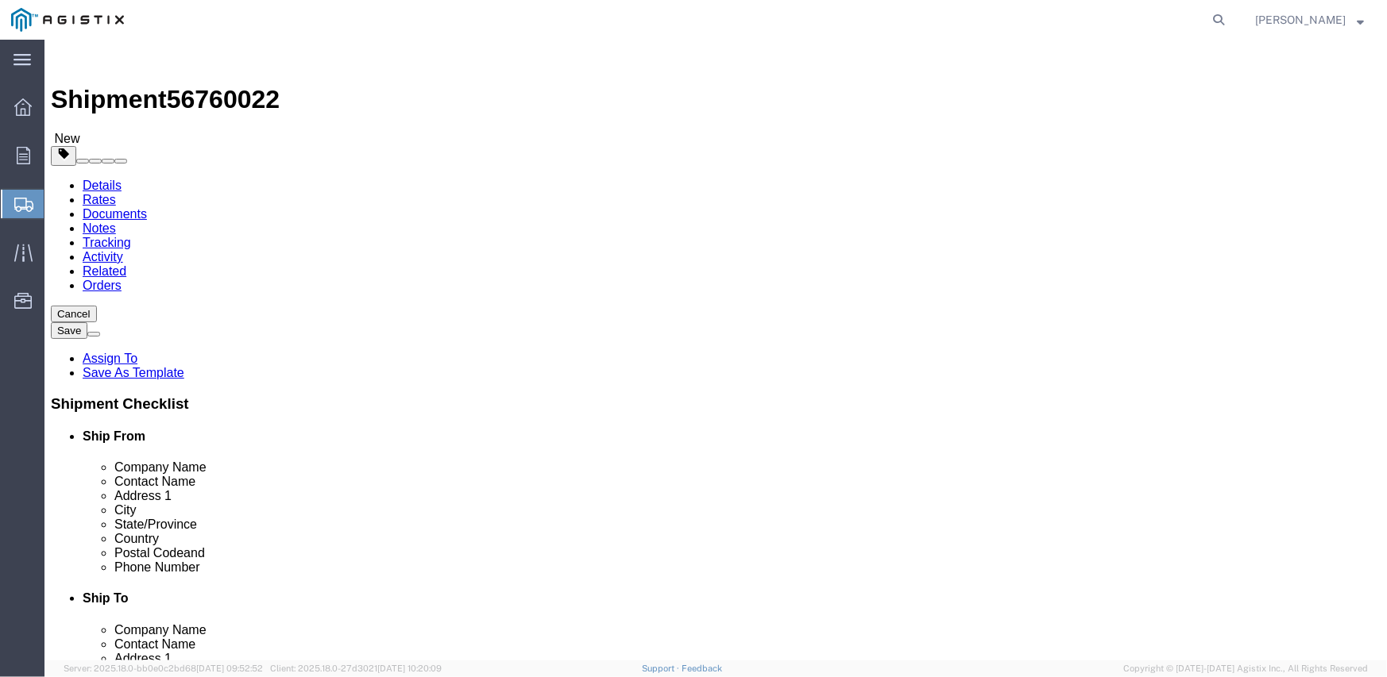
scroll to position [29, 0]
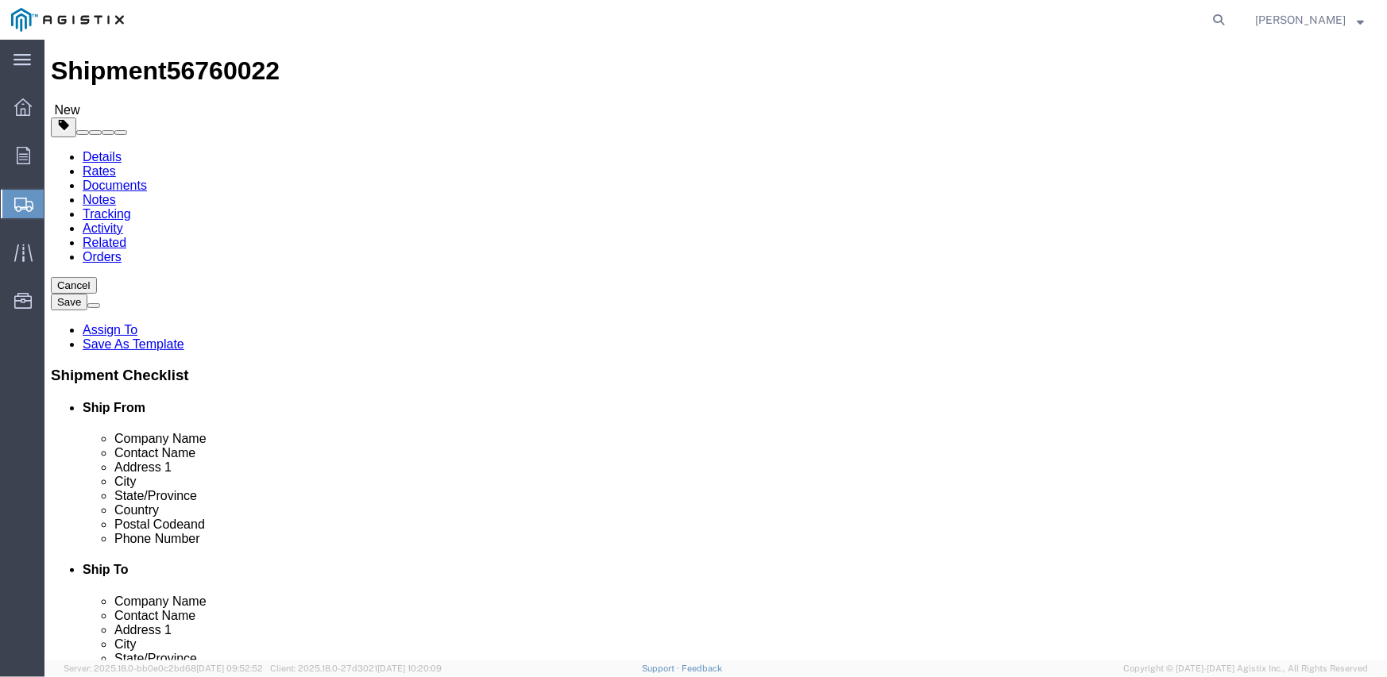
click button "Rate Shipment"
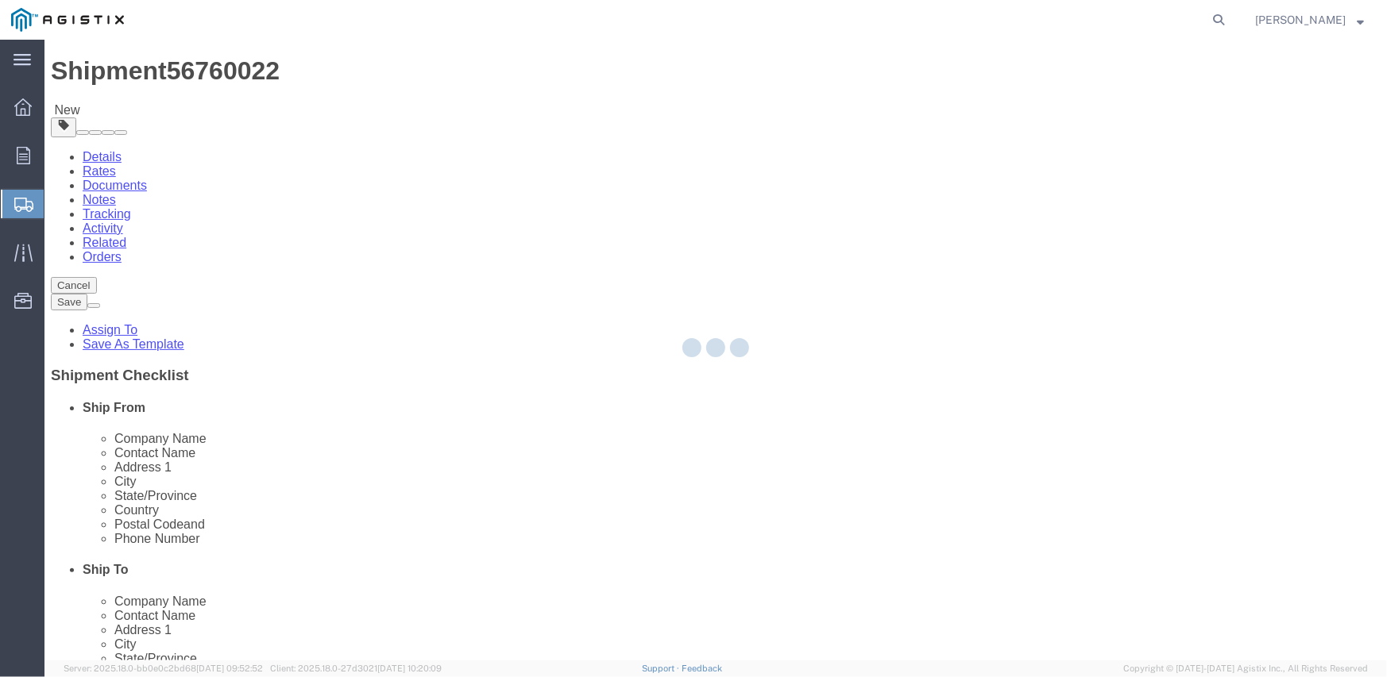
scroll to position [0, 0]
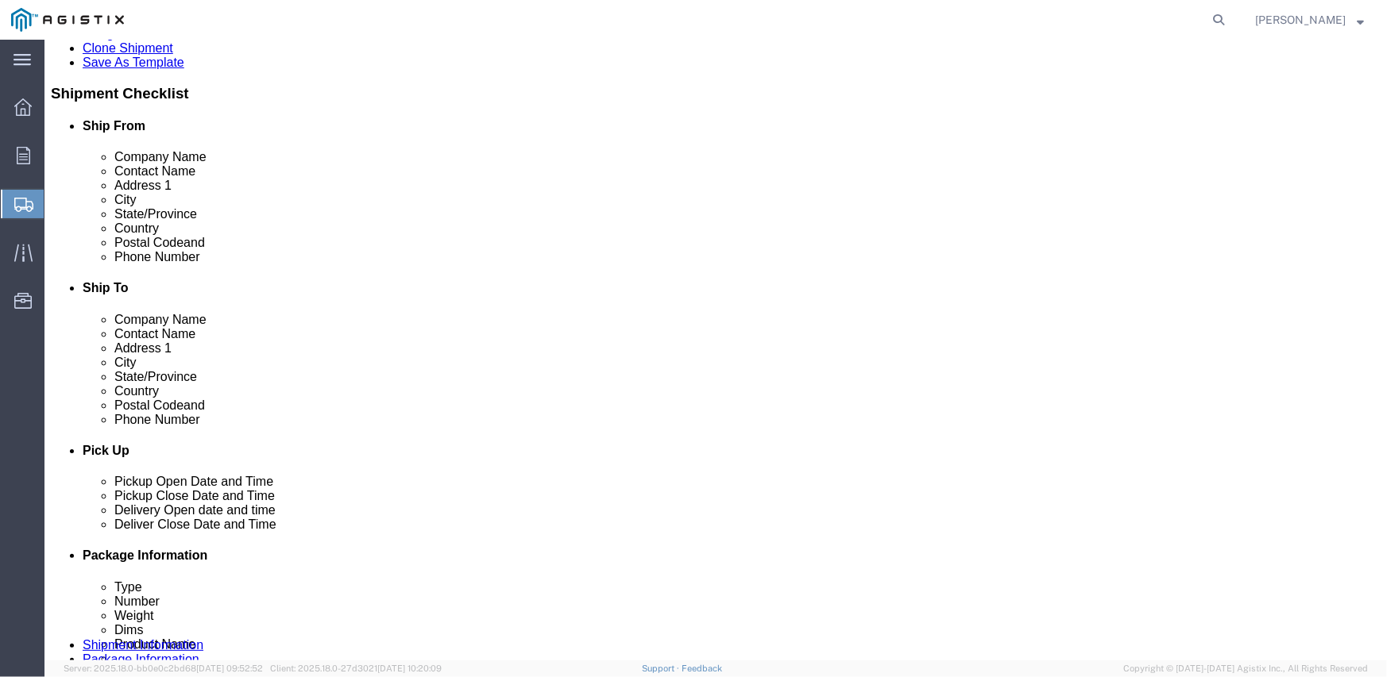
scroll to position [477, 0]
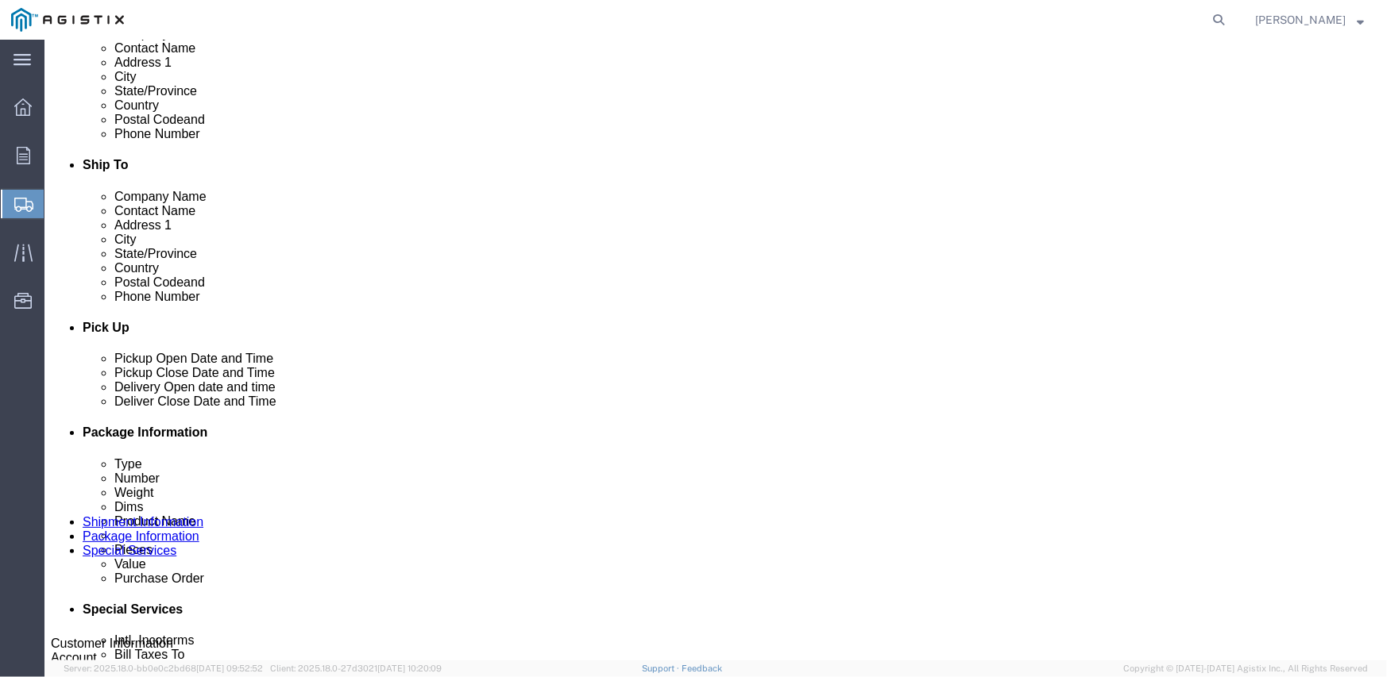
click link "ADDITIONAL INFORMATION"
click input "checkbox"
checkbox input "true"
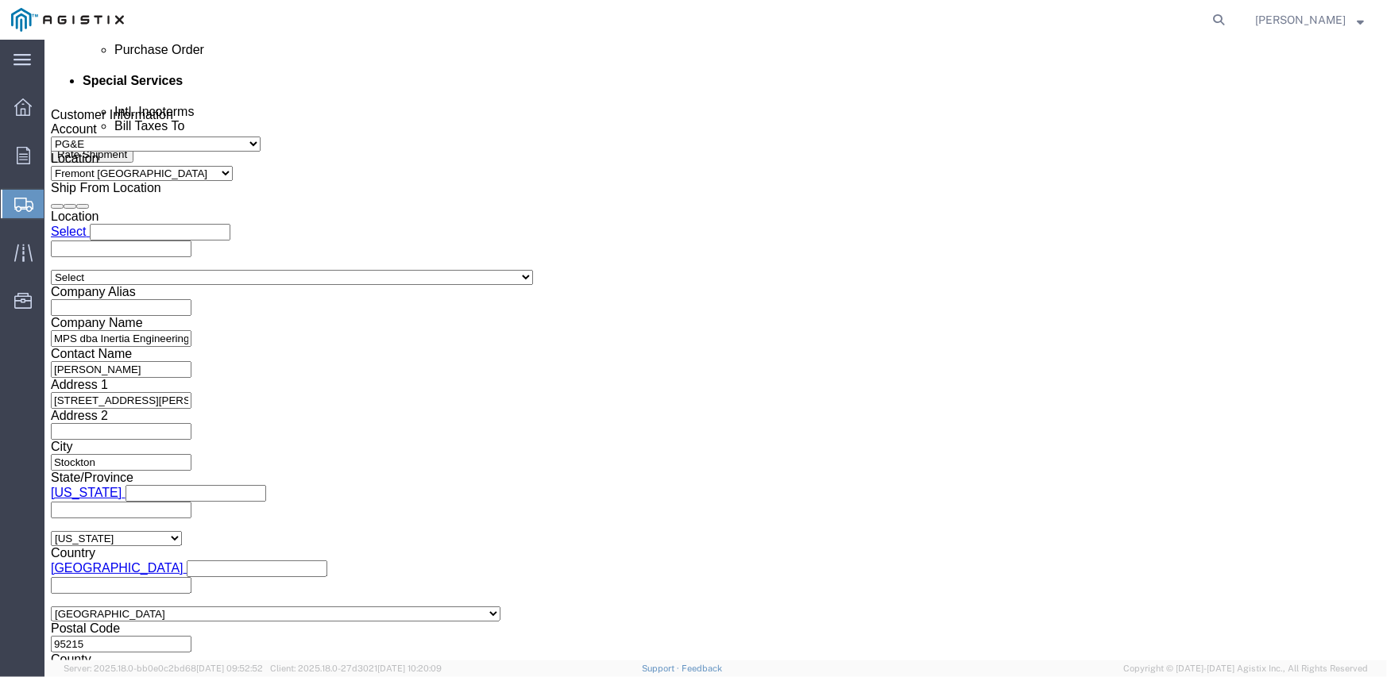
scroll to position [1007, 0]
click button "Continue"
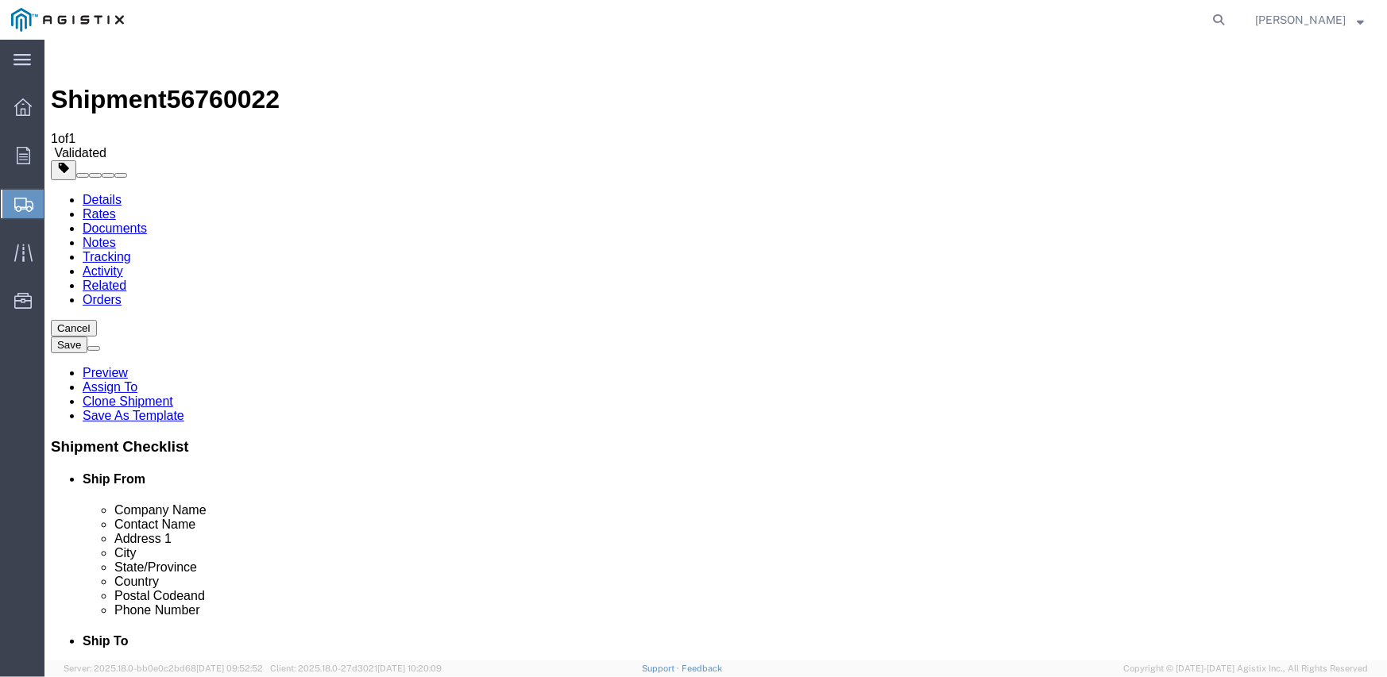
click button "Rate Shipment"
